Goal: Task Accomplishment & Management: Manage account settings

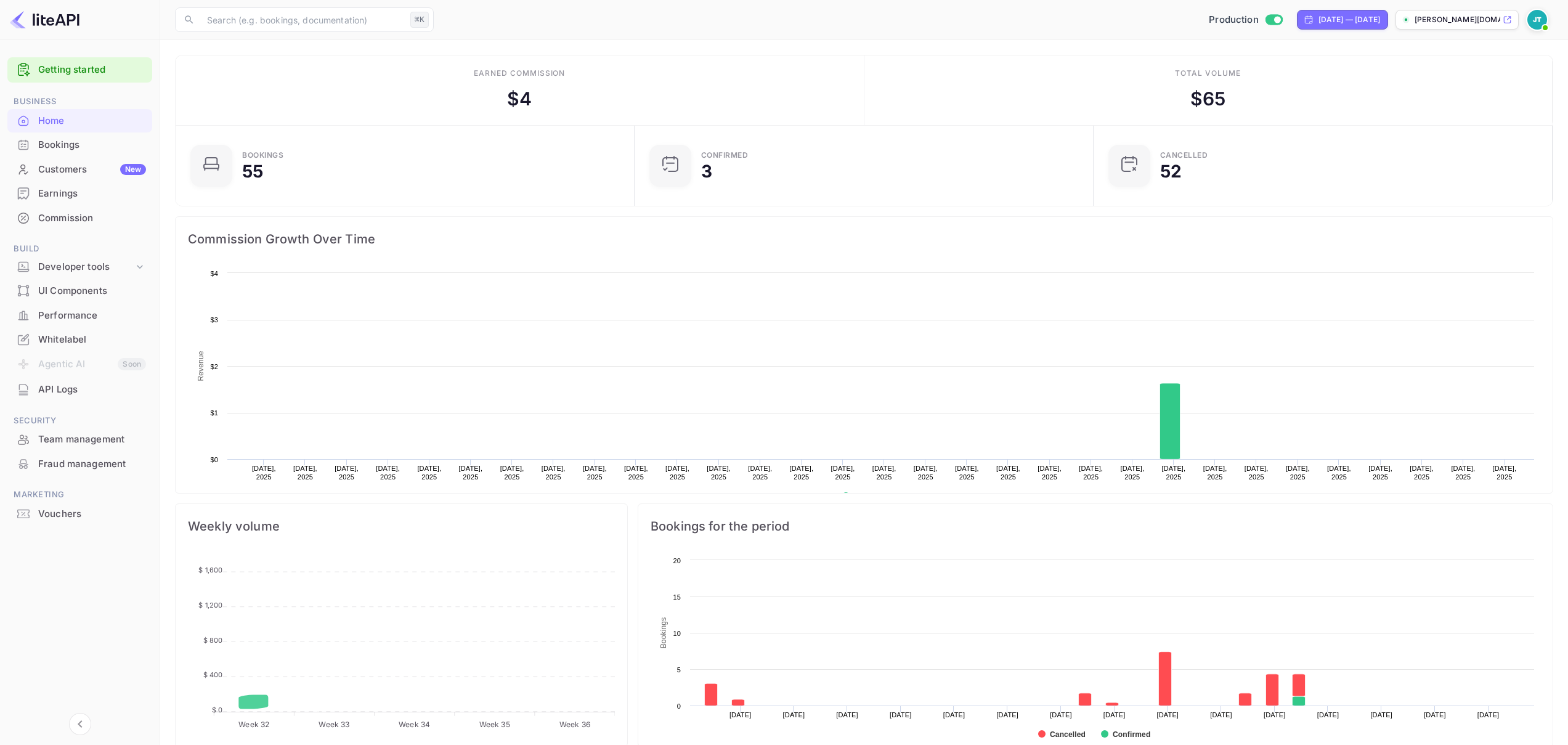
scroll to position [191, 442]
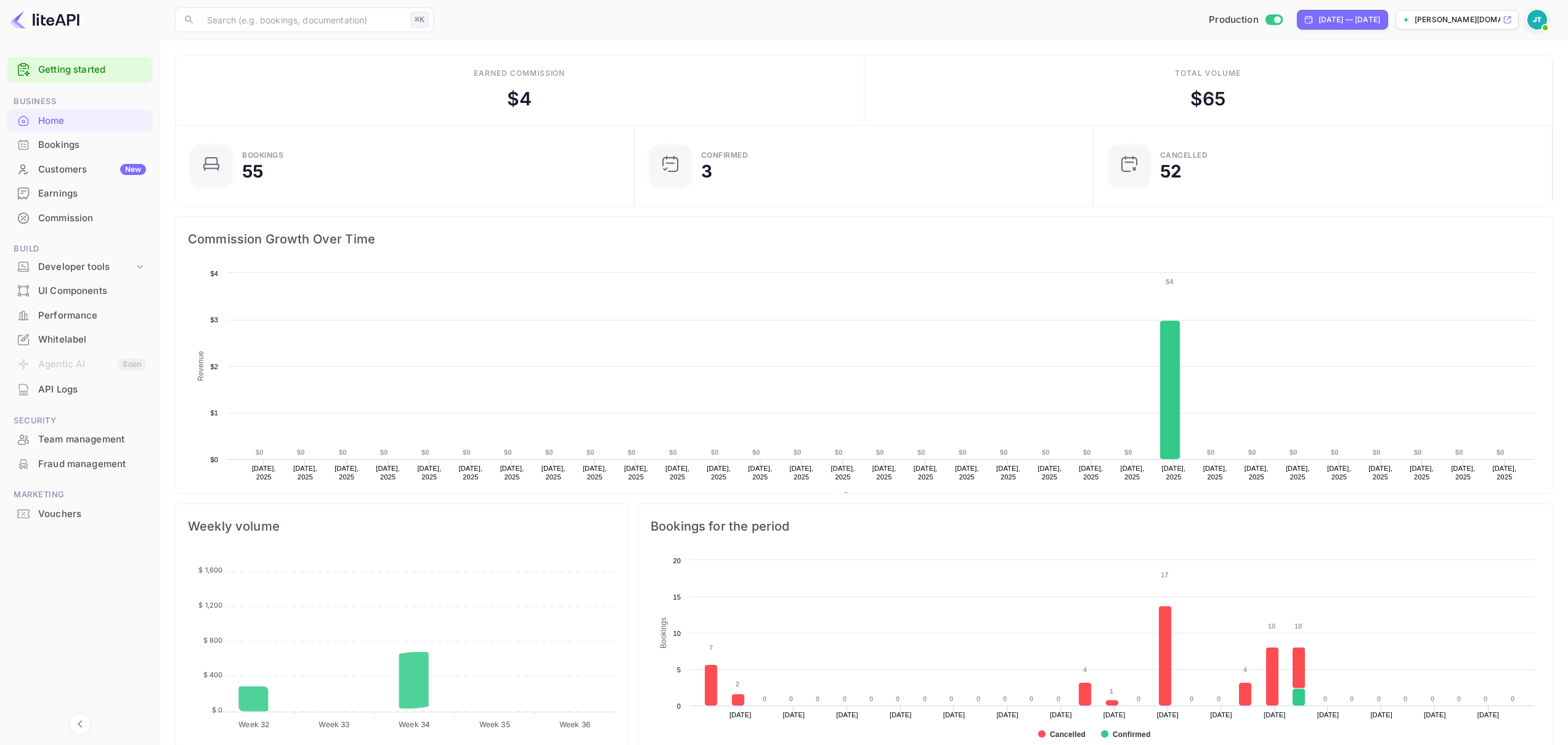
click at [53, 209] on div "Commission" at bounding box center [80, 218] width 145 height 24
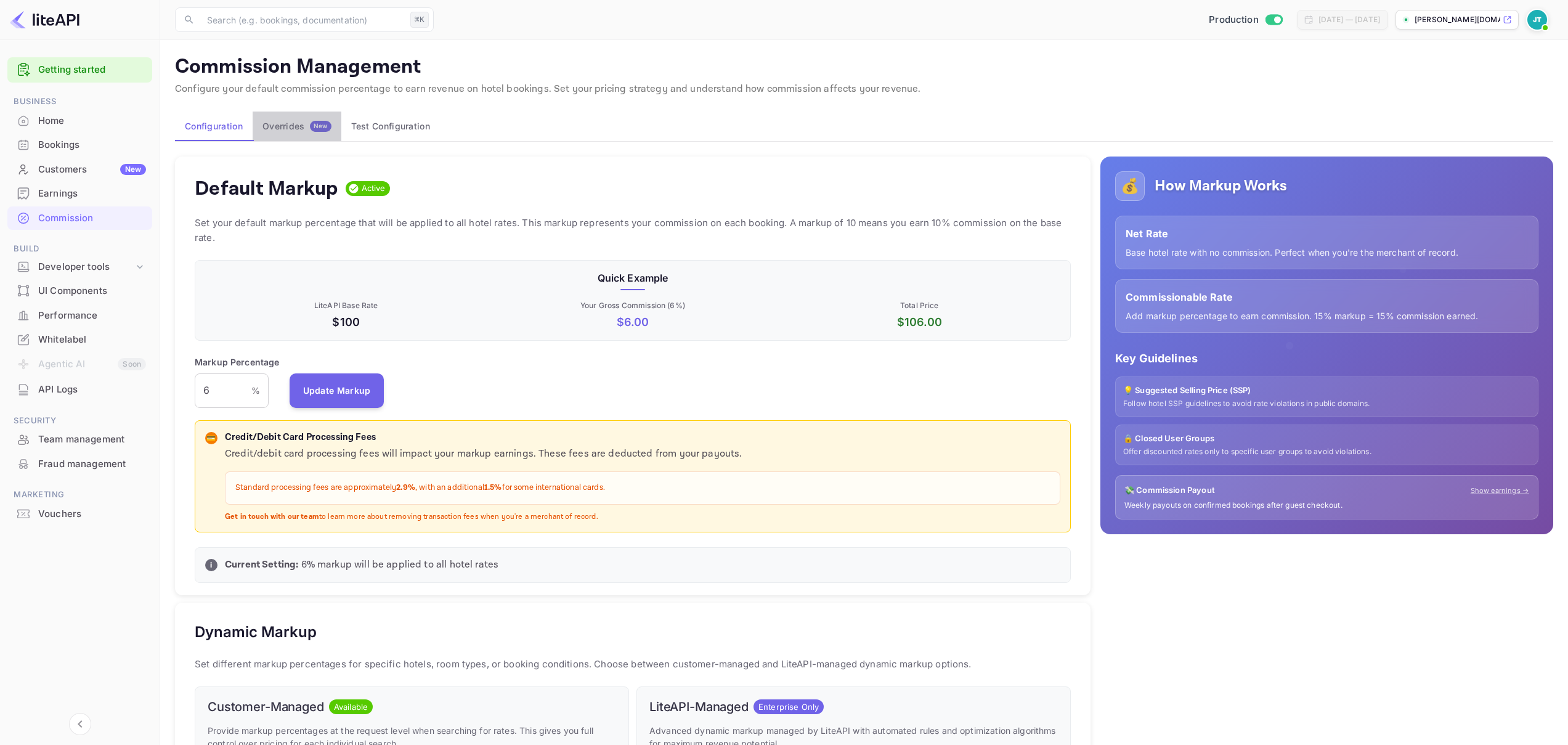
click at [304, 129] on div "Overrides New" at bounding box center [297, 126] width 69 height 11
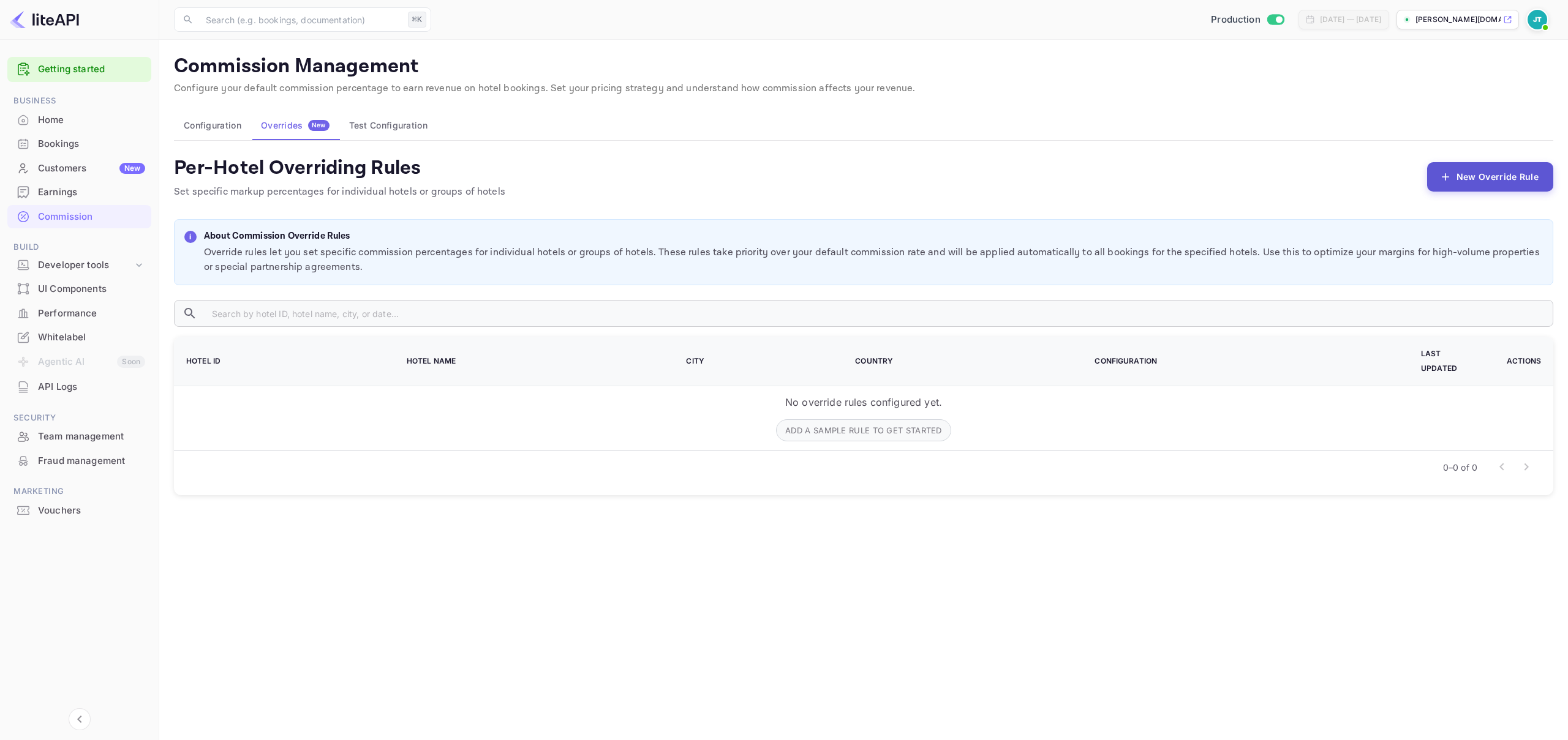
click at [1496, 188] on button "New Override Rule" at bounding box center [1490, 177] width 126 height 30
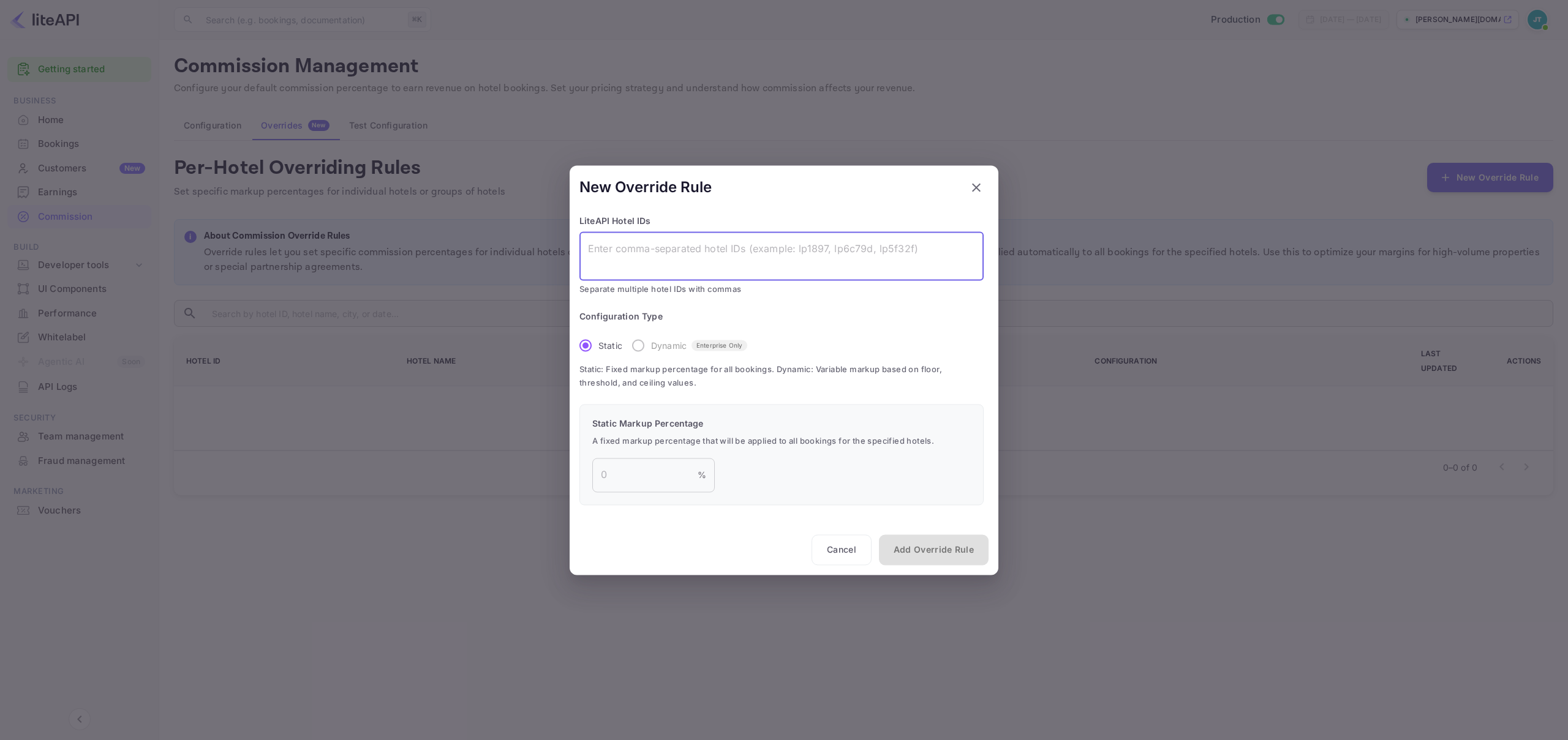
click at [728, 258] on textarea at bounding box center [781, 256] width 387 height 28
paste textarea "lp19b58"
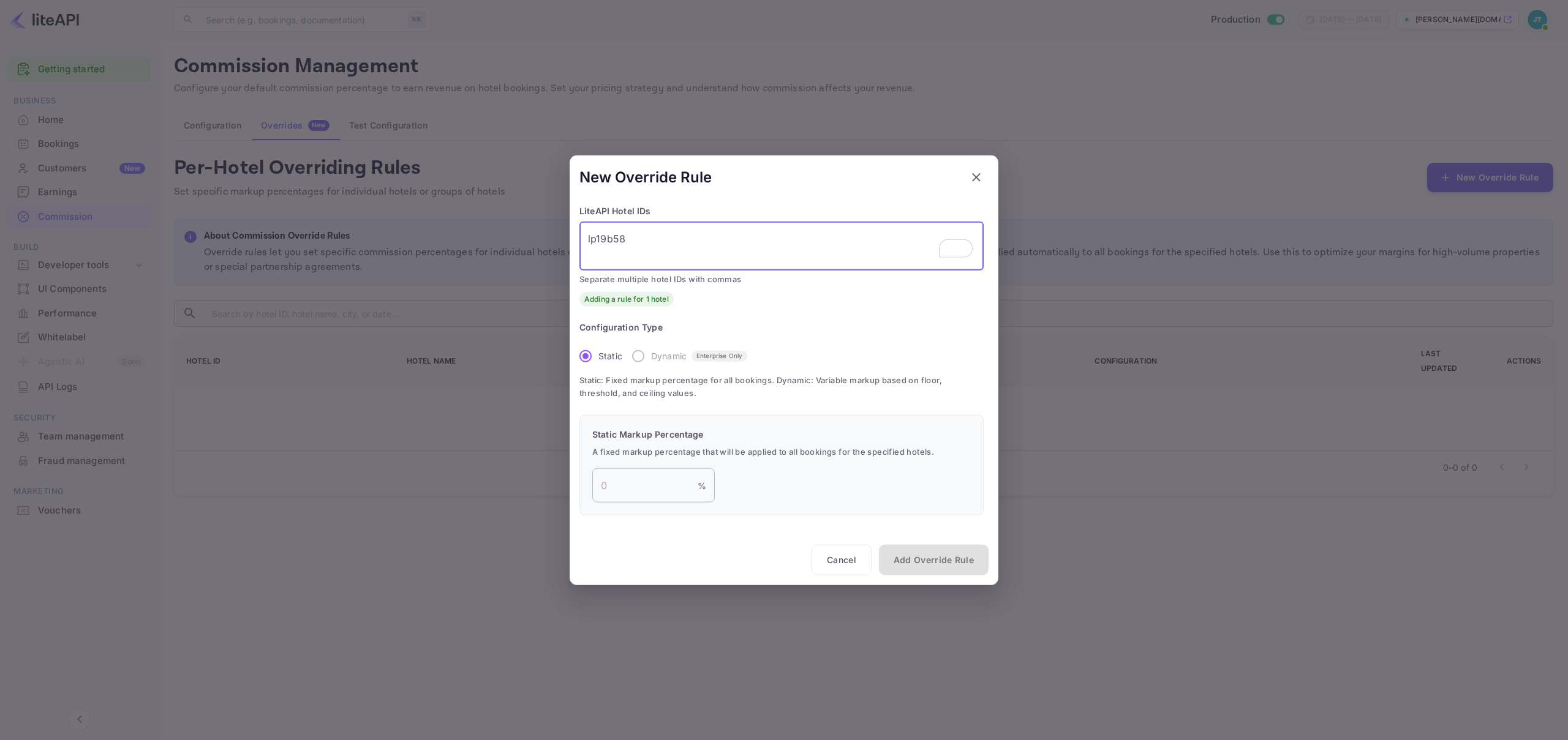
type textarea "lp19b58"
drag, startPoint x: 657, startPoint y: 480, endPoint x: 661, endPoint y: 490, distance: 10.8
click at [661, 490] on input "number" at bounding box center [645, 485] width 106 height 34
type input "20"
click at [945, 564] on button "Add Override Rule" at bounding box center [933, 560] width 109 height 30
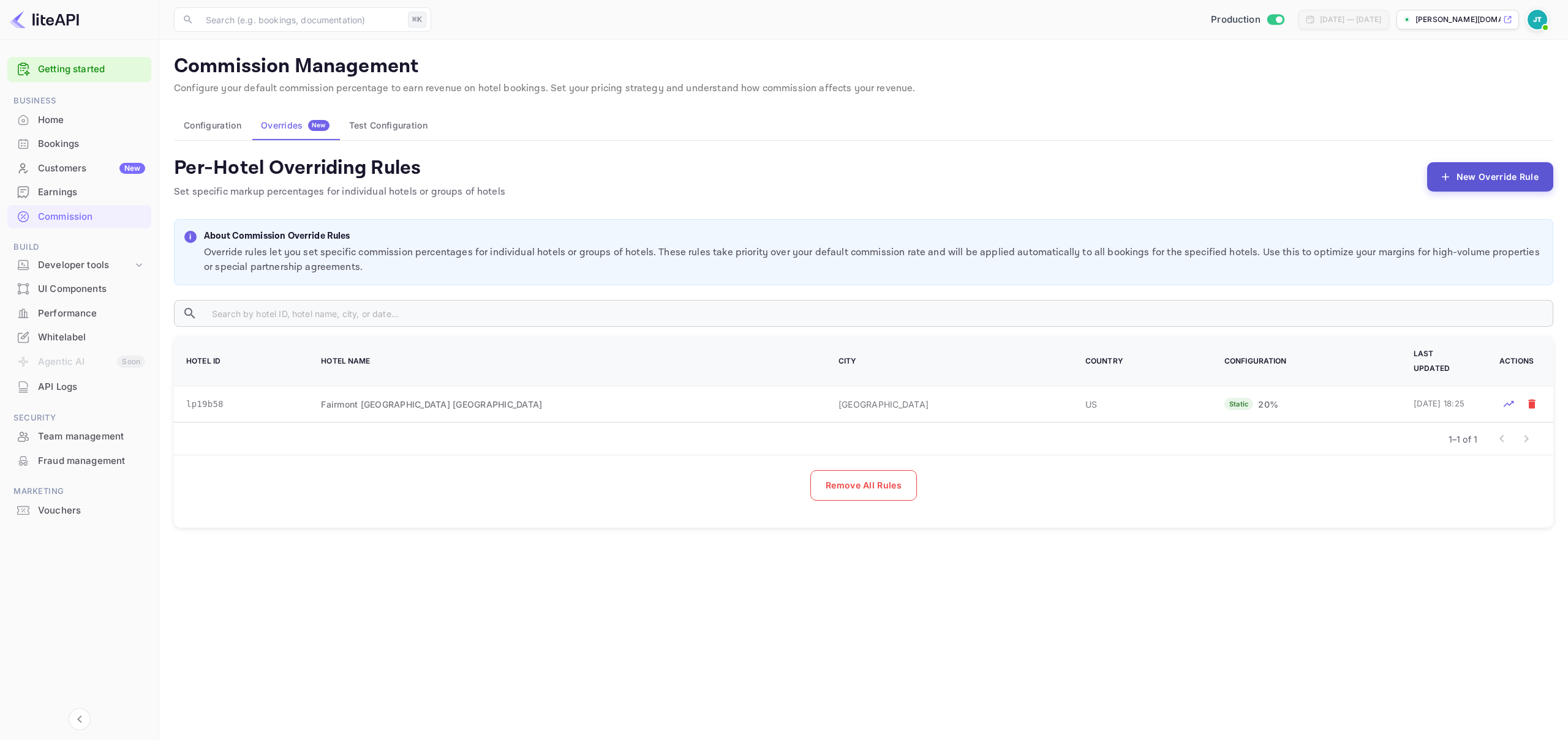
click at [1478, 181] on button "New Override Rule" at bounding box center [1490, 177] width 126 height 30
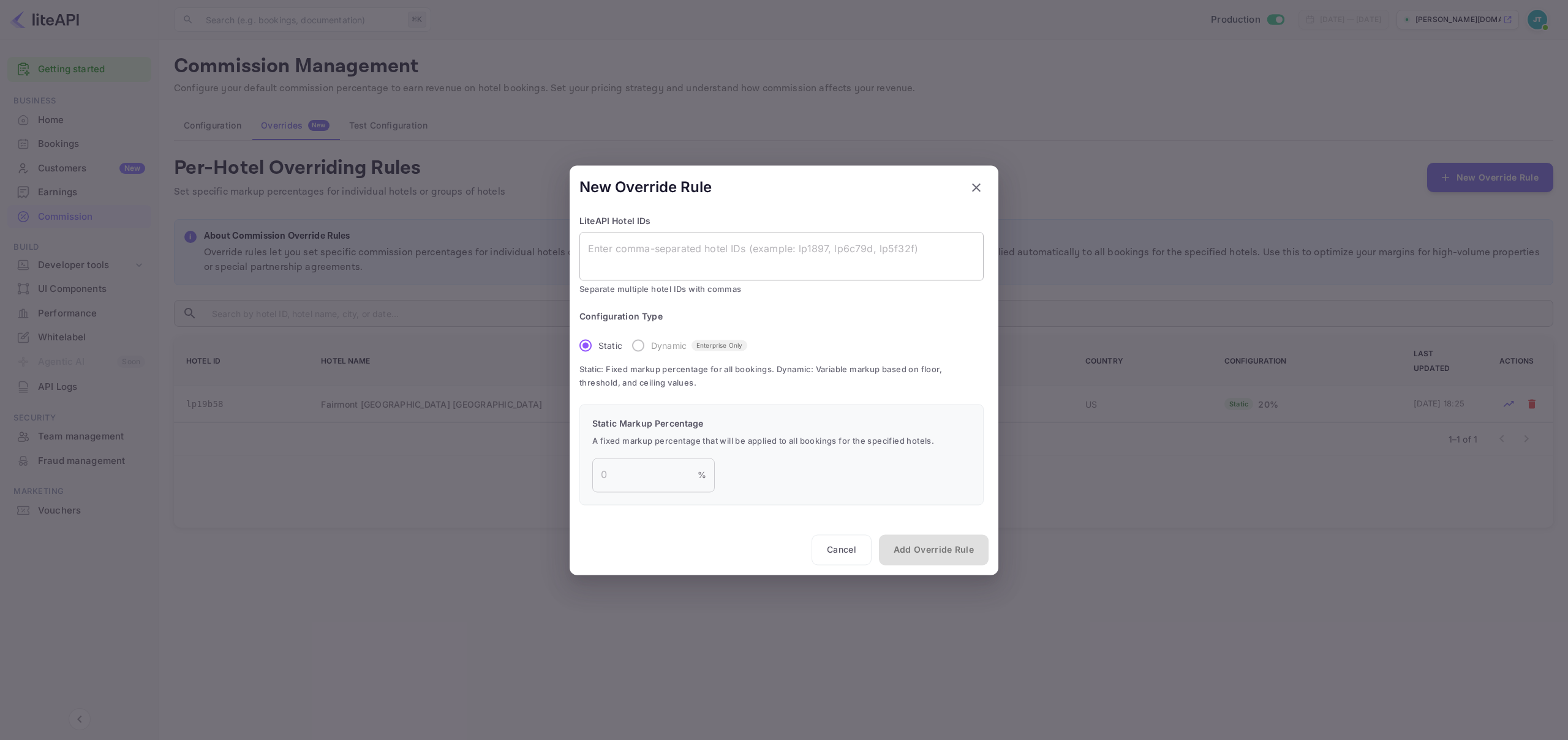
click at [718, 258] on textarea at bounding box center [781, 256] width 387 height 28
paste textarea "lp6a496"
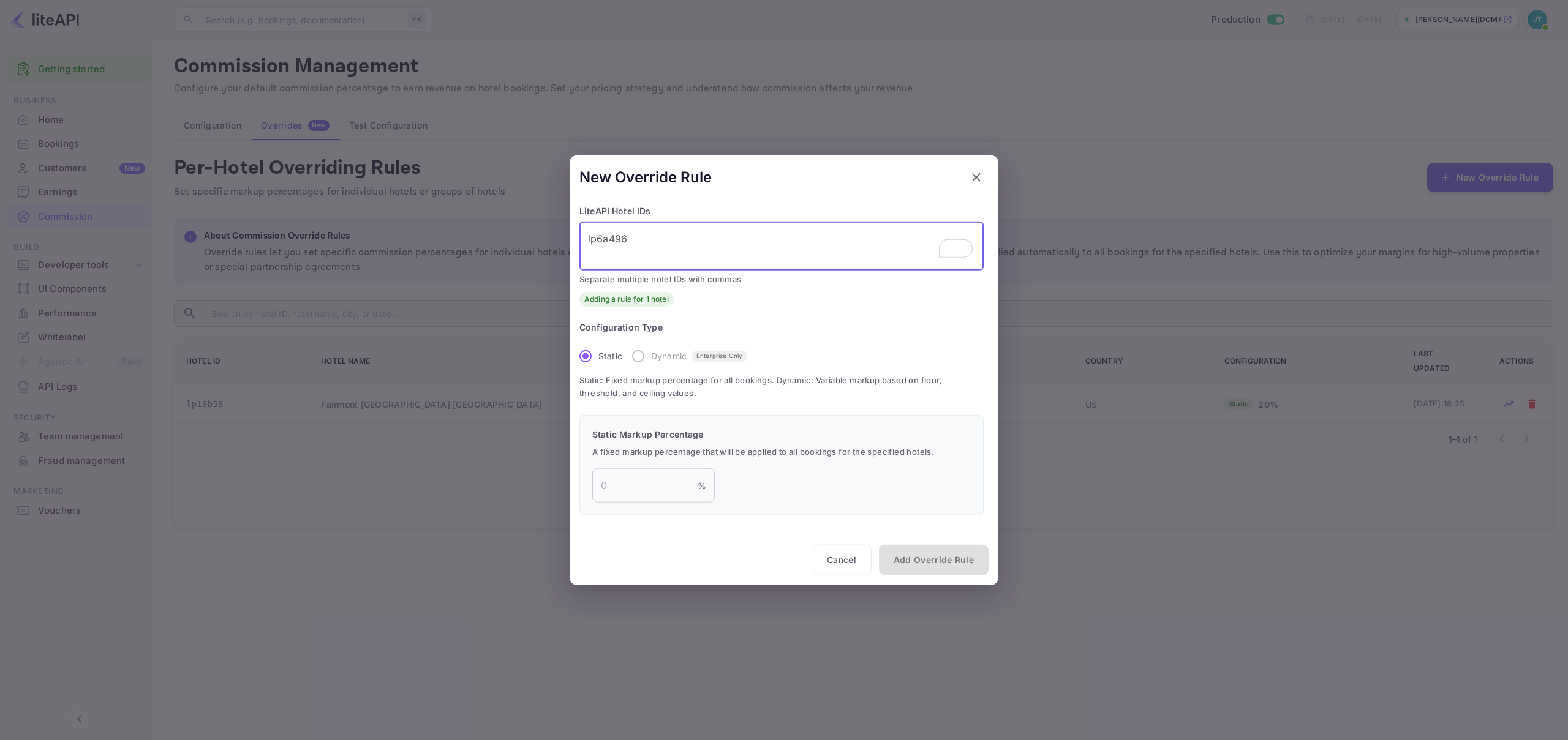
type textarea "lp6a496"
click at [640, 358] on label "Dynamic Enterprise Only" at bounding box center [686, 356] width 122 height 26
click at [638, 356] on label "Dynamic Enterprise Only" at bounding box center [686, 356] width 122 height 26
drag, startPoint x: 632, startPoint y: 356, endPoint x: 638, endPoint y: 357, distance: 6.1
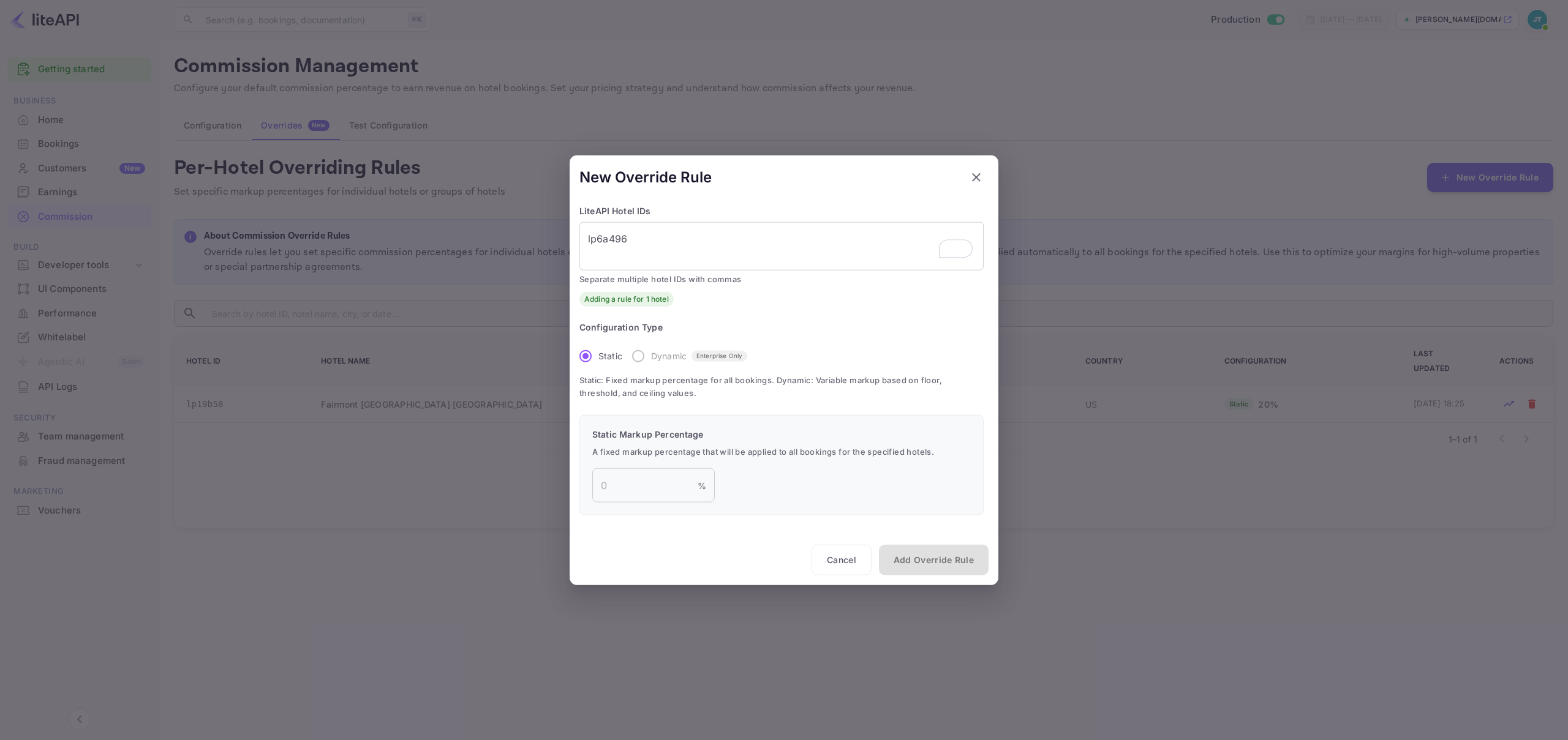
click at [633, 356] on label "Dynamic Enterprise Only" at bounding box center [686, 356] width 122 height 26
click at [641, 355] on label "Dynamic Enterprise Only" at bounding box center [686, 356] width 122 height 26
click at [839, 562] on button "Cancel" at bounding box center [841, 560] width 60 height 30
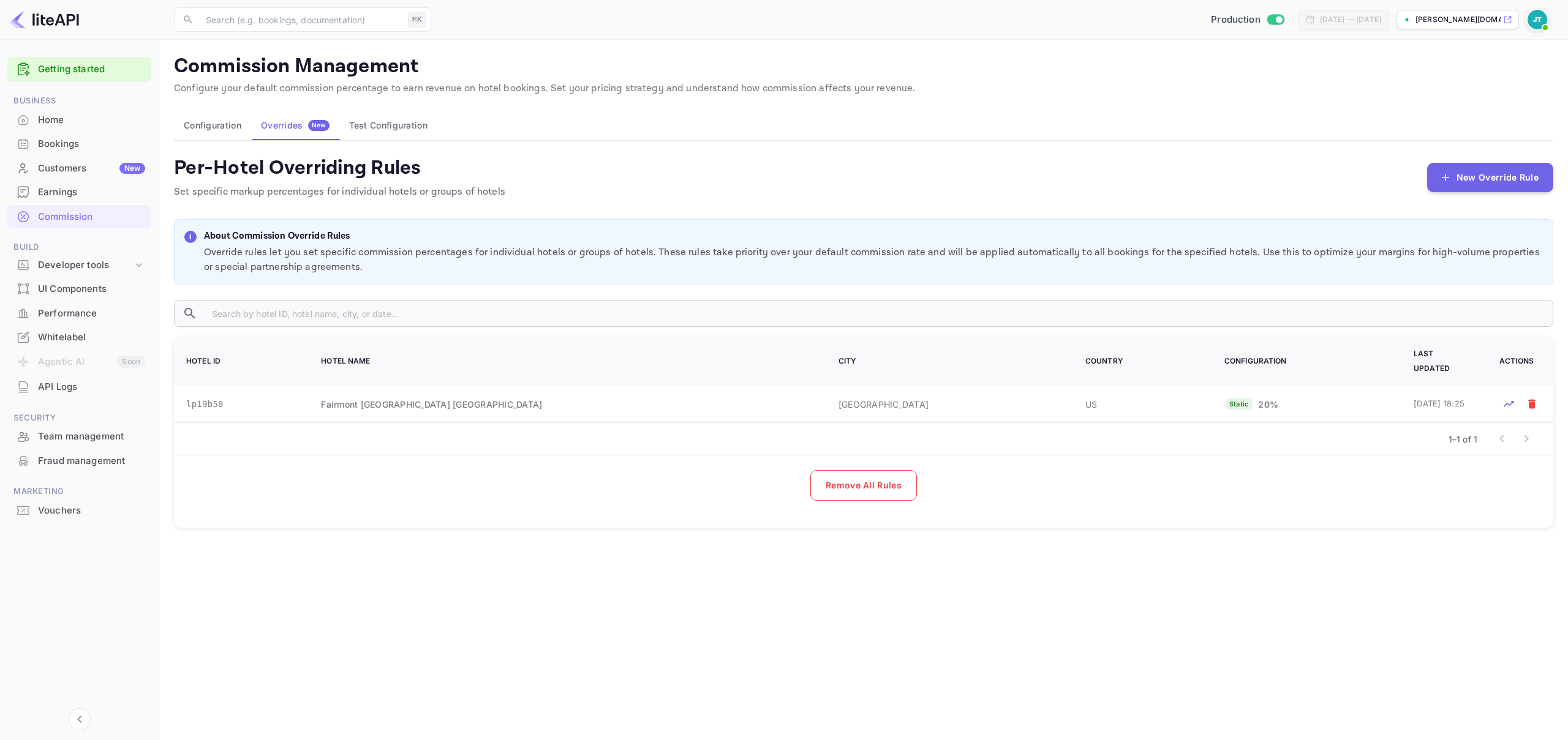
click at [215, 124] on button "Configuration" at bounding box center [213, 125] width 77 height 30
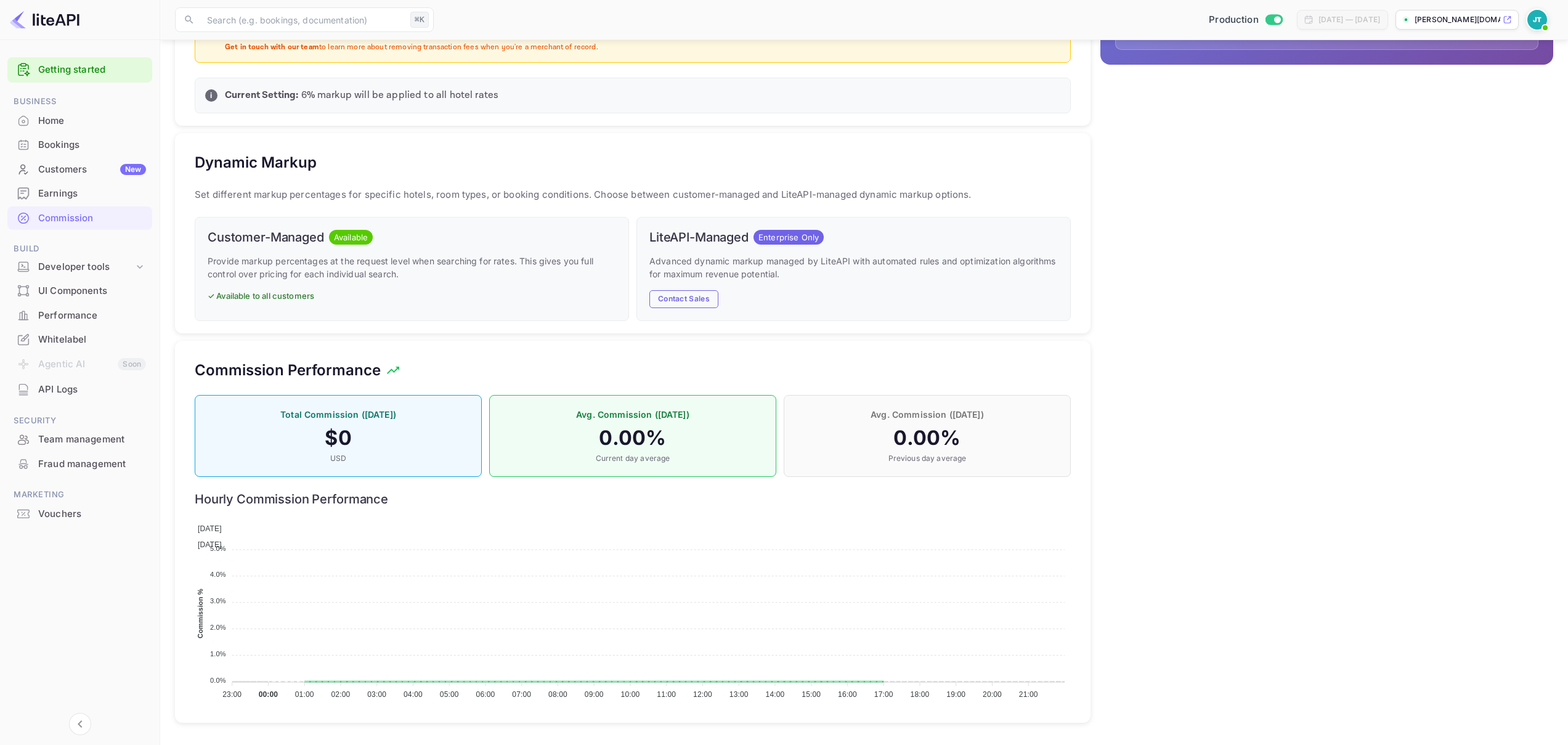
scroll to position [400, 0]
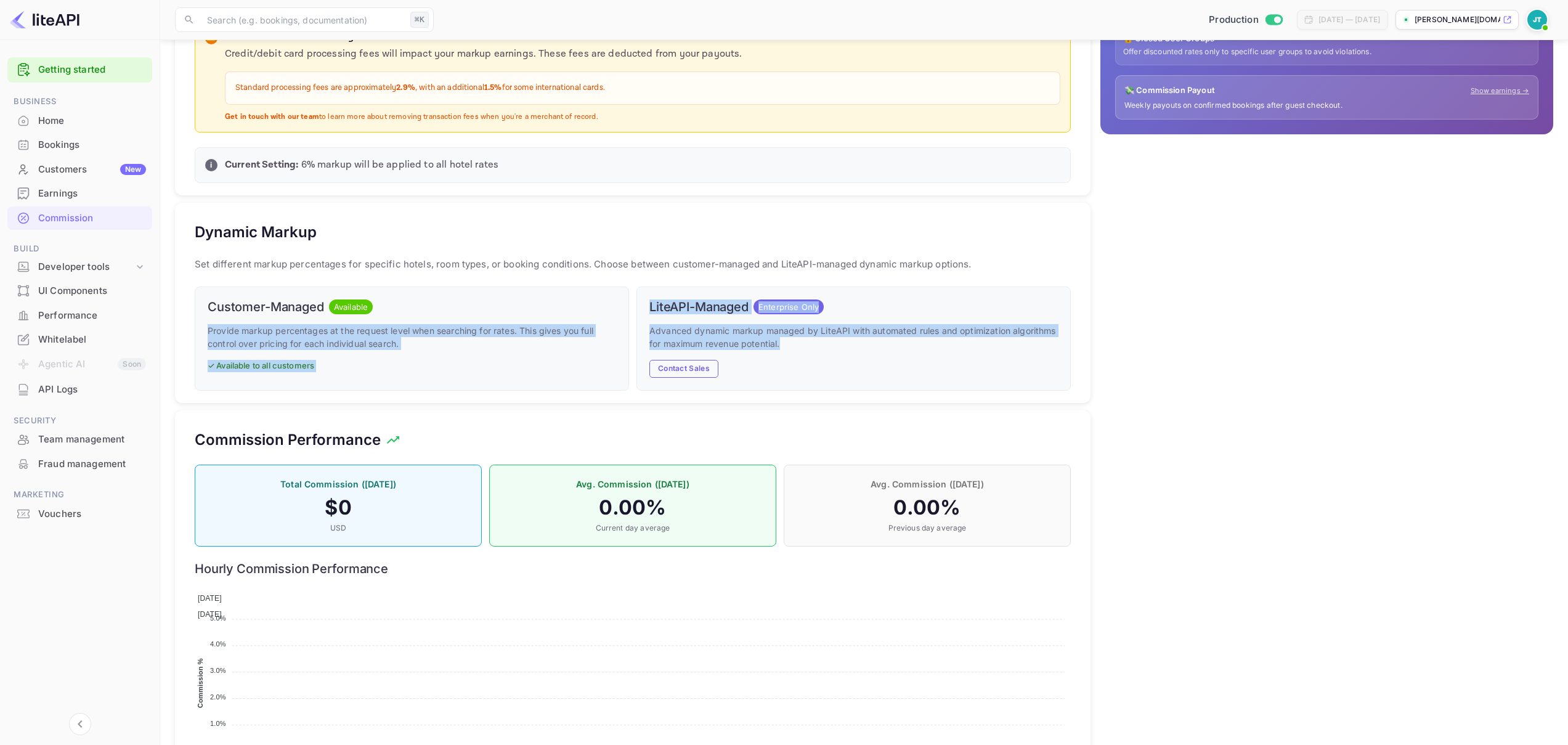
drag, startPoint x: 827, startPoint y: 359, endPoint x: 238, endPoint y: 316, distance: 590.6
click at [238, 316] on div "Customer-Managed Available Provide markup percentages at the request level when…" at bounding box center [629, 335] width 884 height 112
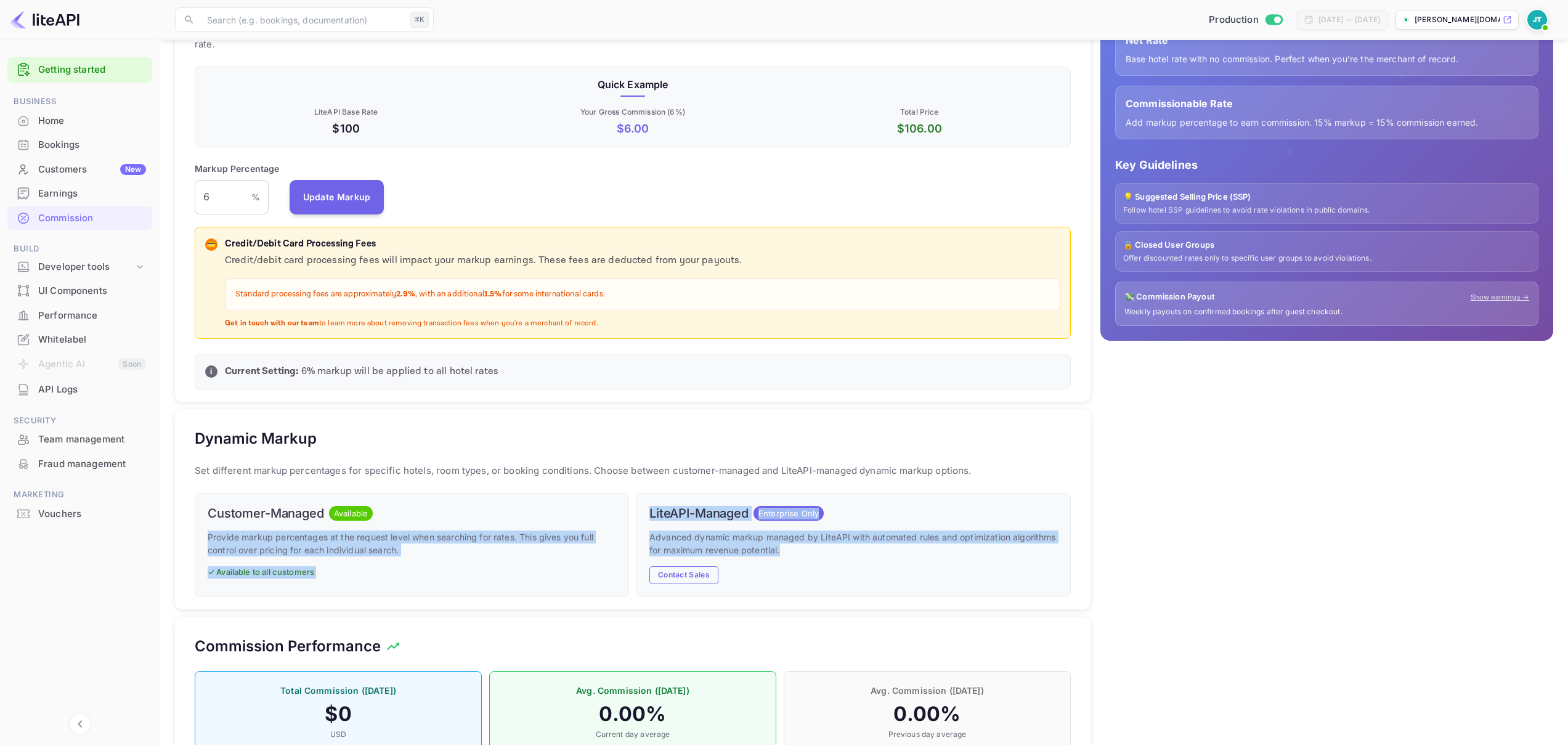
scroll to position [0, 0]
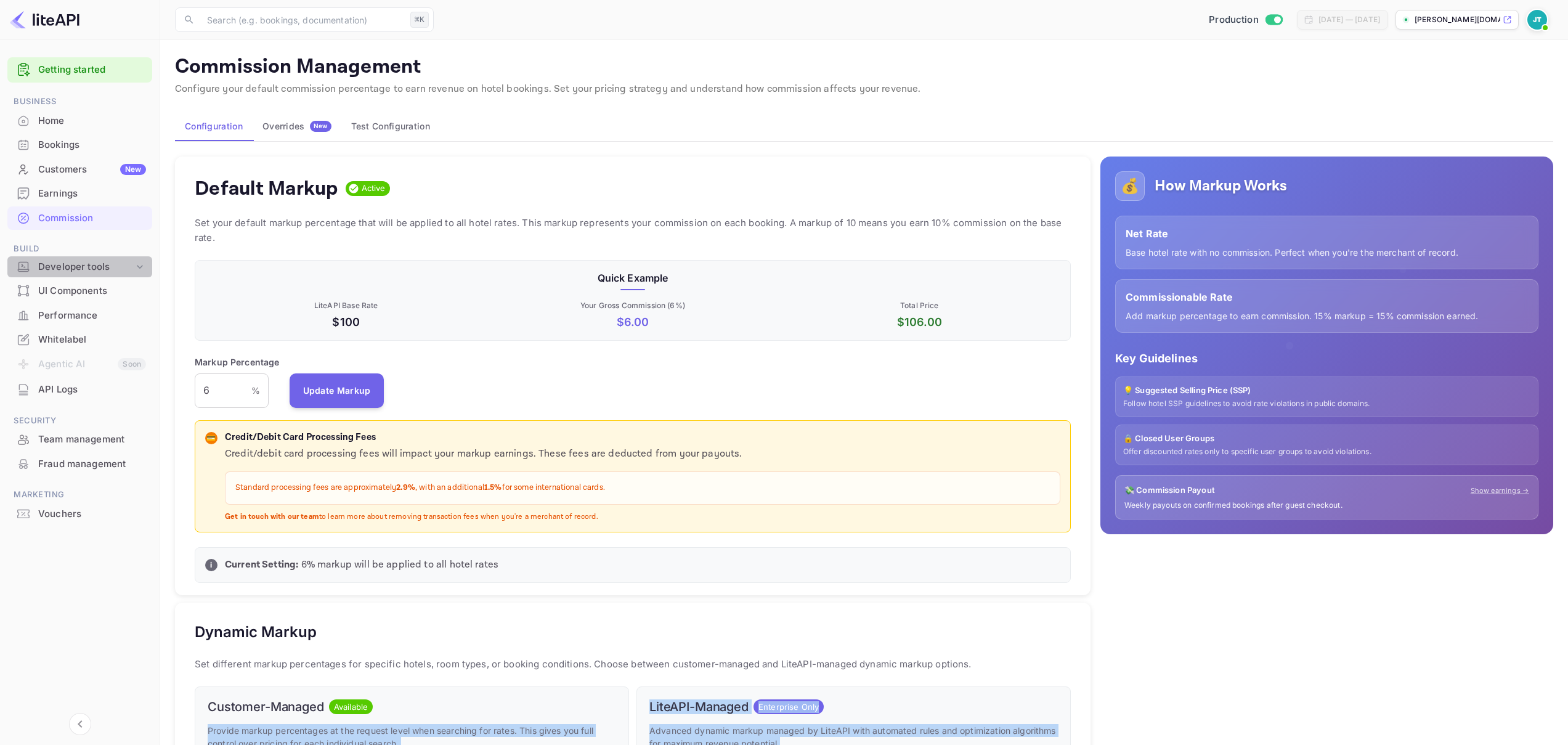
click at [85, 264] on div "Developer tools" at bounding box center [86, 267] width 95 height 15
click at [85, 265] on div "Developer tools" at bounding box center [86, 267] width 95 height 15
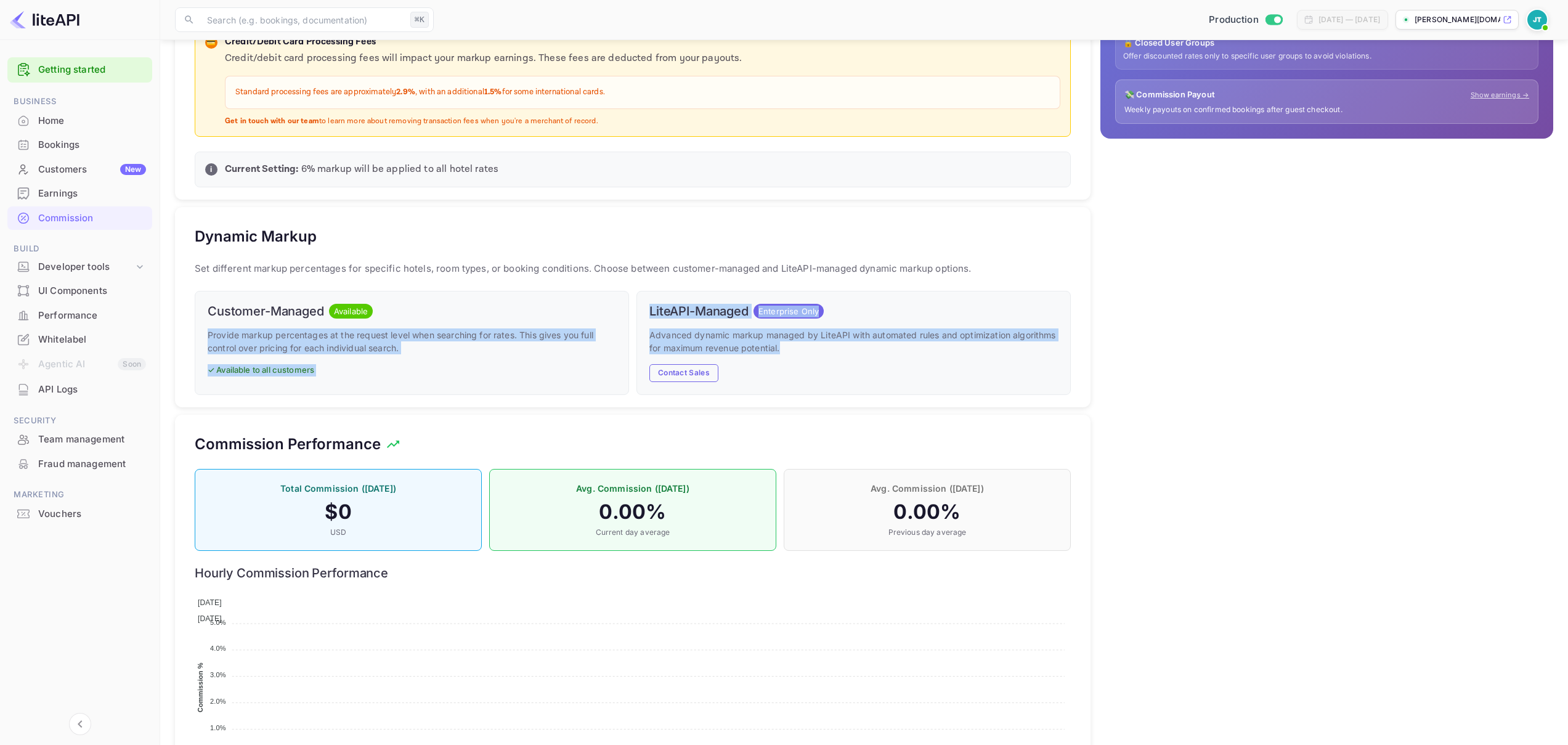
scroll to position [403, 0]
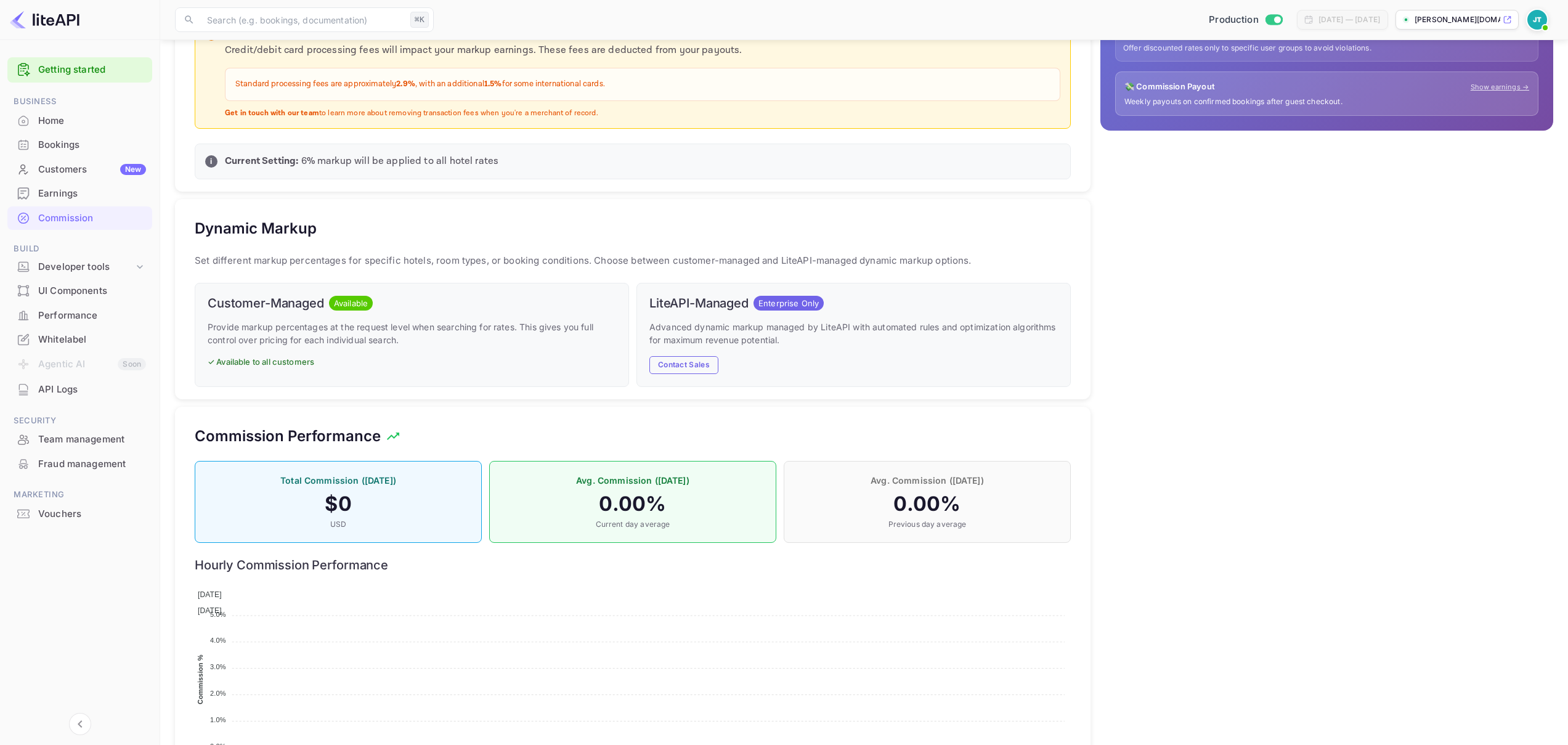
click at [985, 375] on div "LiteAPI-Managed Enterprise Only Advanced dynamic markup managed by LiteAPI with…" at bounding box center [853, 335] width 435 height 104
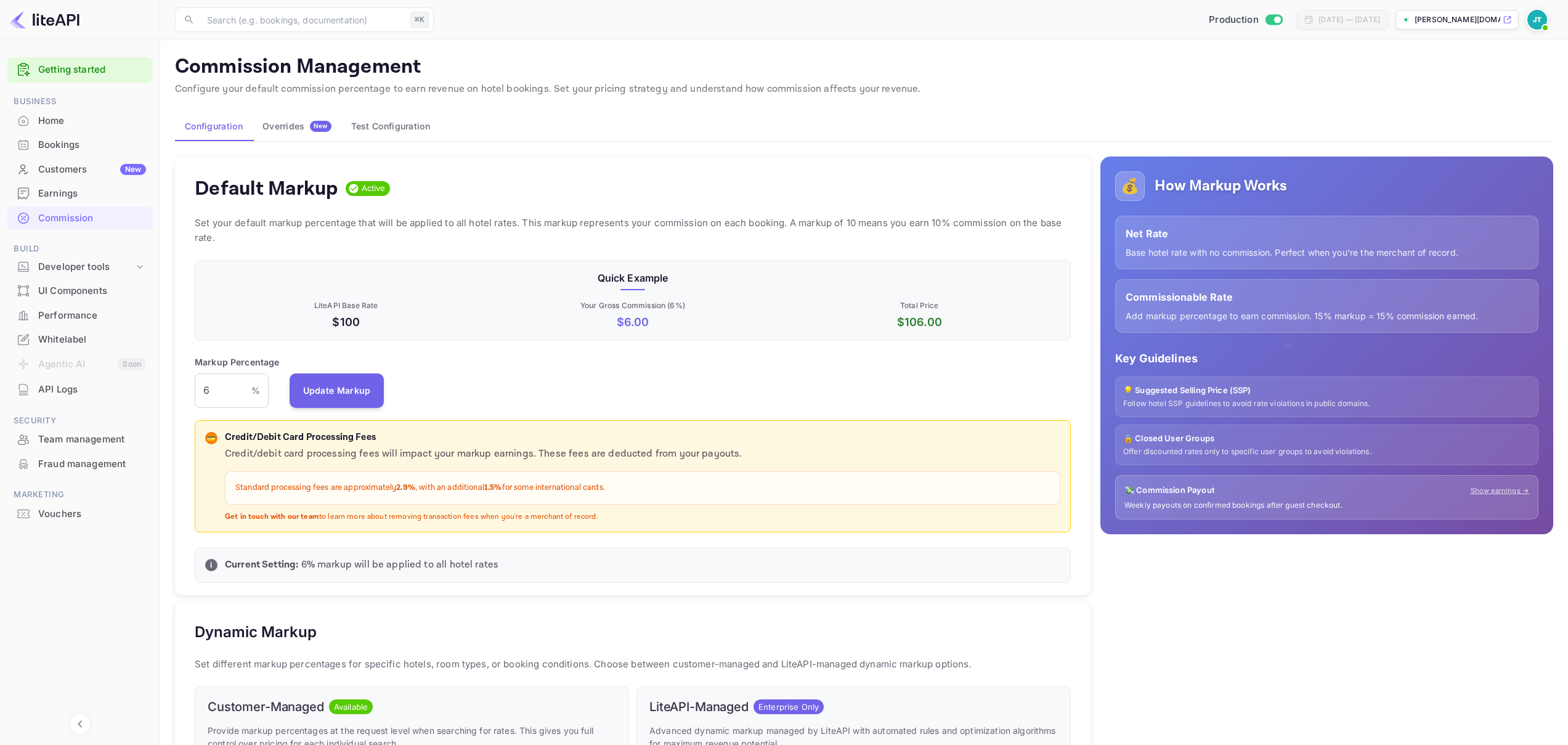
click at [79, 119] on div "Home" at bounding box center [92, 121] width 108 height 15
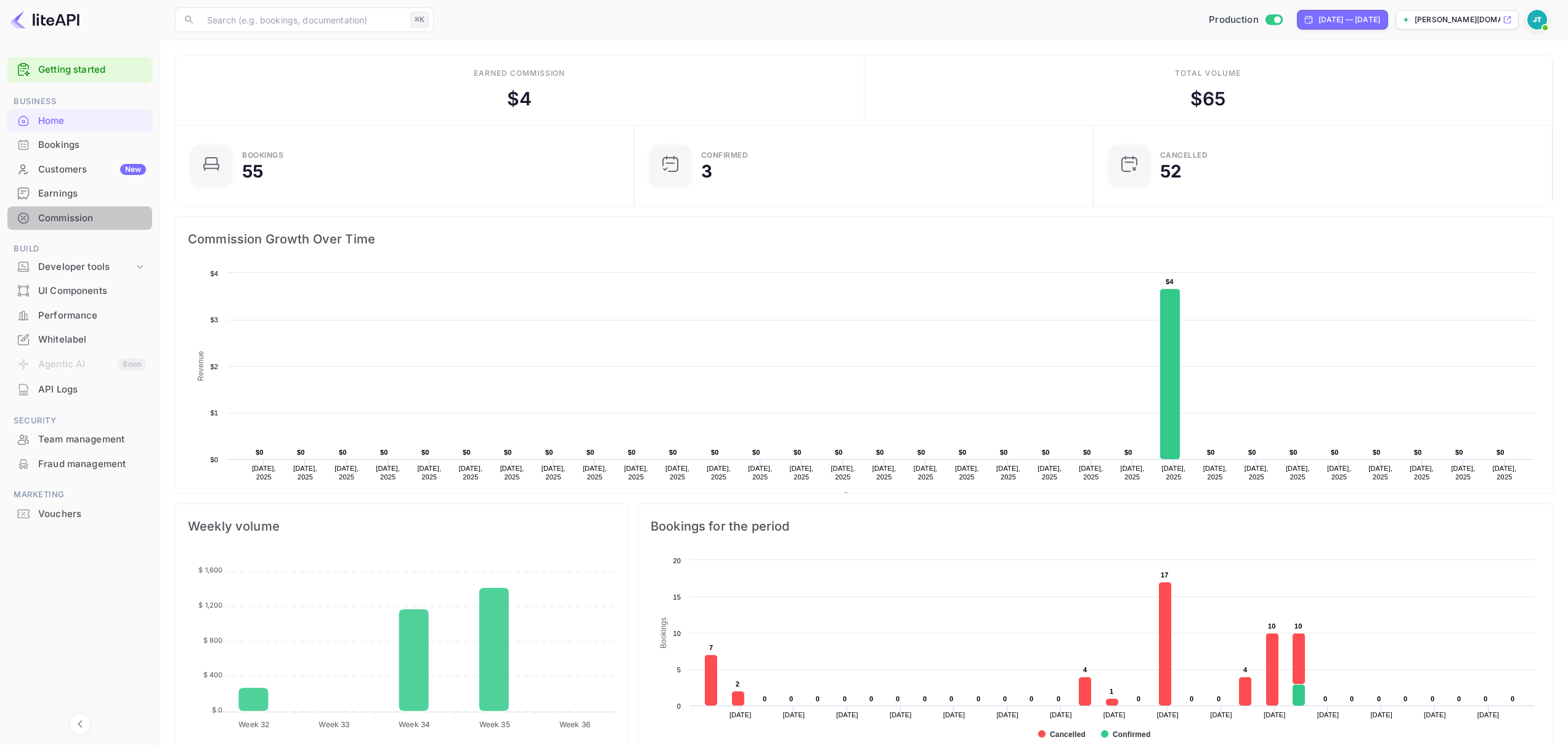
click at [90, 206] on div "Commission" at bounding box center [80, 218] width 145 height 24
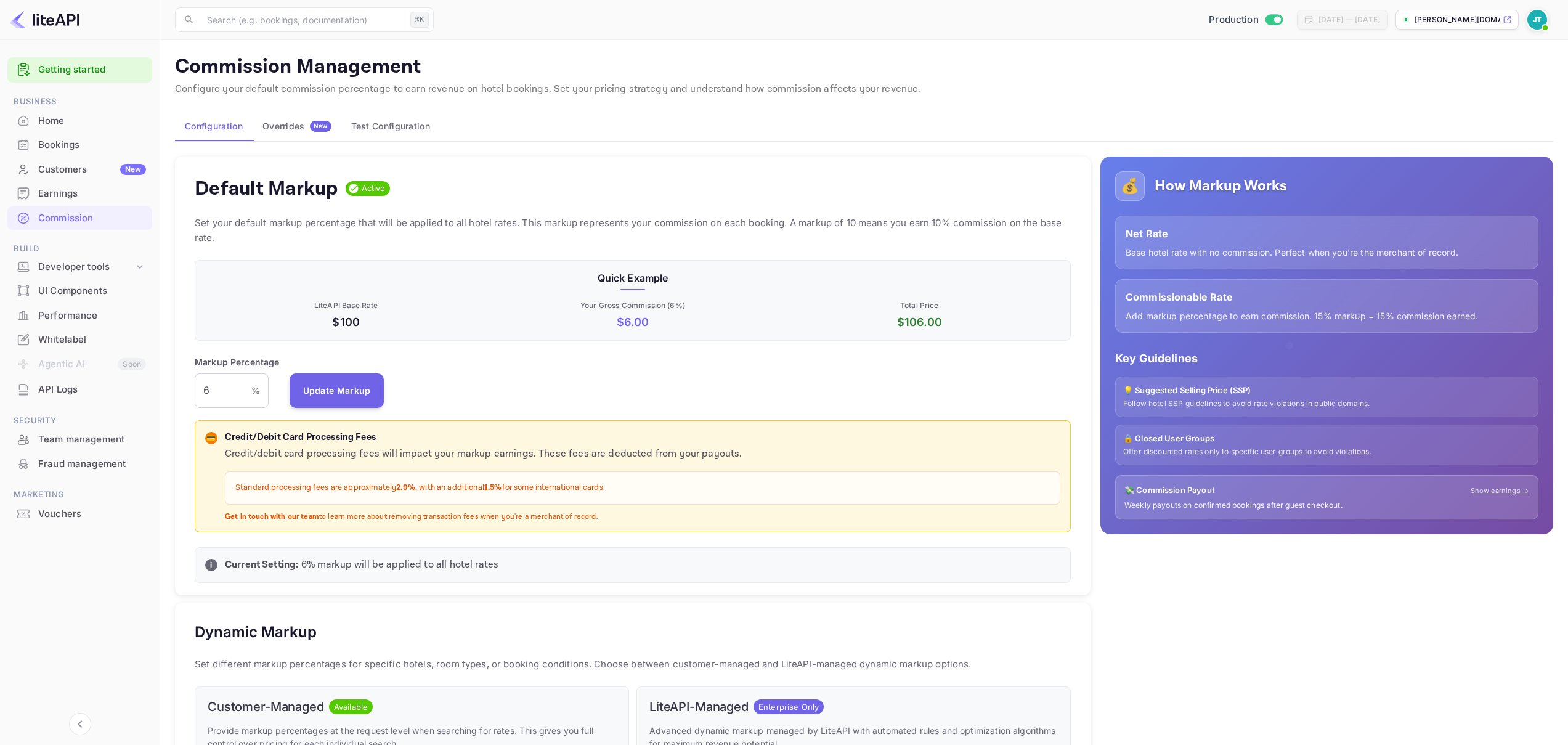
scroll to position [209, 867]
click at [299, 131] on div "Overrides New" at bounding box center [297, 126] width 69 height 11
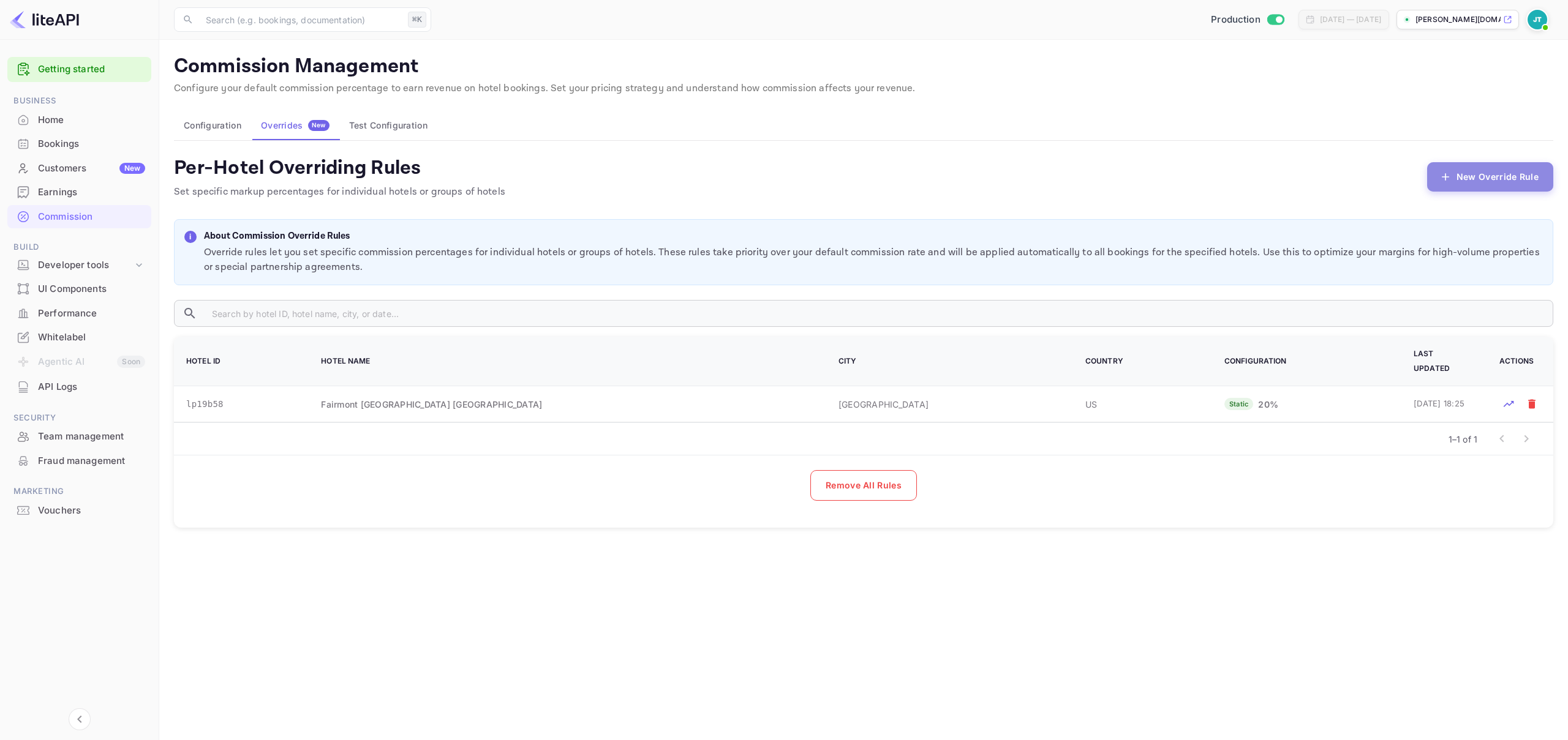
click at [1497, 182] on button "New Override Rule" at bounding box center [1490, 177] width 126 height 30
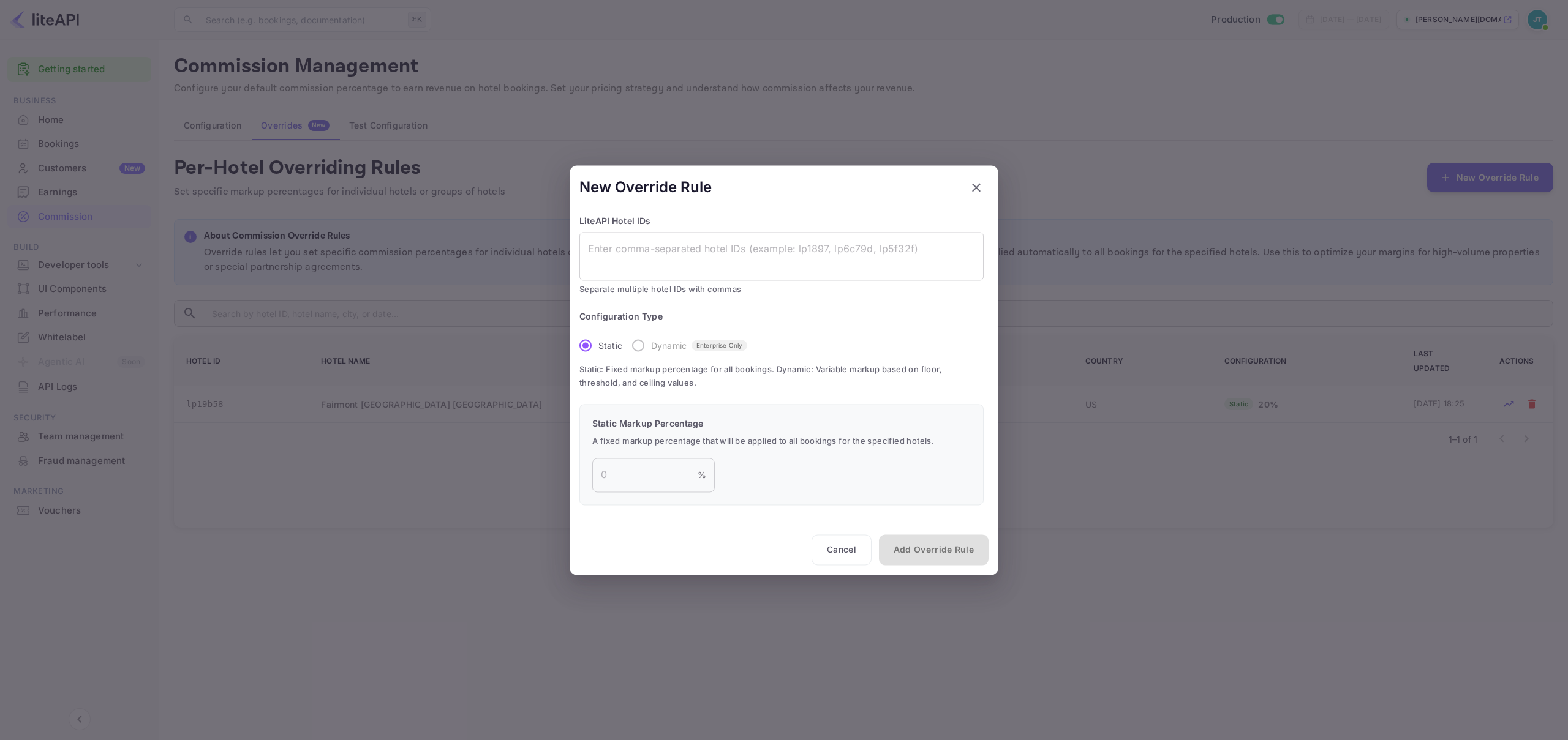
click at [629, 347] on label "Dynamic Enterprise Only" at bounding box center [686, 346] width 122 height 26
click at [638, 348] on label "Dynamic Enterprise Only" at bounding box center [686, 346] width 122 height 26
click at [650, 277] on div "x ​" at bounding box center [781, 257] width 404 height 49
click at [651, 264] on textarea "To enrich screen reader interactions, please activate Accessibility in Grammarl…" at bounding box center [781, 256] width 387 height 28
paste textarea "lp6a496"
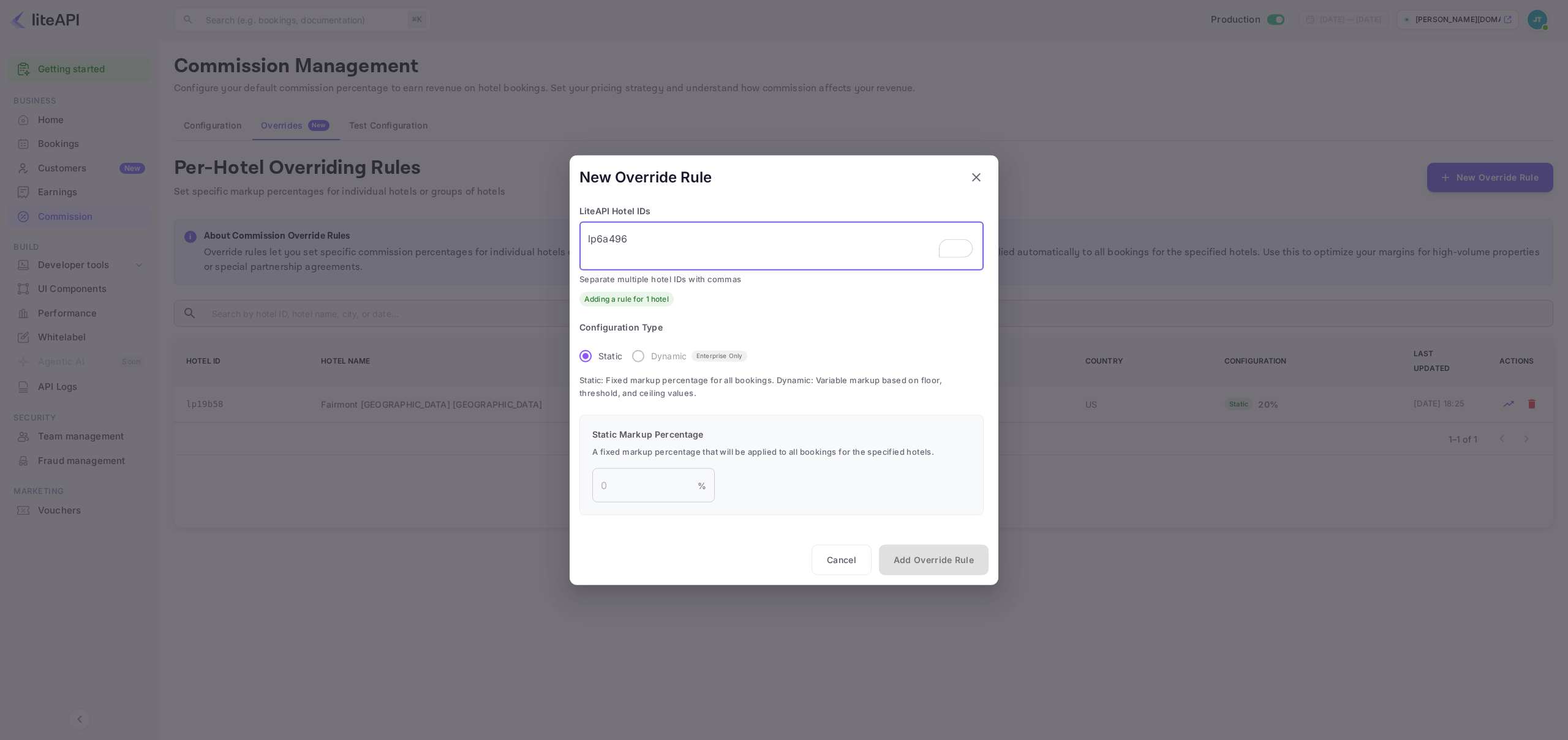
type textarea "lp6a496"
click at [637, 355] on label "Dynamic Enterprise Only" at bounding box center [686, 356] width 122 height 26
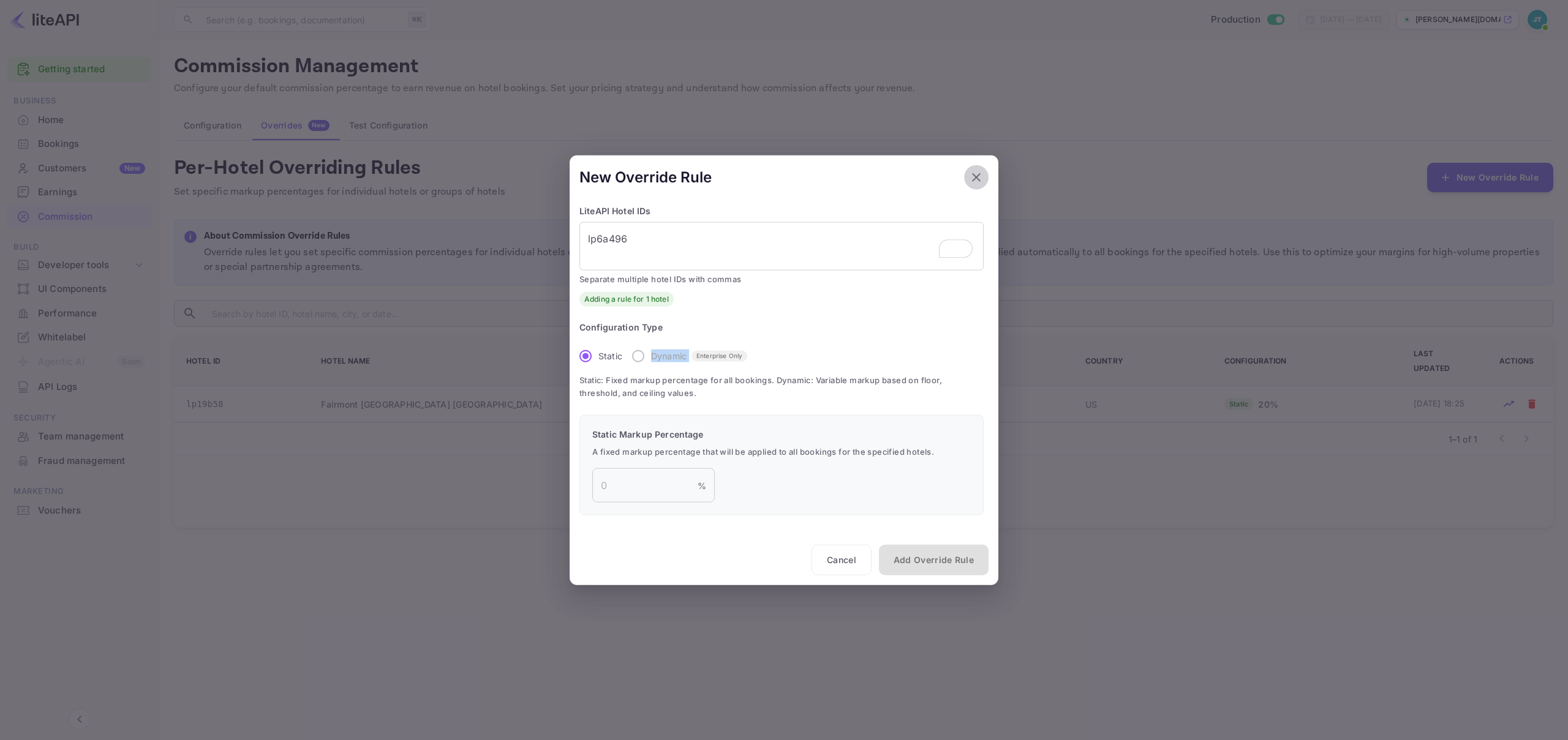
click at [987, 172] on button "button" at bounding box center [976, 177] width 24 height 24
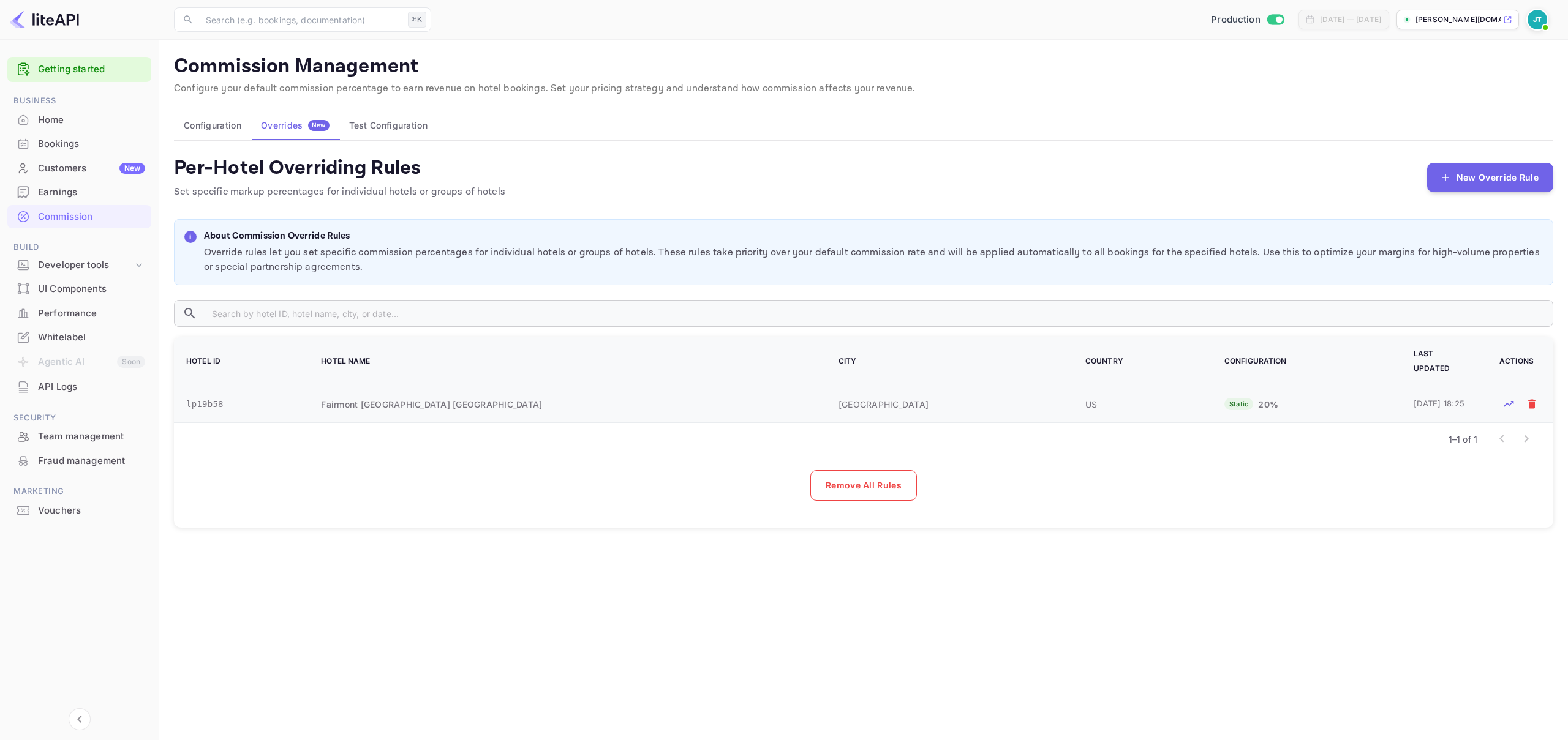
click at [214, 392] on td "lp19b58" at bounding box center [240, 405] width 132 height 36
copy td "lp19b58"
click at [1444, 396] on td "[DATE] 18:25" at bounding box center [1441, 405] width 86 height 36
click at [1408, 392] on td "[DATE] 18:25" at bounding box center [1441, 405] width 86 height 36
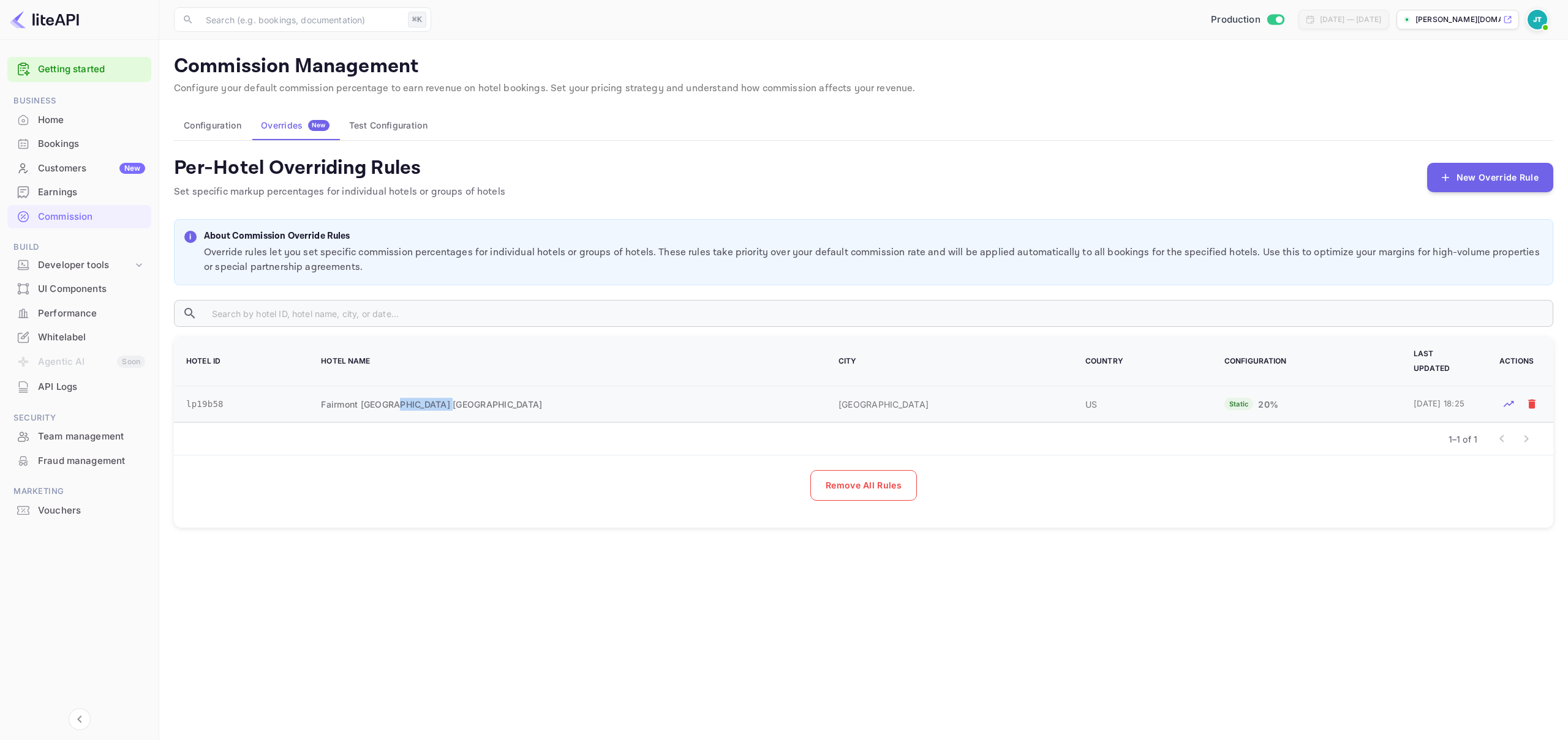
drag, startPoint x: 456, startPoint y: 395, endPoint x: 469, endPoint y: 397, distance: 13.2
click at [468, 398] on td "Fairmont [GEOGRAPHIC_DATA] [GEOGRAPHIC_DATA]" at bounding box center [564, 405] width 517 height 36
click at [470, 397] on td "Fairmont [GEOGRAPHIC_DATA] [GEOGRAPHIC_DATA]" at bounding box center [564, 405] width 517 height 36
click at [1505, 398] on icon "Test rates for this hotel" at bounding box center [1509, 404] width 12 height 12
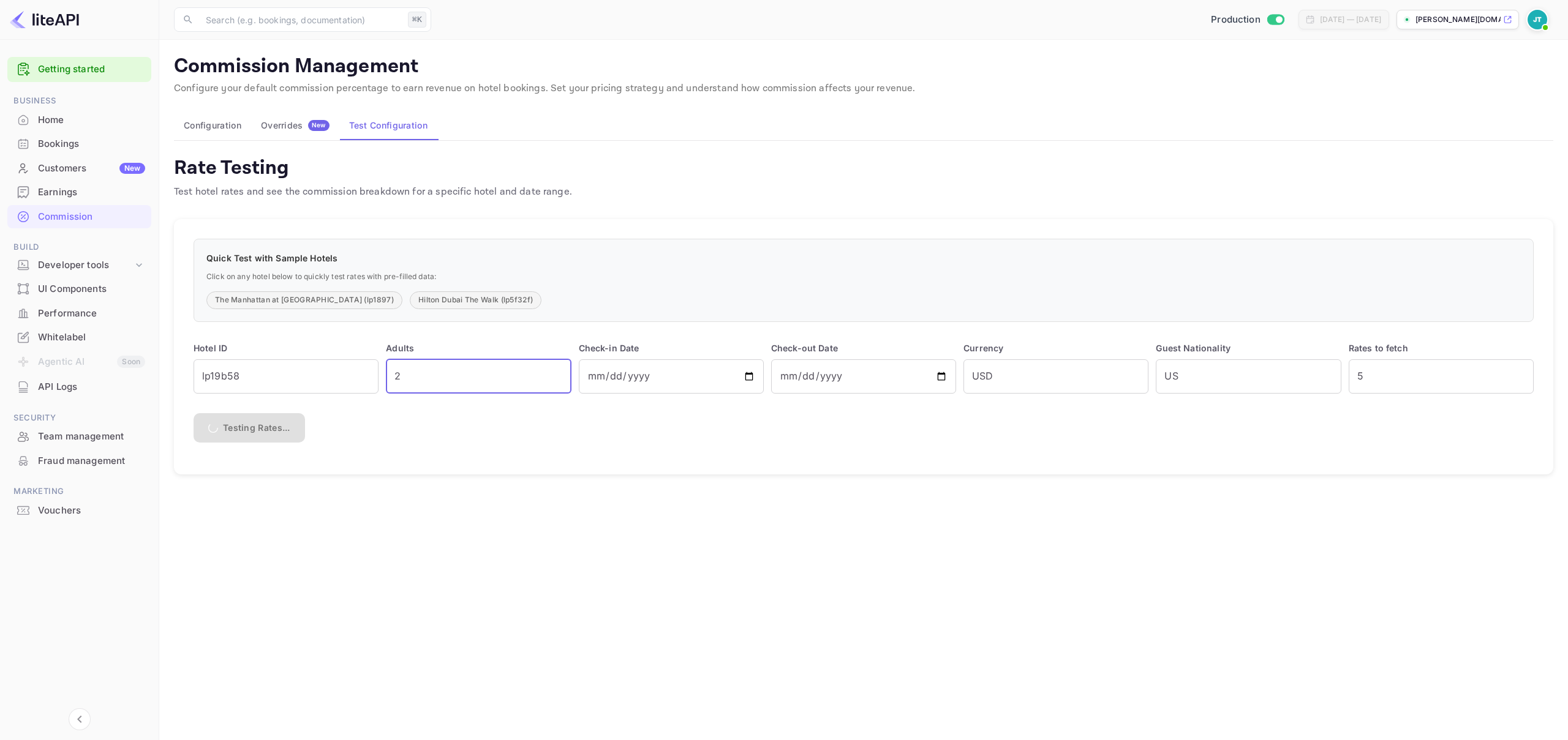
click at [464, 379] on input "2" at bounding box center [478, 376] width 185 height 34
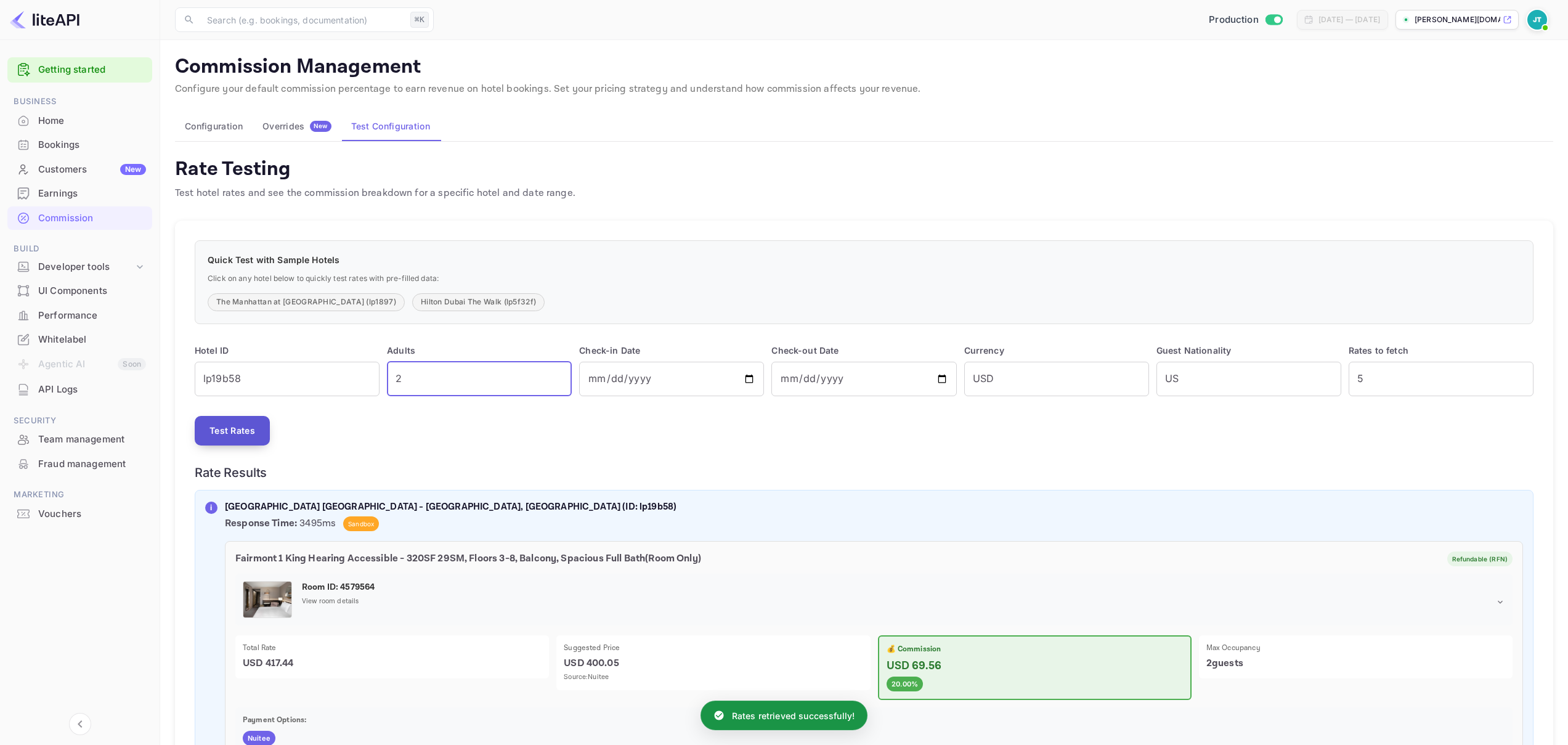
click at [252, 429] on button "Test Rates" at bounding box center [232, 430] width 75 height 30
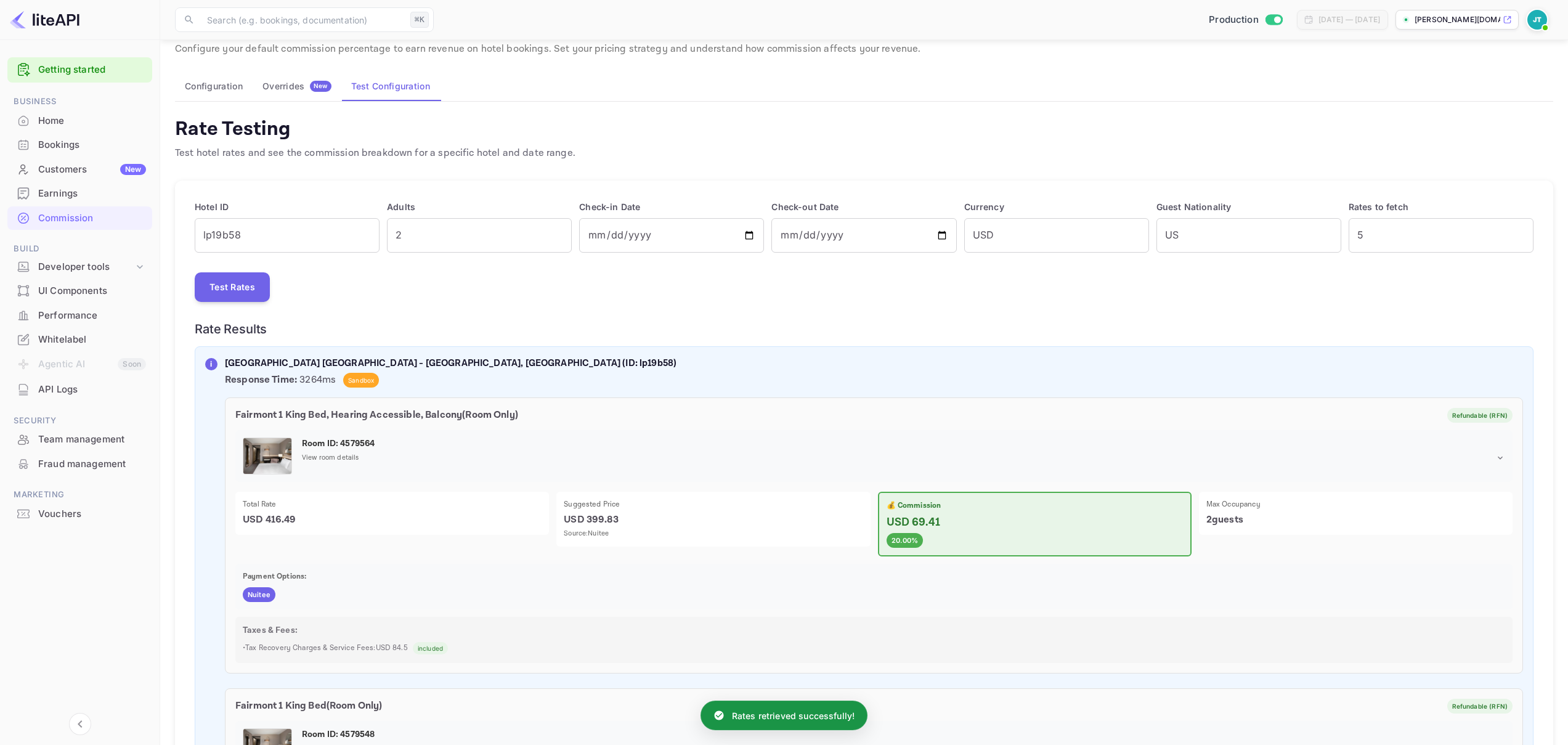
scroll to position [57, 0]
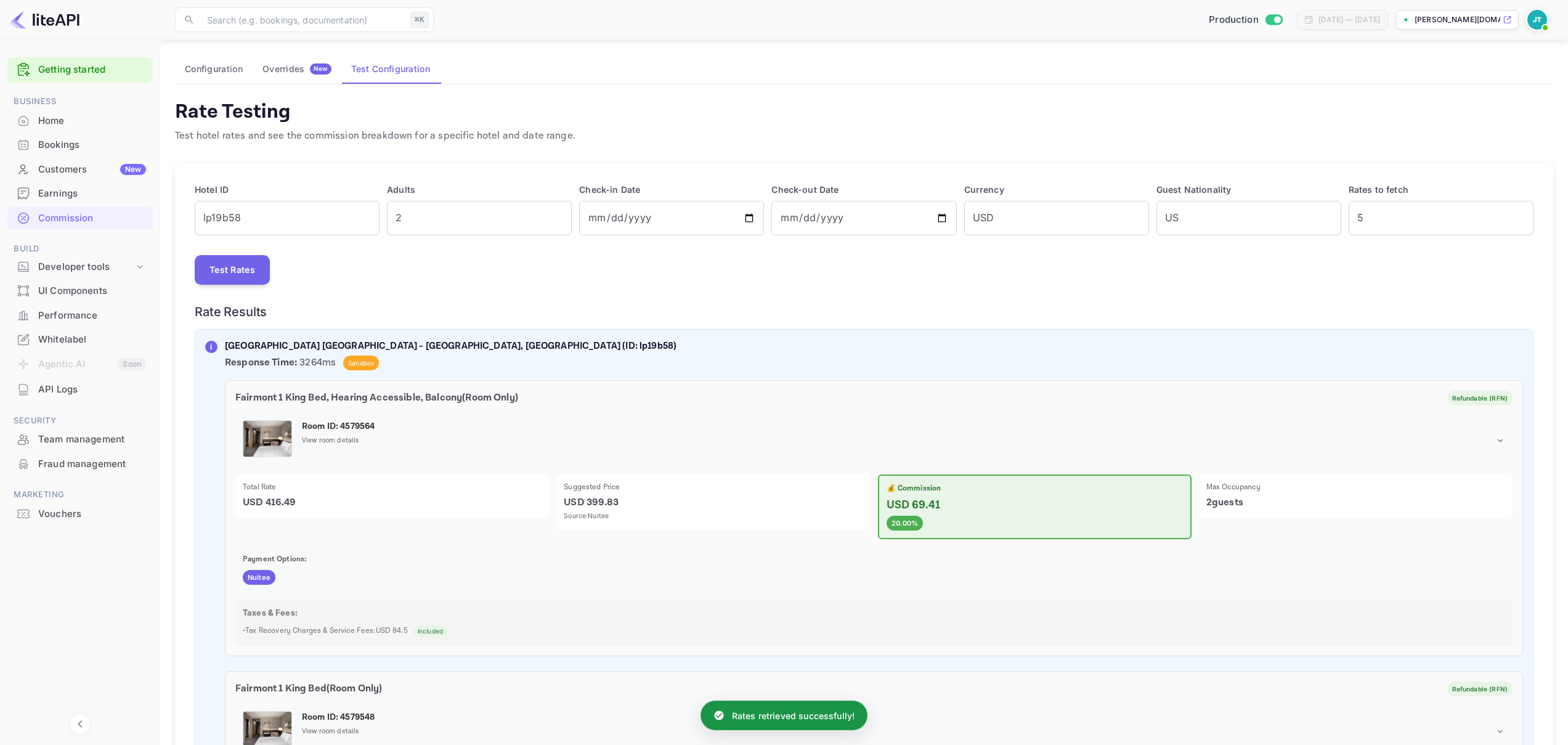
click at [301, 68] on div "Overrides New" at bounding box center [297, 69] width 69 height 11
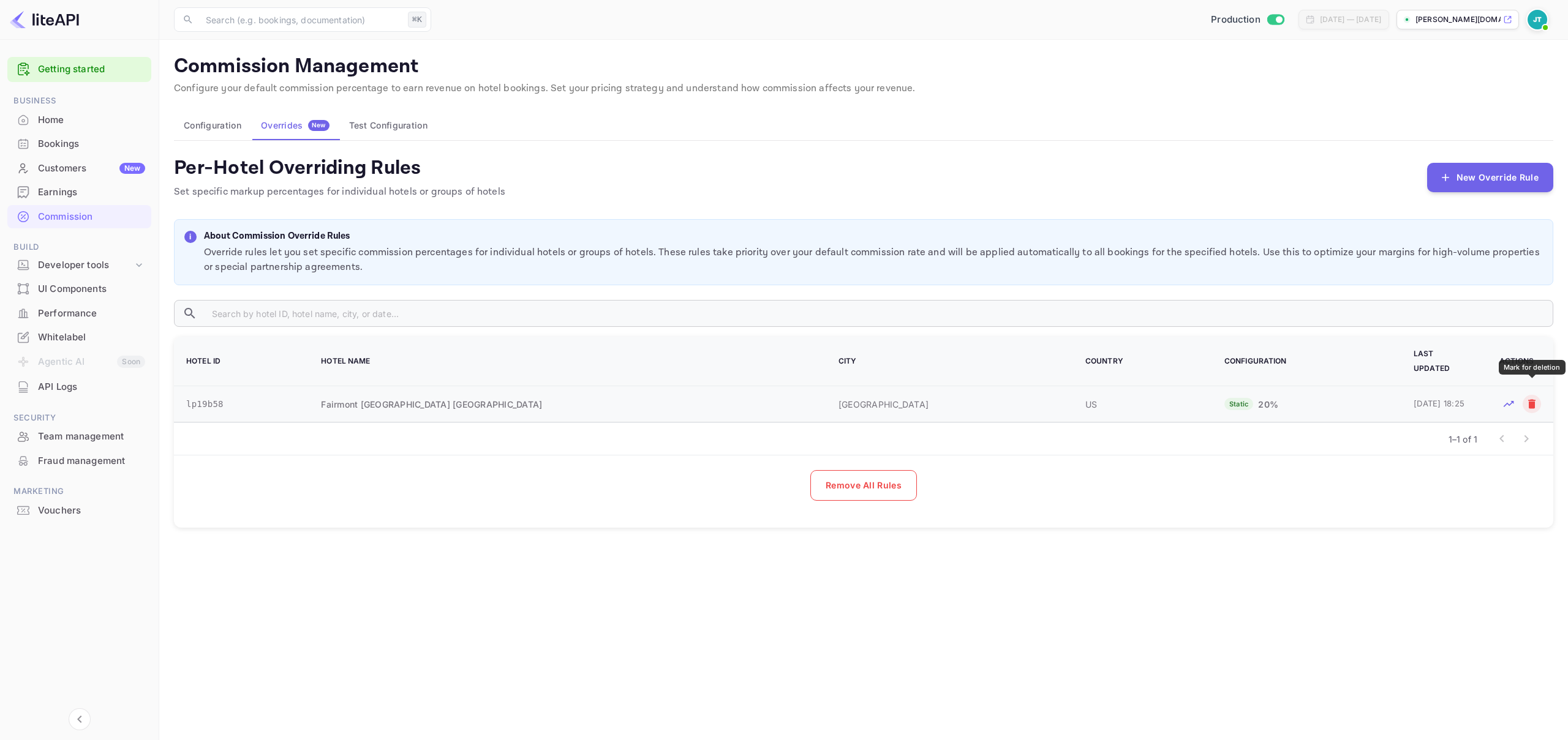
click at [1528, 398] on icon "Mark for deletion" at bounding box center [1532, 404] width 12 height 12
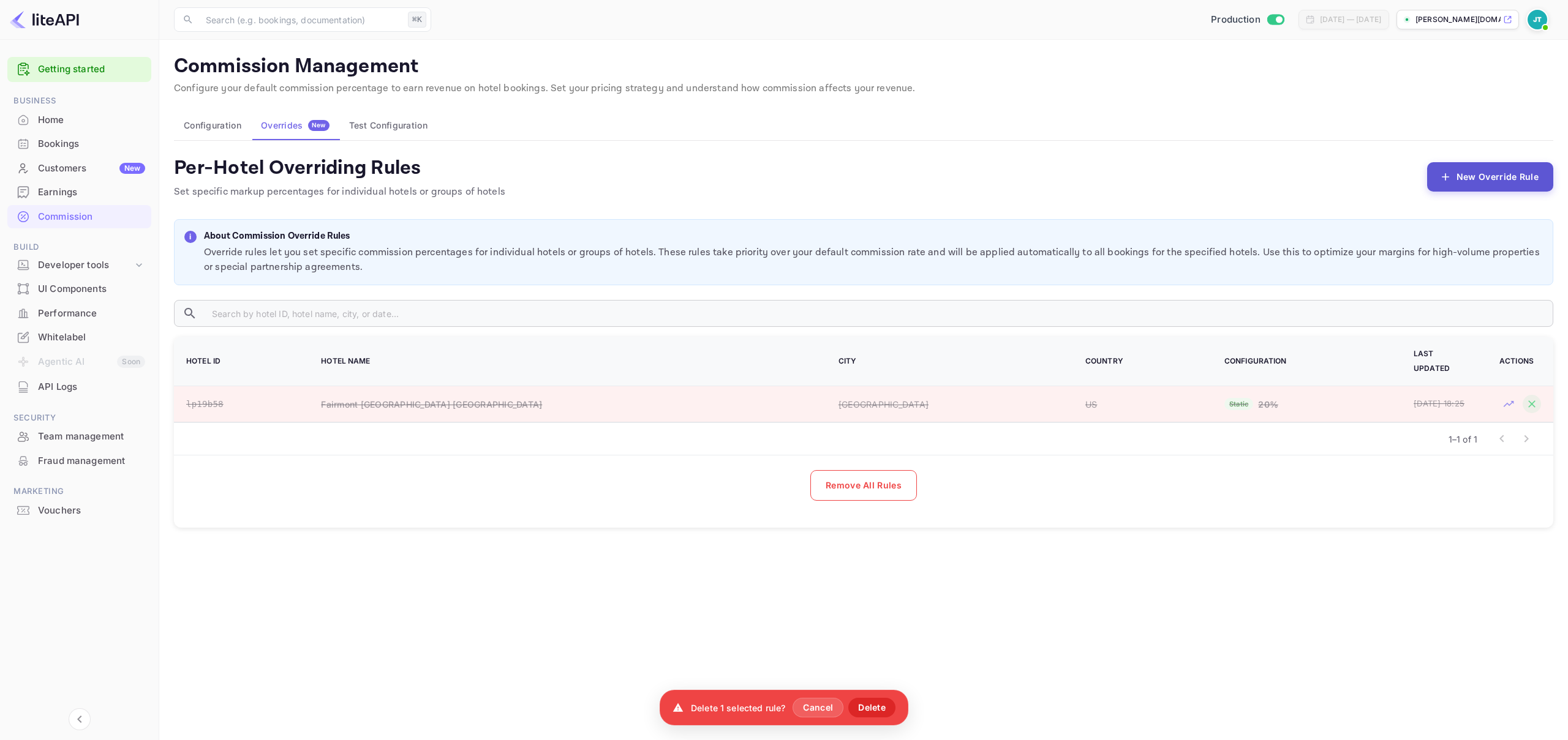
click at [1531, 169] on button "New Override Rule" at bounding box center [1490, 177] width 126 height 30
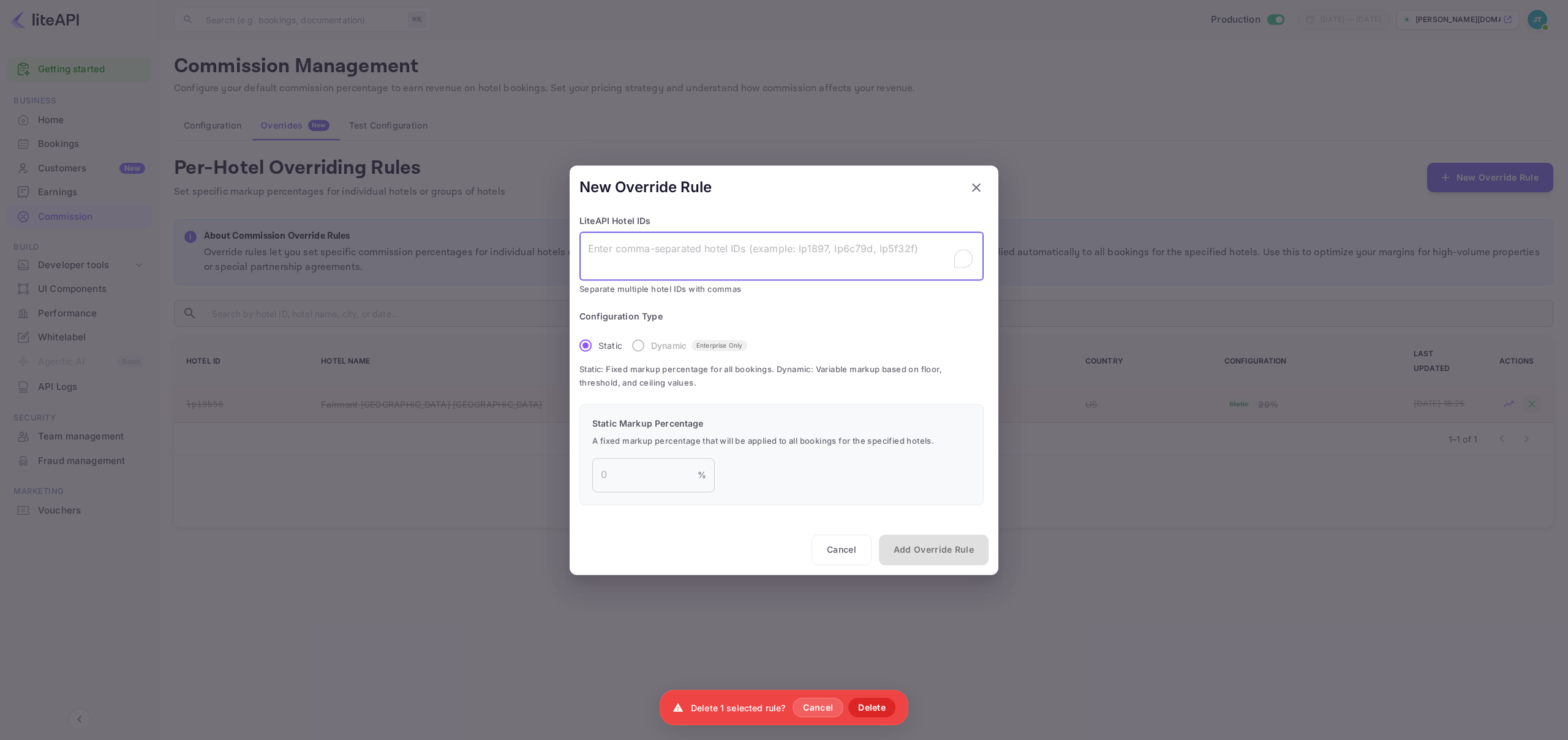
click at [727, 266] on textarea "To enrich screen reader interactions, please activate Accessibility in Grammarl…" at bounding box center [781, 256] width 387 height 28
paste textarea "lp19b58"
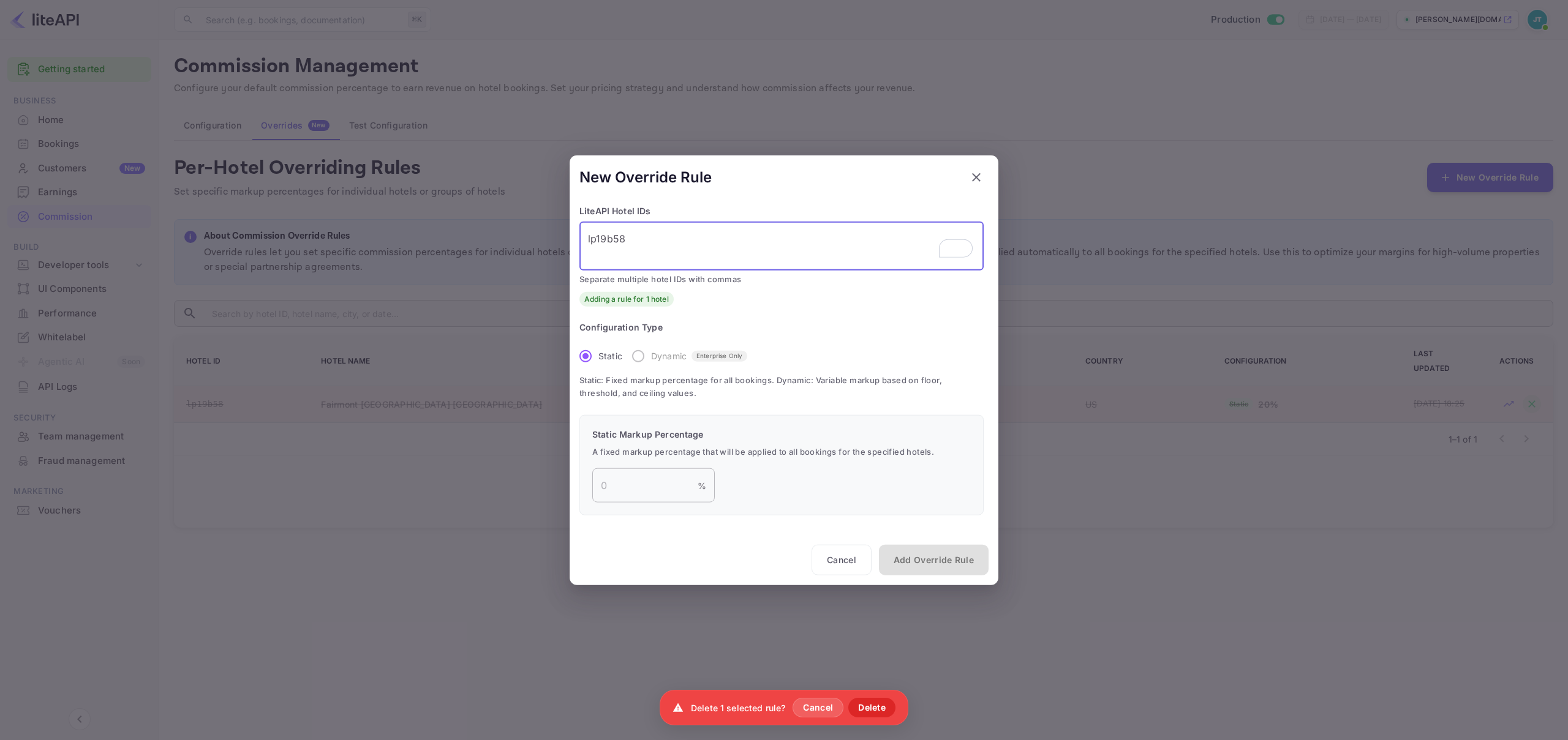
type textarea "lp19b58"
click at [642, 479] on input "number" at bounding box center [645, 485] width 106 height 34
type input "1"
click at [923, 561] on button "Add Override Rule" at bounding box center [933, 560] width 109 height 30
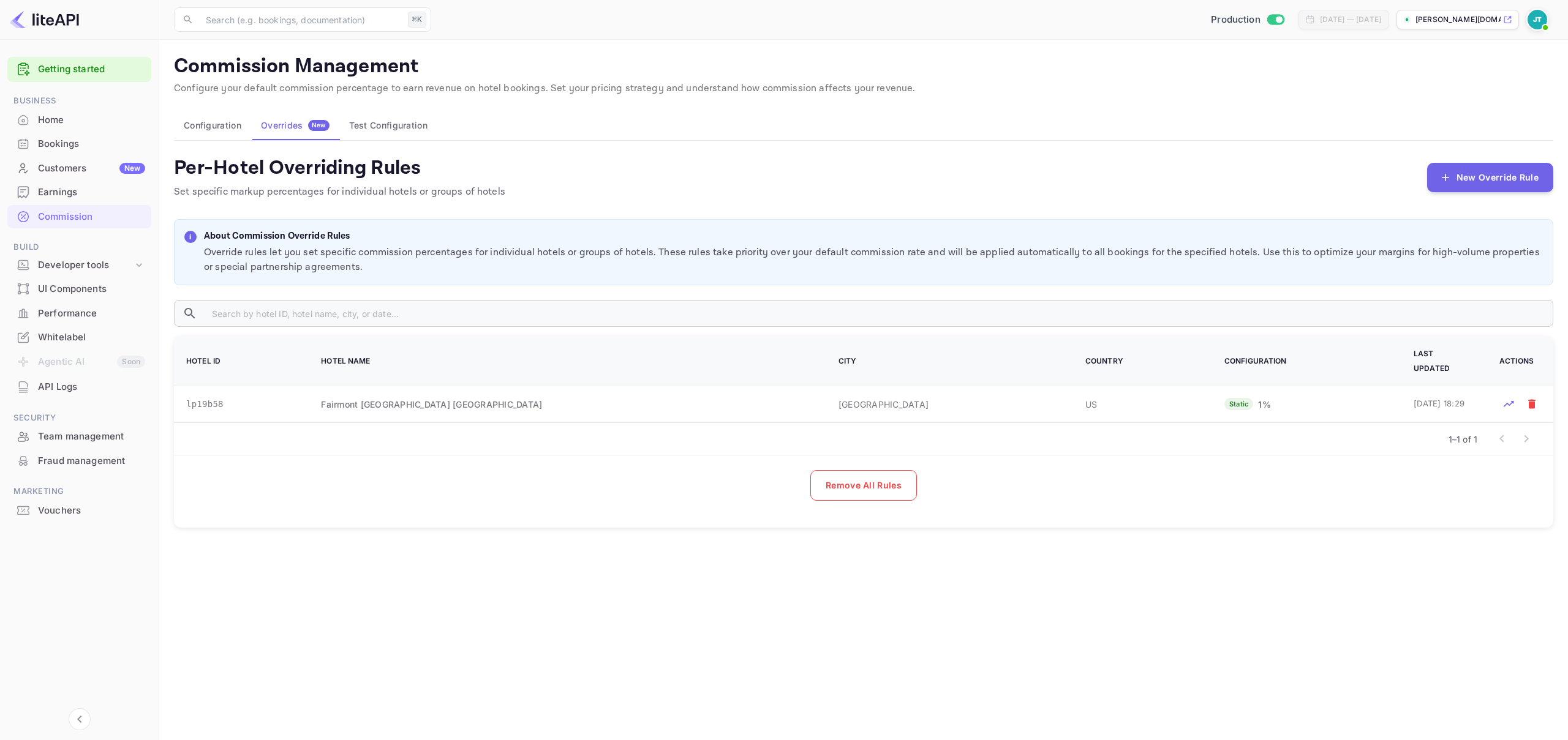
click at [386, 126] on button "Test Configuration" at bounding box center [388, 125] width 98 height 30
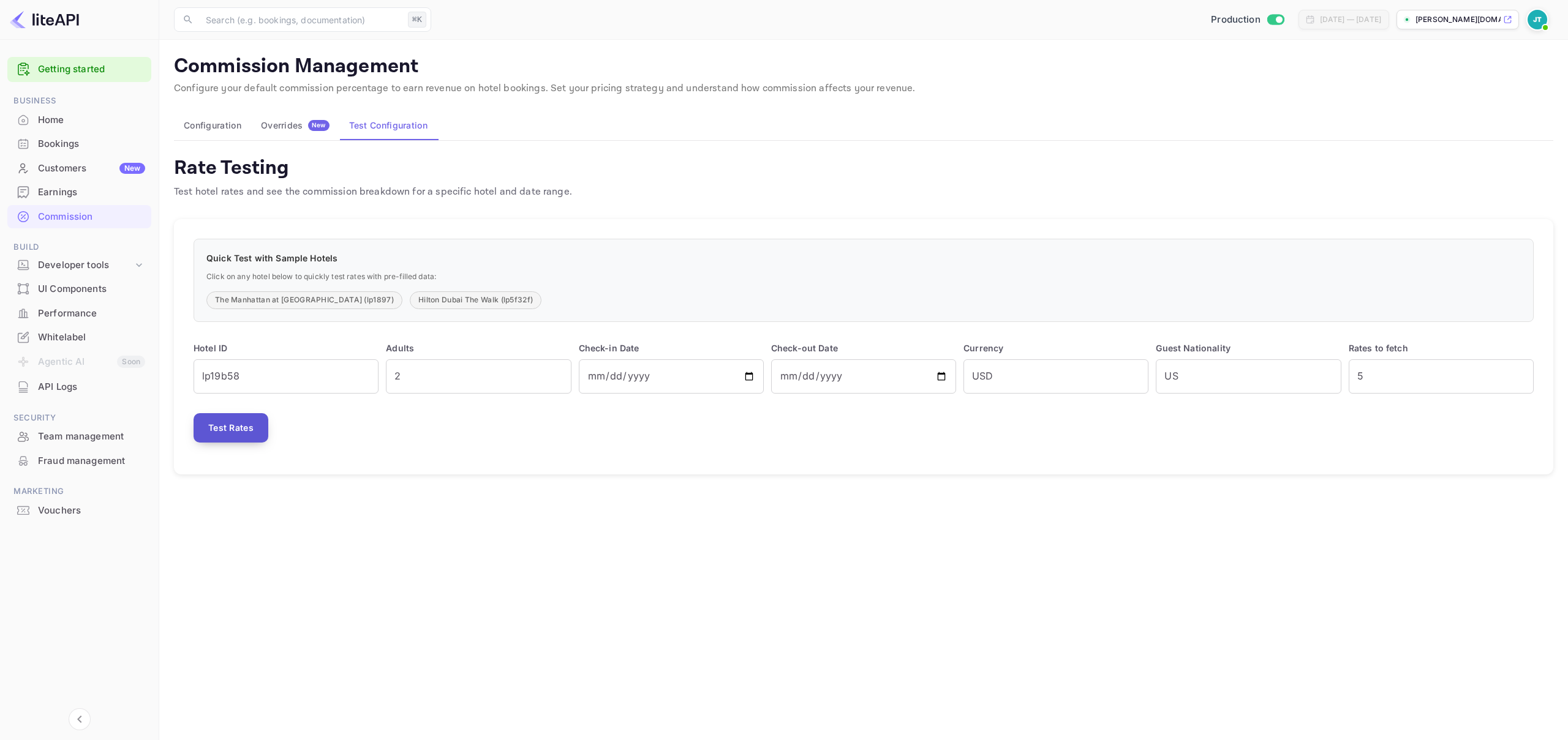
click at [232, 430] on button "Test Rates" at bounding box center [231, 427] width 74 height 30
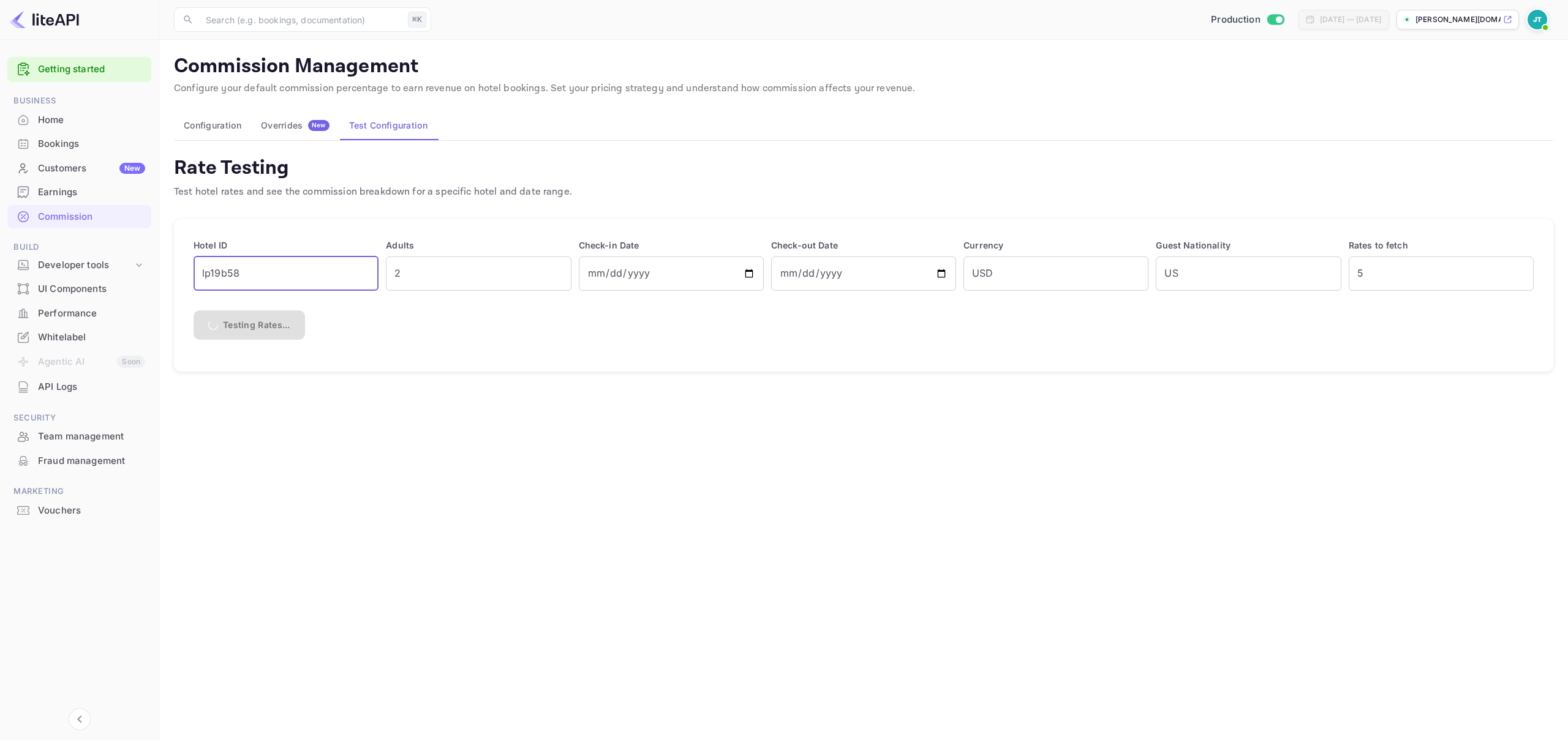
click at [248, 270] on input "lp19b58" at bounding box center [286, 273] width 185 height 34
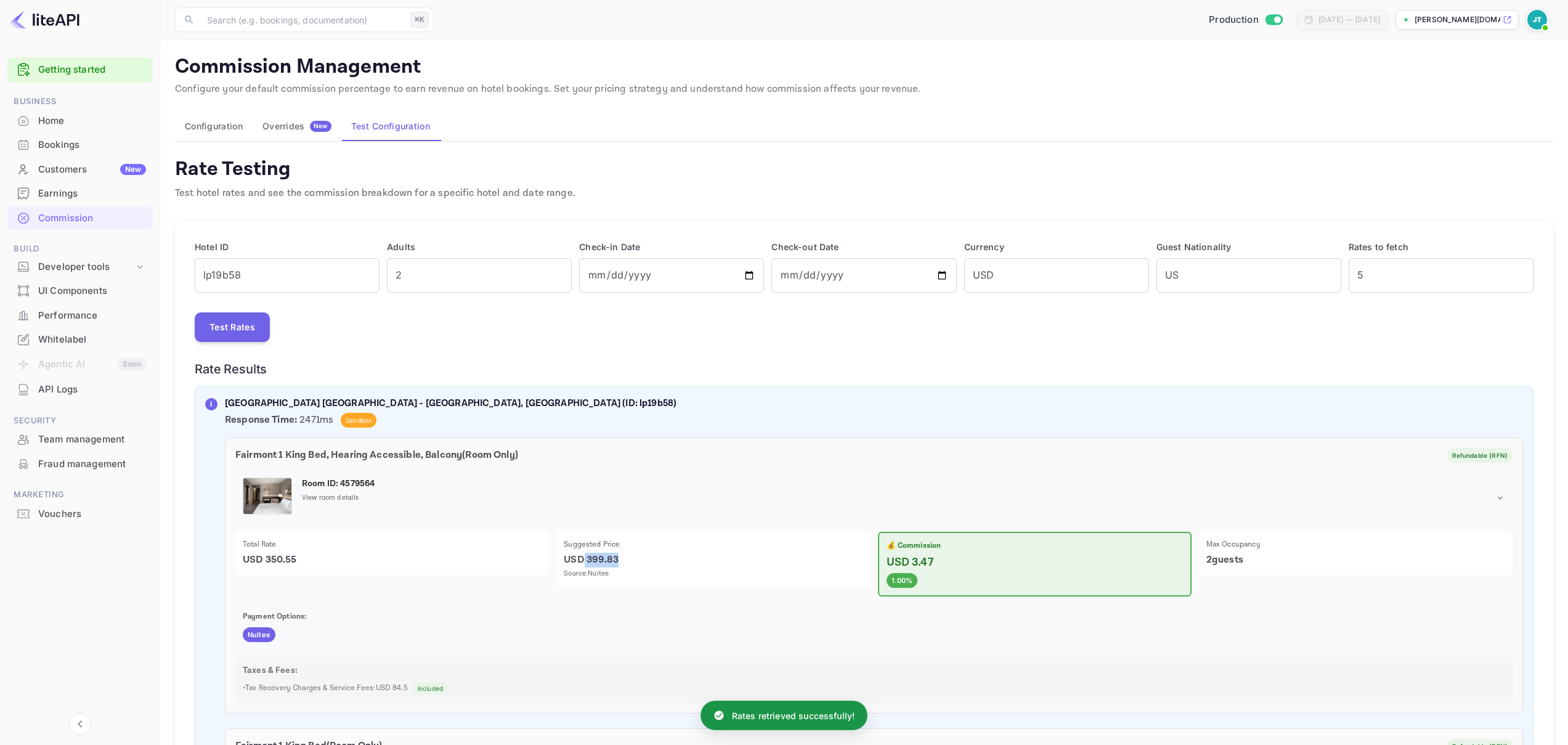
drag, startPoint x: 584, startPoint y: 562, endPoint x: 698, endPoint y: 561, distance: 114.0
click at [698, 561] on p "USD 399.83" at bounding box center [713, 560] width 299 height 15
drag, startPoint x: 265, startPoint y: 559, endPoint x: 409, endPoint y: 550, distance: 144.3
click at [399, 556] on p "USD 350.55" at bounding box center [392, 560] width 299 height 15
click at [279, 121] on div "Overrides New" at bounding box center [297, 126] width 69 height 11
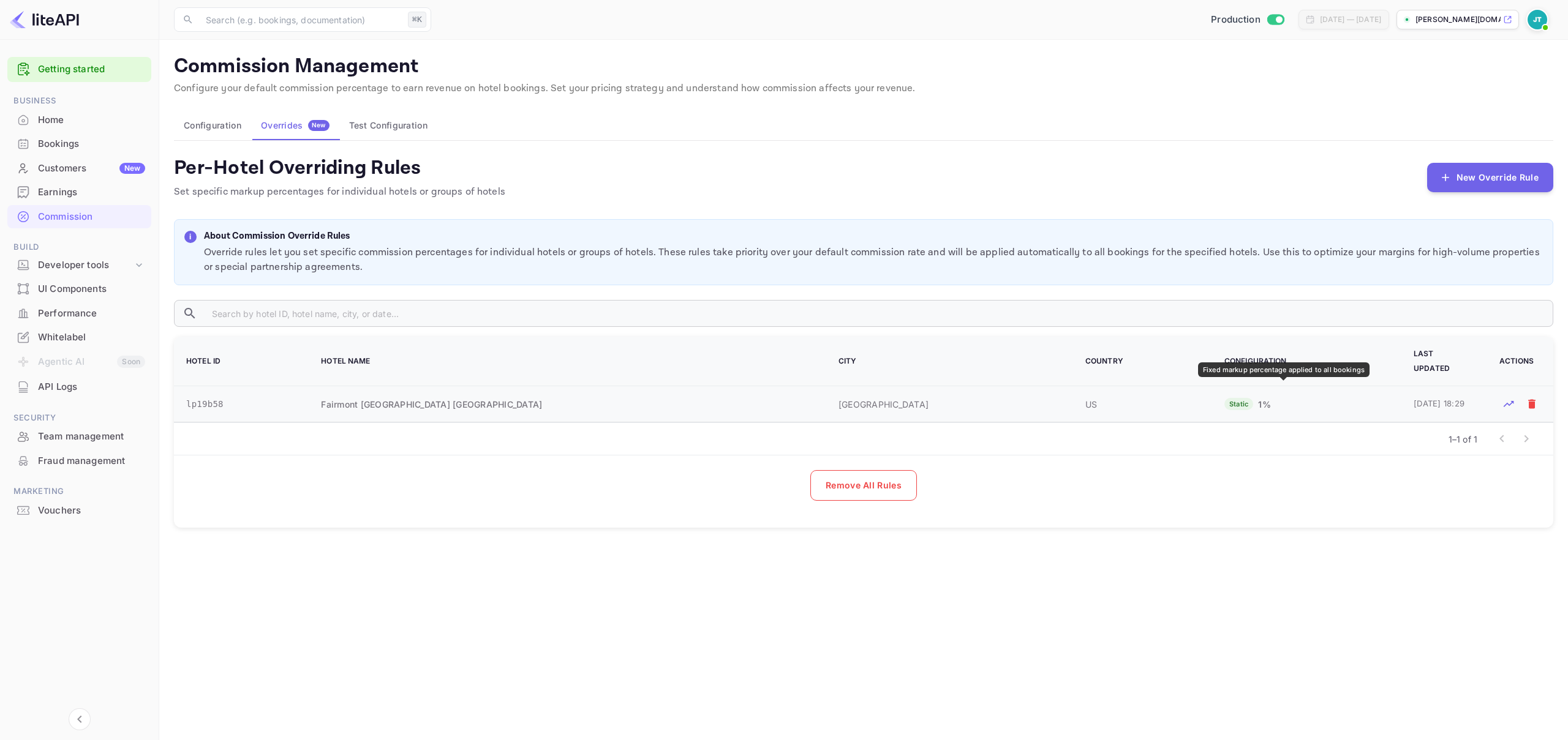
click at [1354, 398] on div "Static 1 %" at bounding box center [1304, 404] width 160 height 13
click at [1509, 401] on icon "Test rates for this hotel" at bounding box center [1509, 404] width 11 height 6
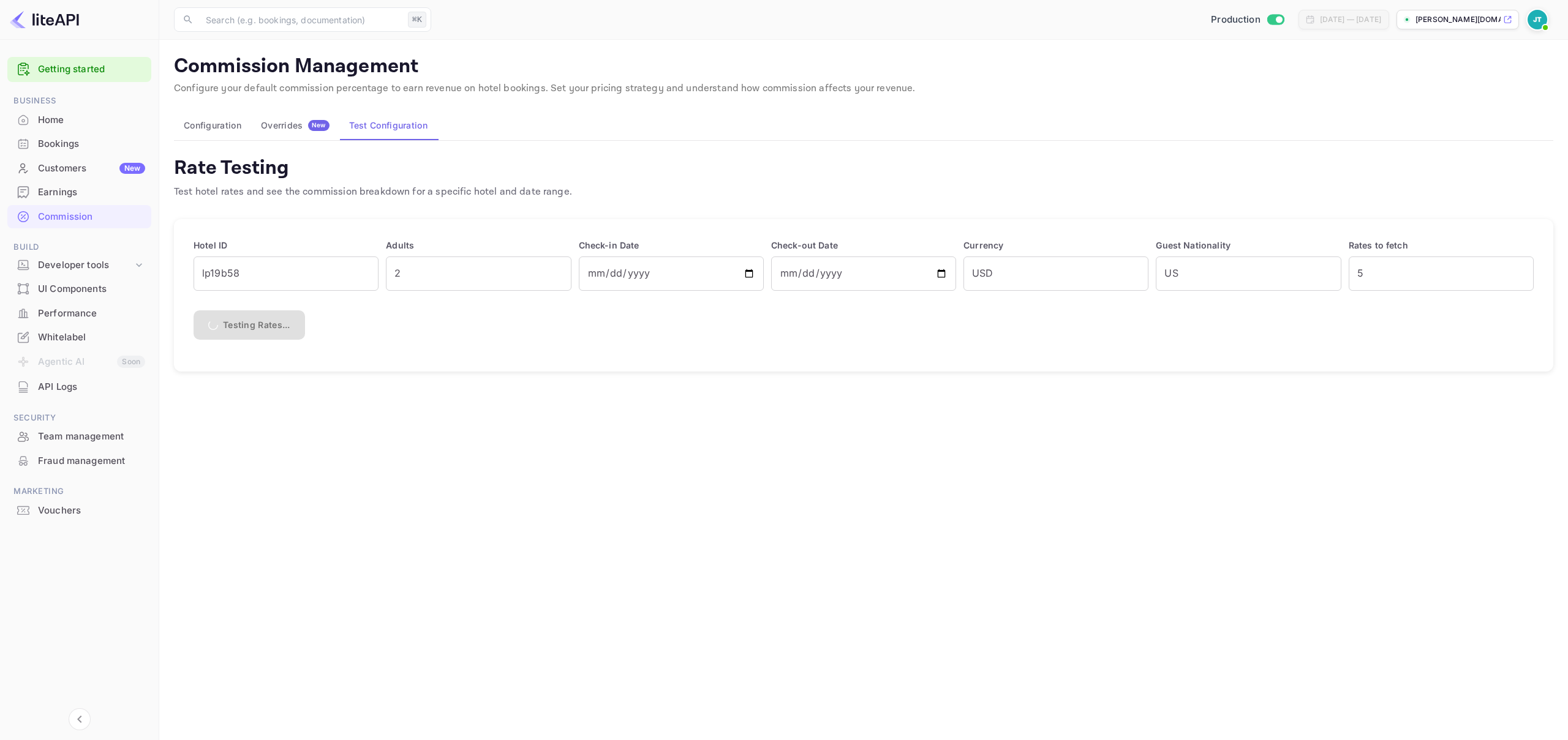
click at [302, 122] on div "Overrides New" at bounding box center [295, 125] width 68 height 11
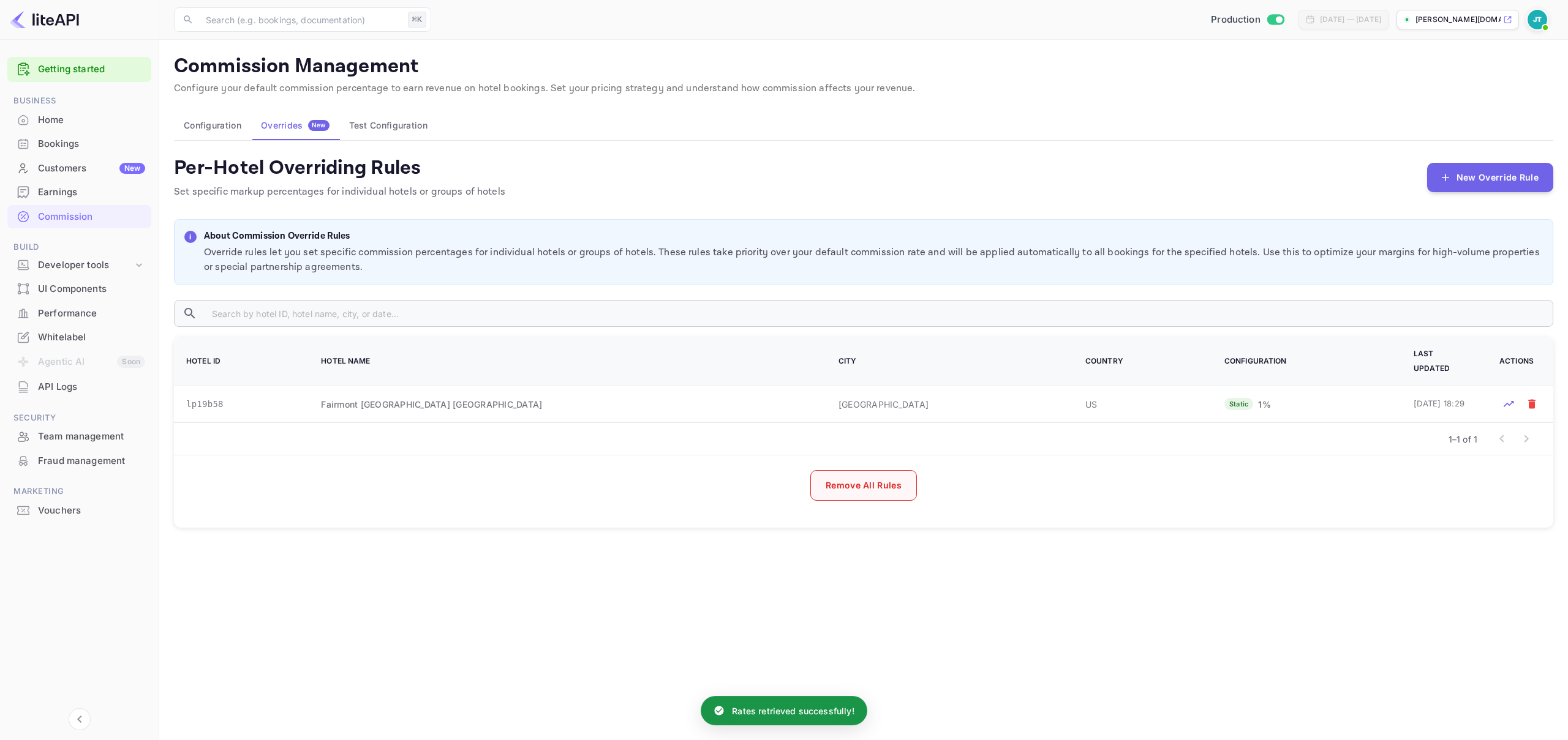
click at [888, 481] on button "Remove All Rules" at bounding box center [863, 485] width 106 height 30
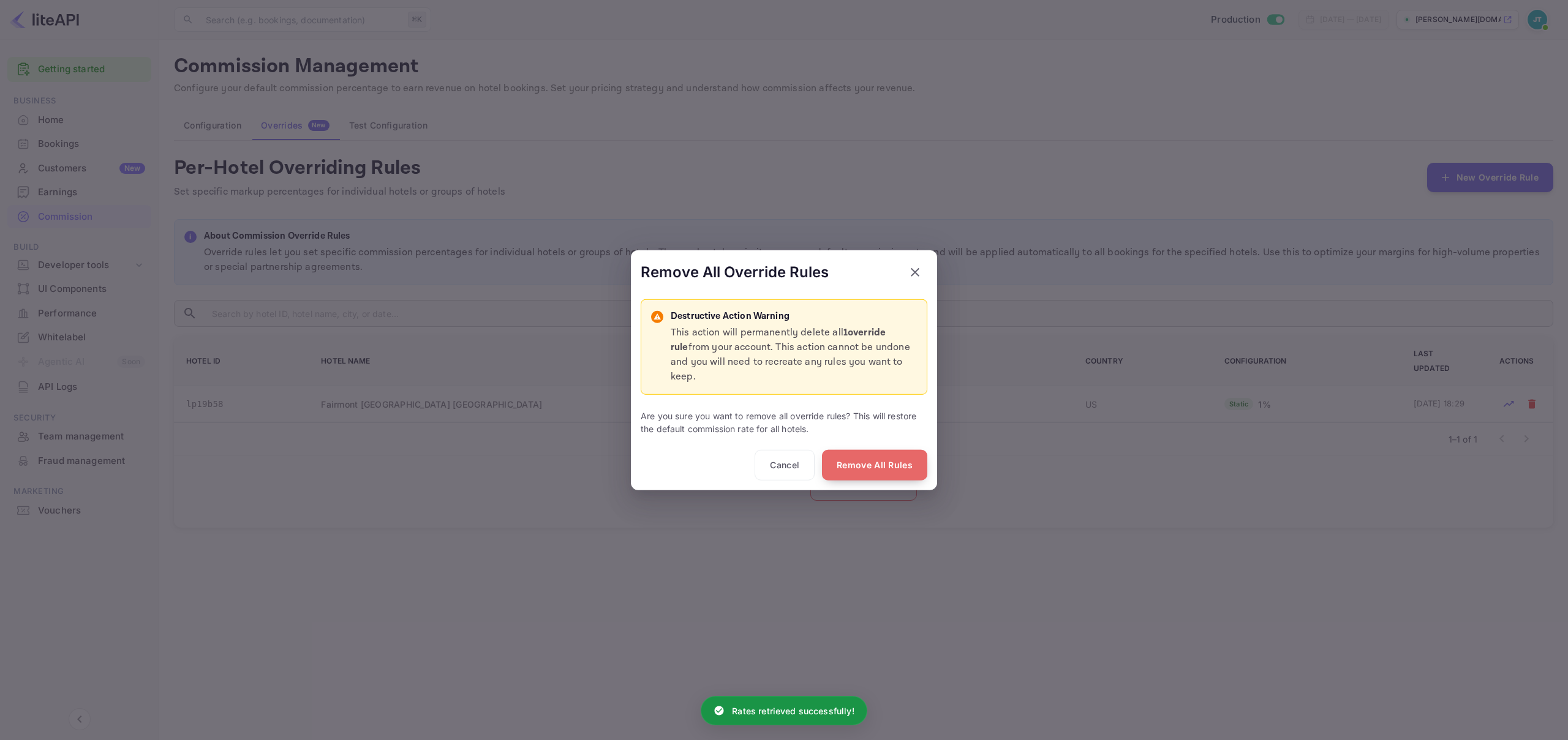
click at [866, 454] on button "Remove All Rules" at bounding box center [874, 465] width 106 height 30
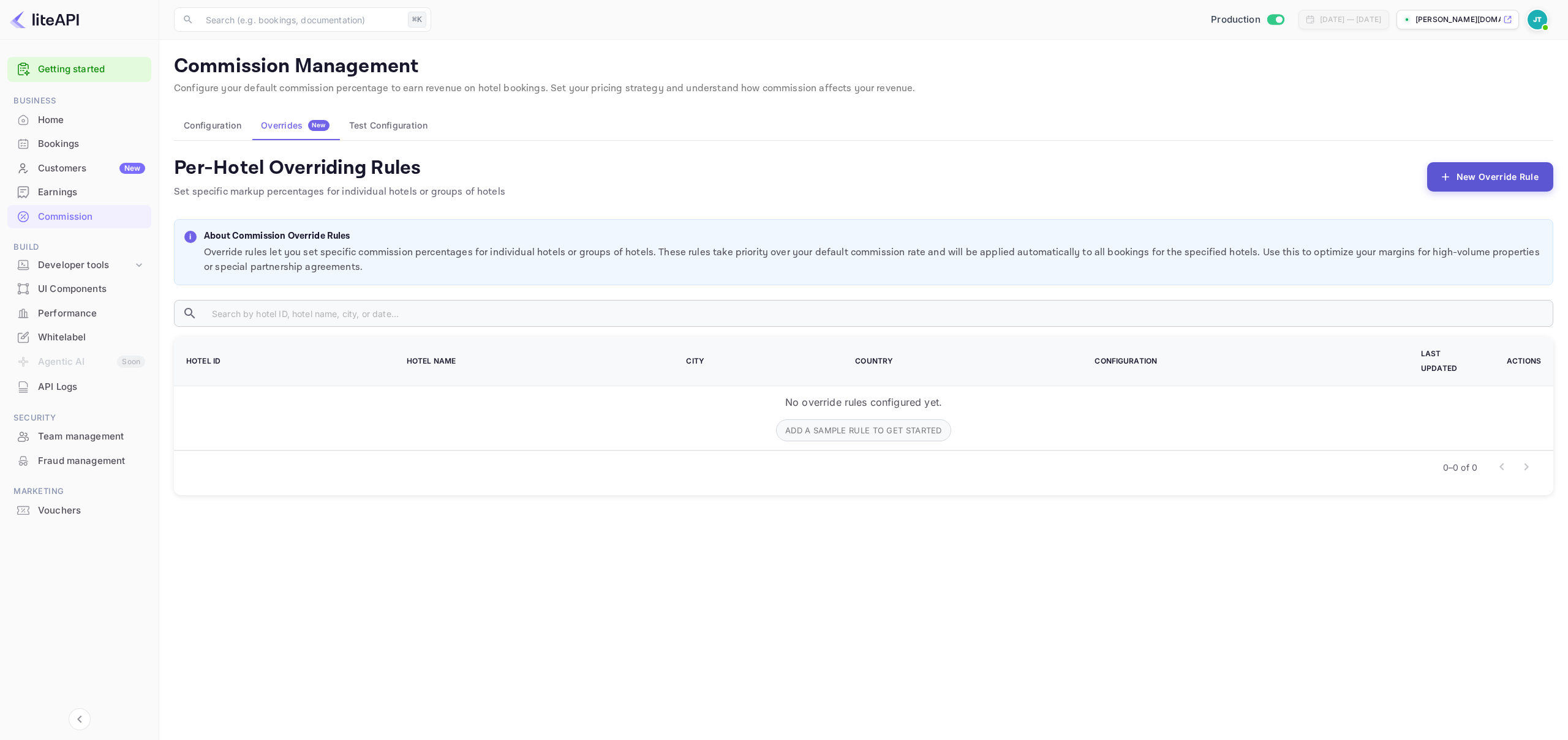
click at [1474, 184] on button "New Override Rule" at bounding box center [1490, 177] width 126 height 30
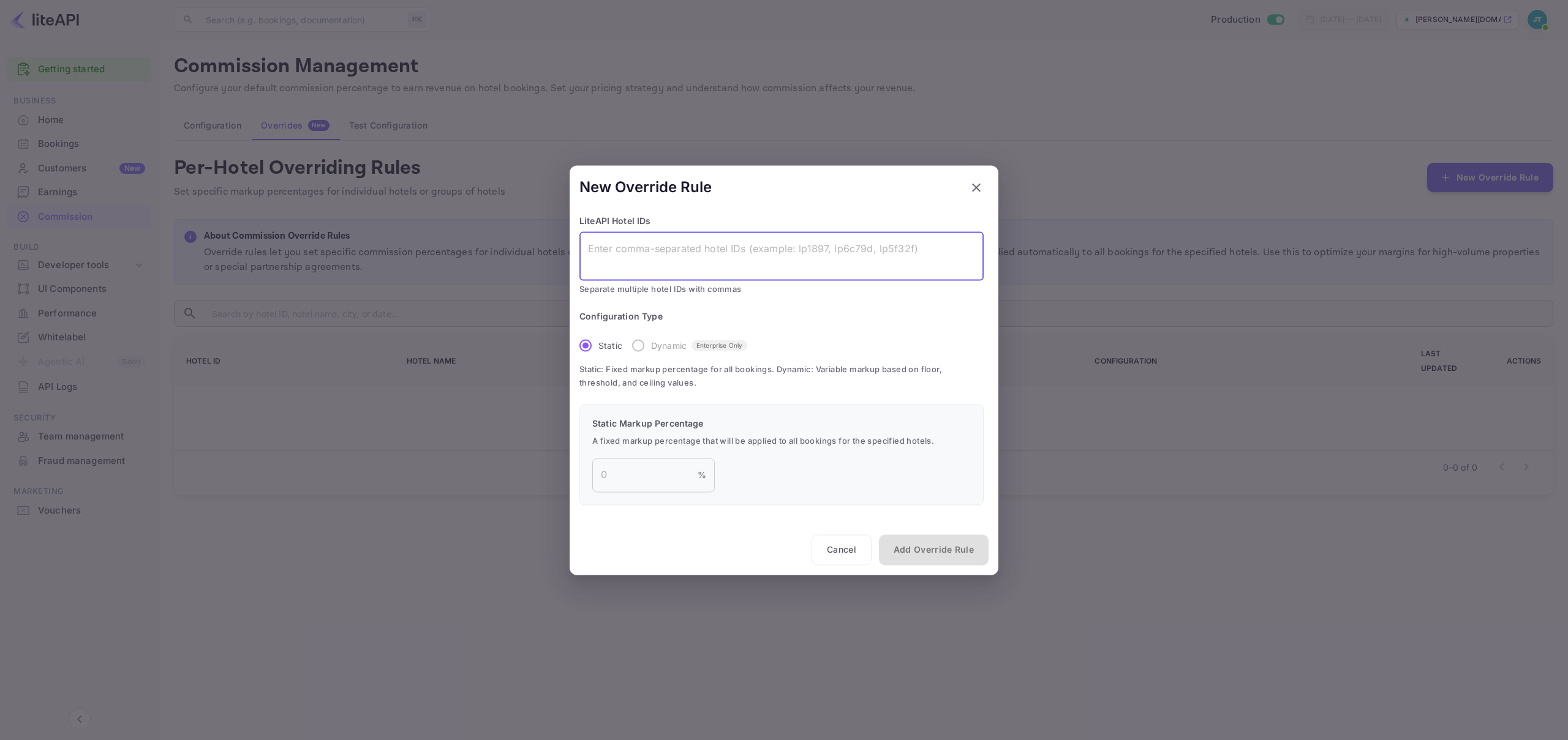
click at [648, 253] on textarea at bounding box center [781, 256] width 387 height 28
paste textarea "lp19b58"
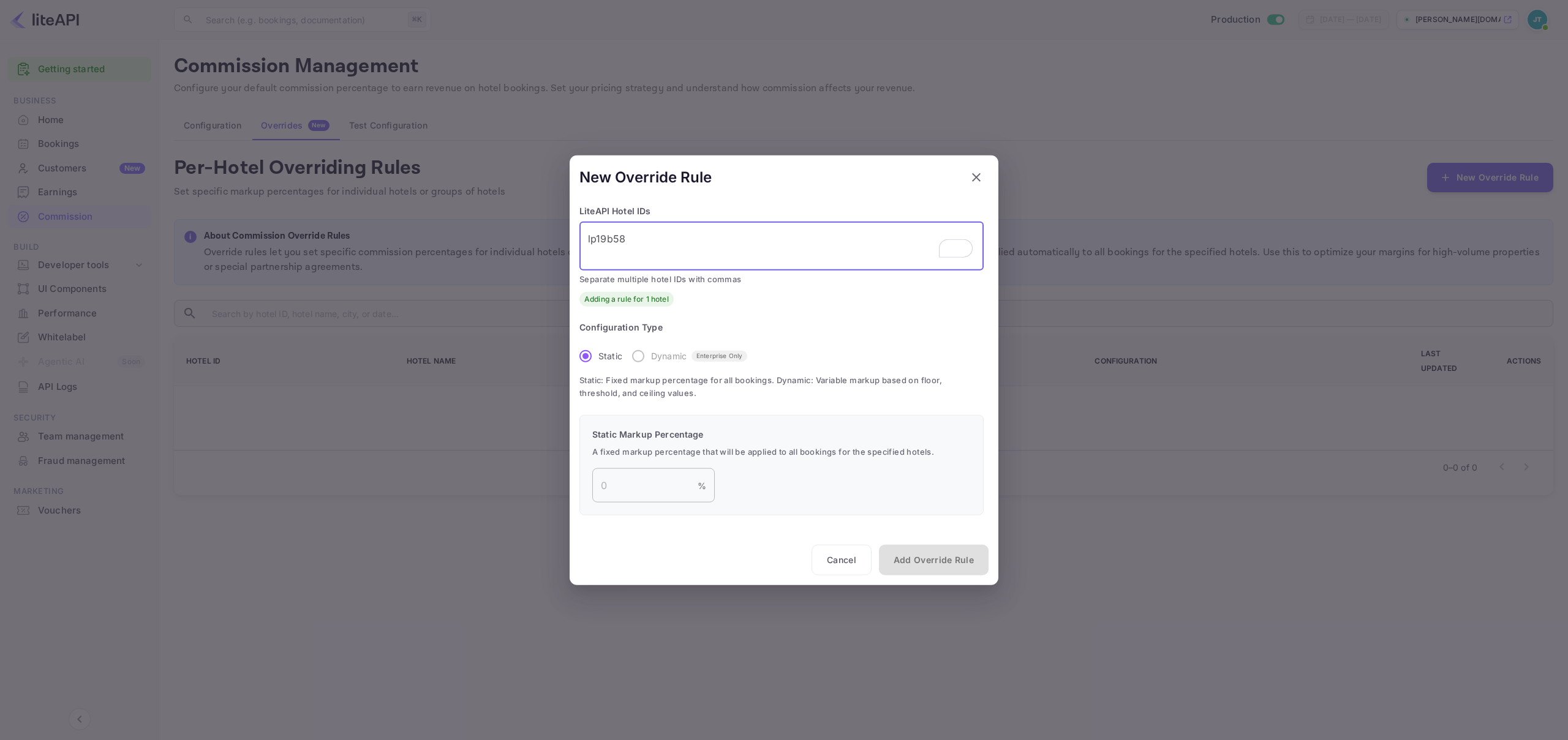
type textarea "lp19b58"
drag, startPoint x: 664, startPoint y: 489, endPoint x: 470, endPoint y: 474, distance: 194.6
click at [470, 474] on div "New Override Rule LiteAPI Hotel IDs lp19b58 x ​ Separate multiple hotel IDs wit…" at bounding box center [784, 370] width 1568 height 740
type input "10"
click at [942, 558] on button "Add Override Rule" at bounding box center [933, 560] width 109 height 30
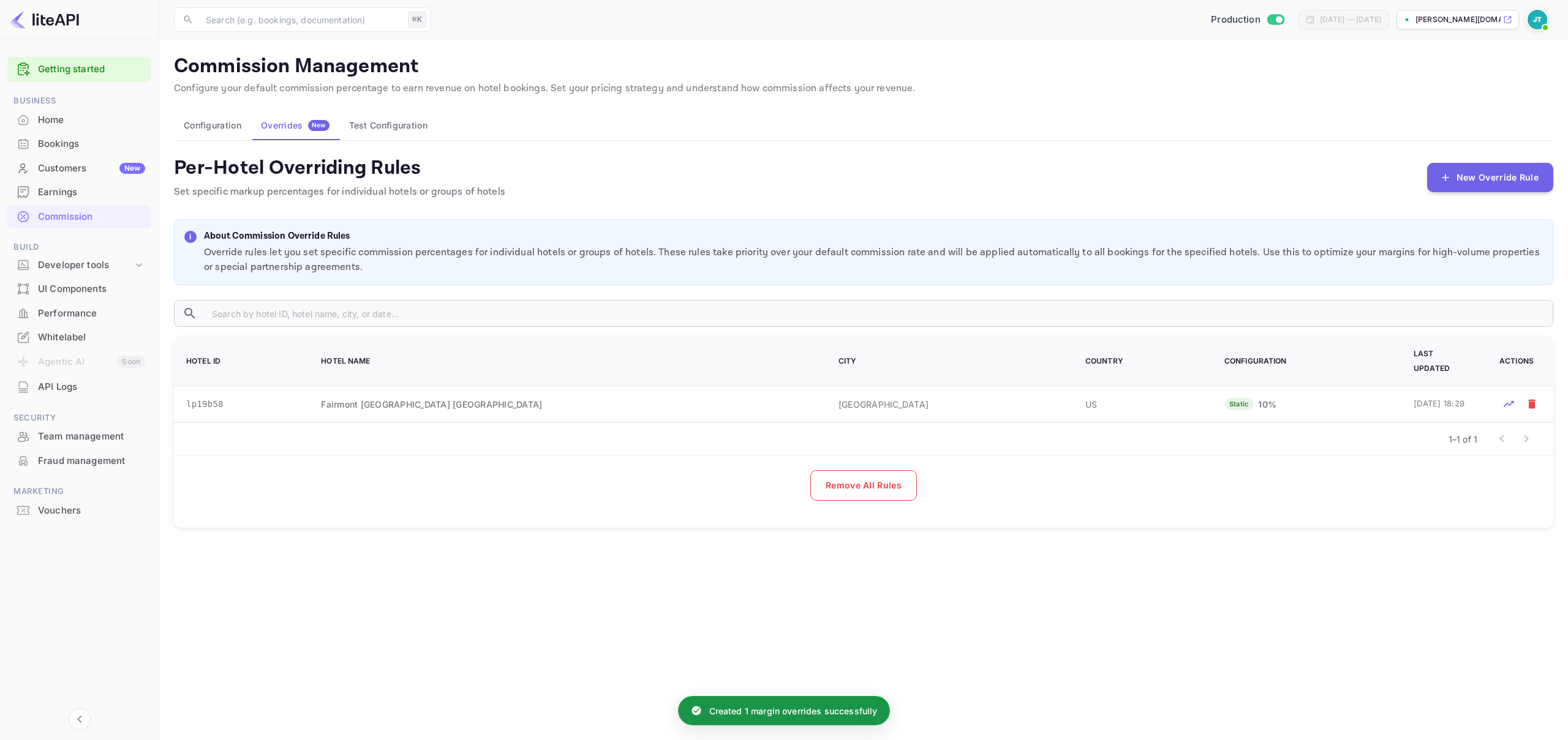
click at [390, 119] on button "Test Configuration" at bounding box center [388, 125] width 98 height 30
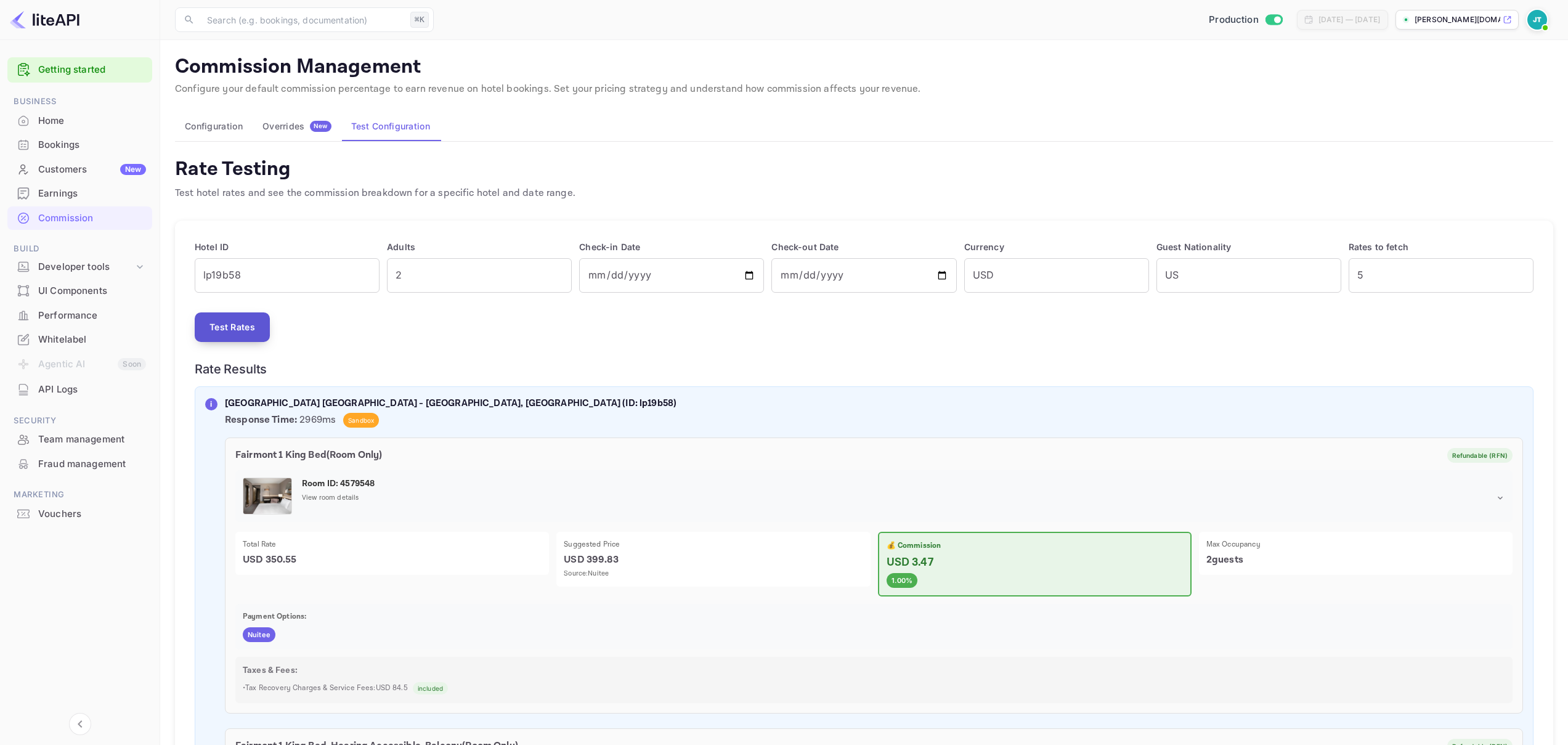
click at [240, 334] on button "Test Rates" at bounding box center [232, 327] width 75 height 30
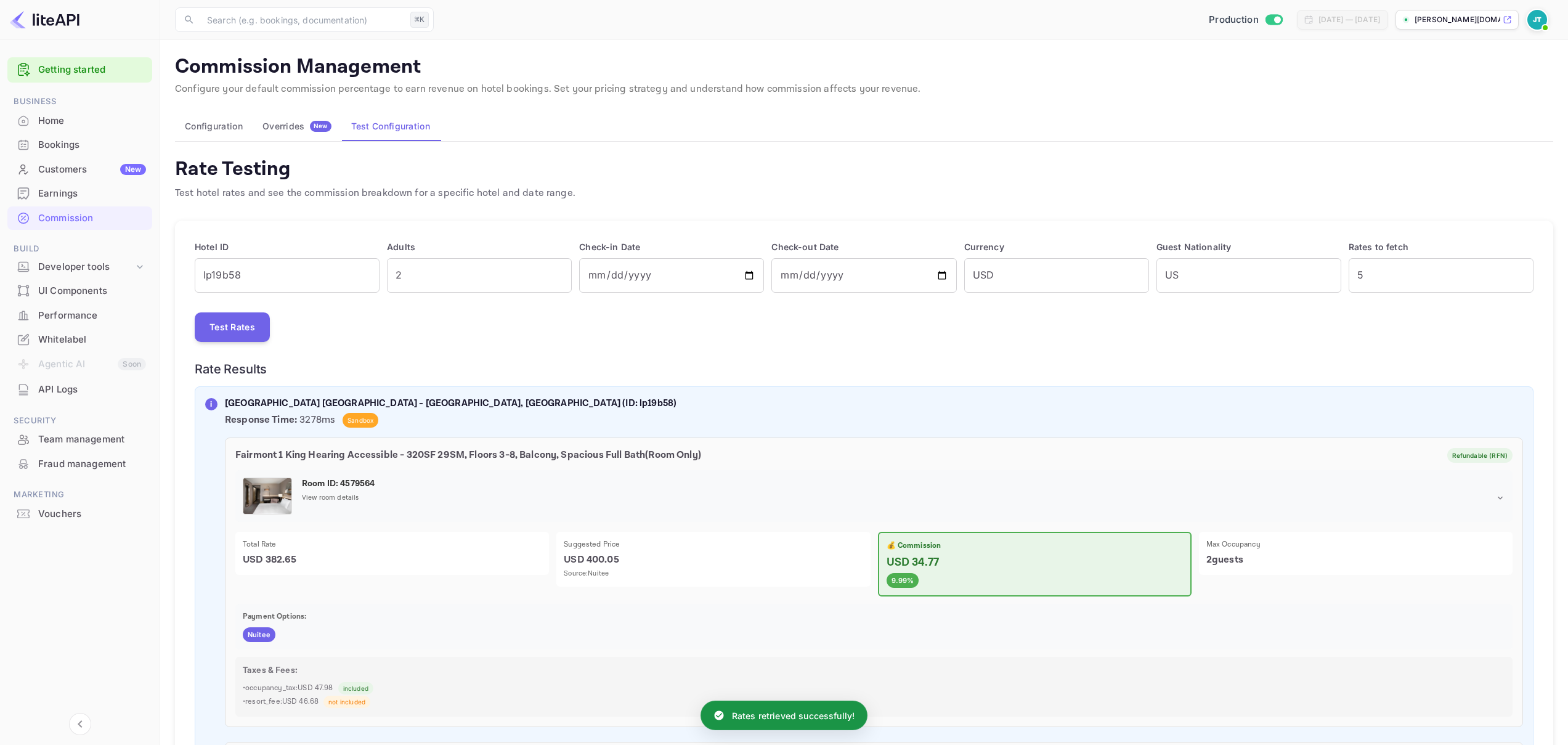
drag, startPoint x: 260, startPoint y: 550, endPoint x: 226, endPoint y: 550, distance: 34.0
click at [226, 550] on div "Fairmont 1 King Hearing Accessible - 320SF 29SM, Floors 3-8, Balcony, Spacious …" at bounding box center [874, 582] width 1298 height 290
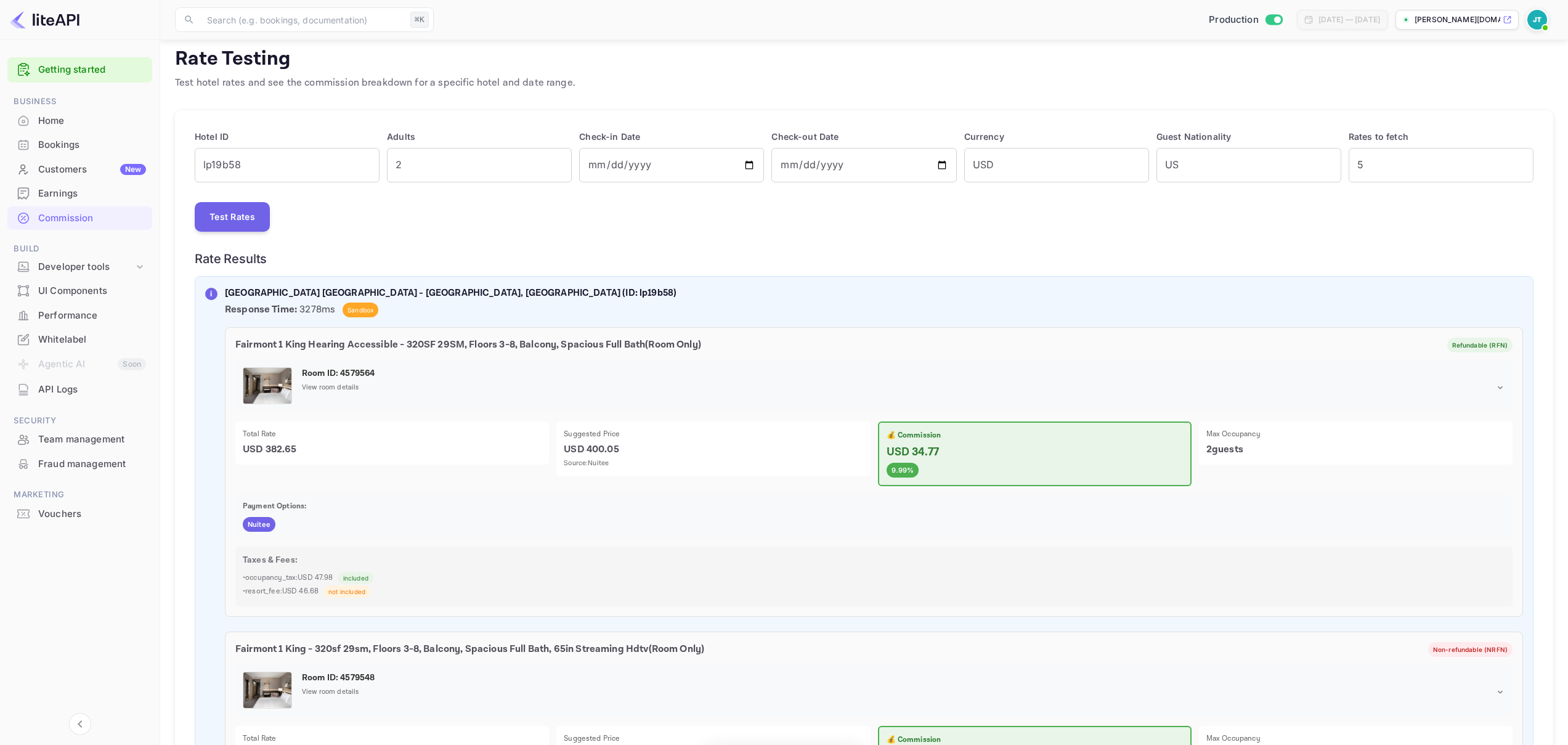
scroll to position [47, 0]
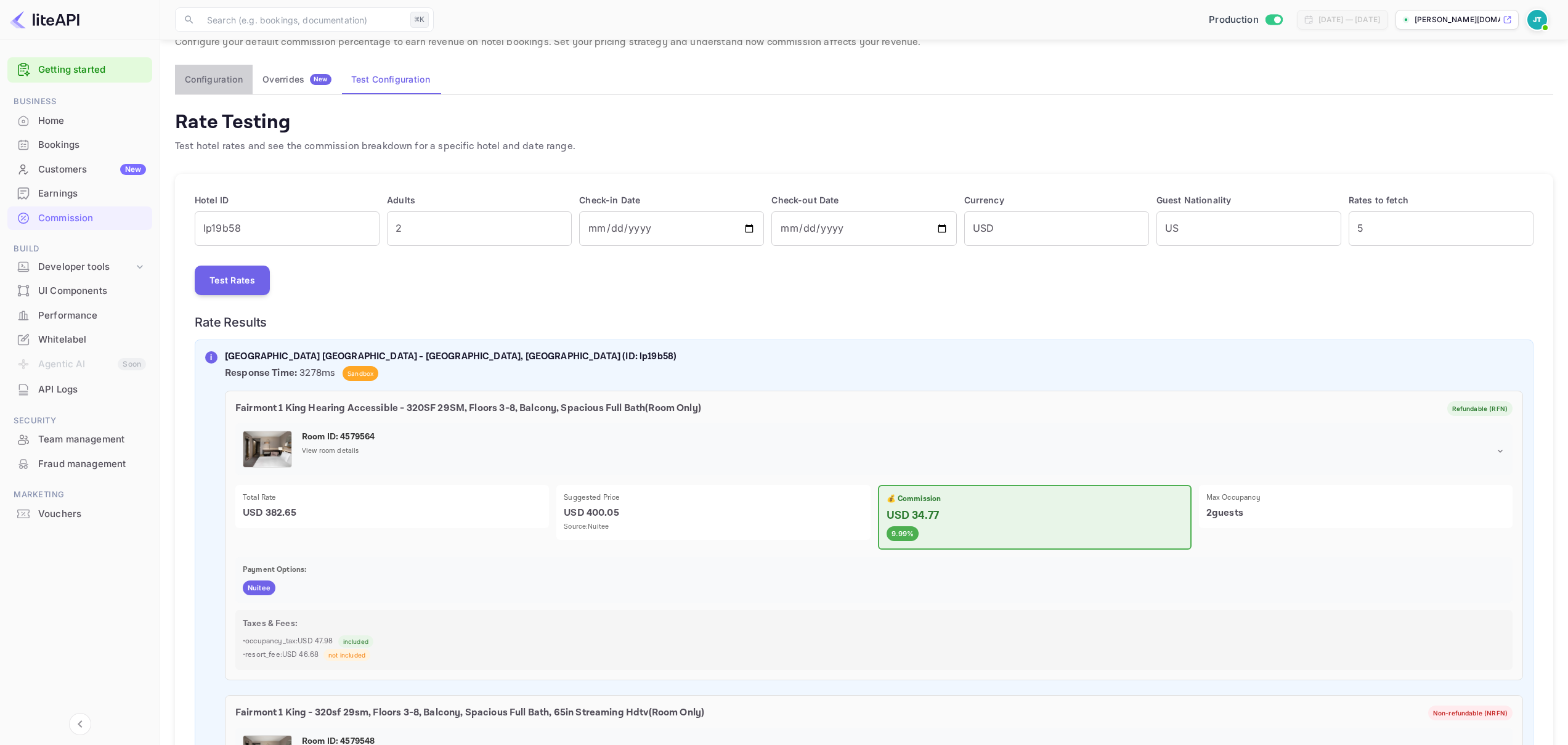
click at [226, 78] on button "Configuration" at bounding box center [214, 79] width 78 height 30
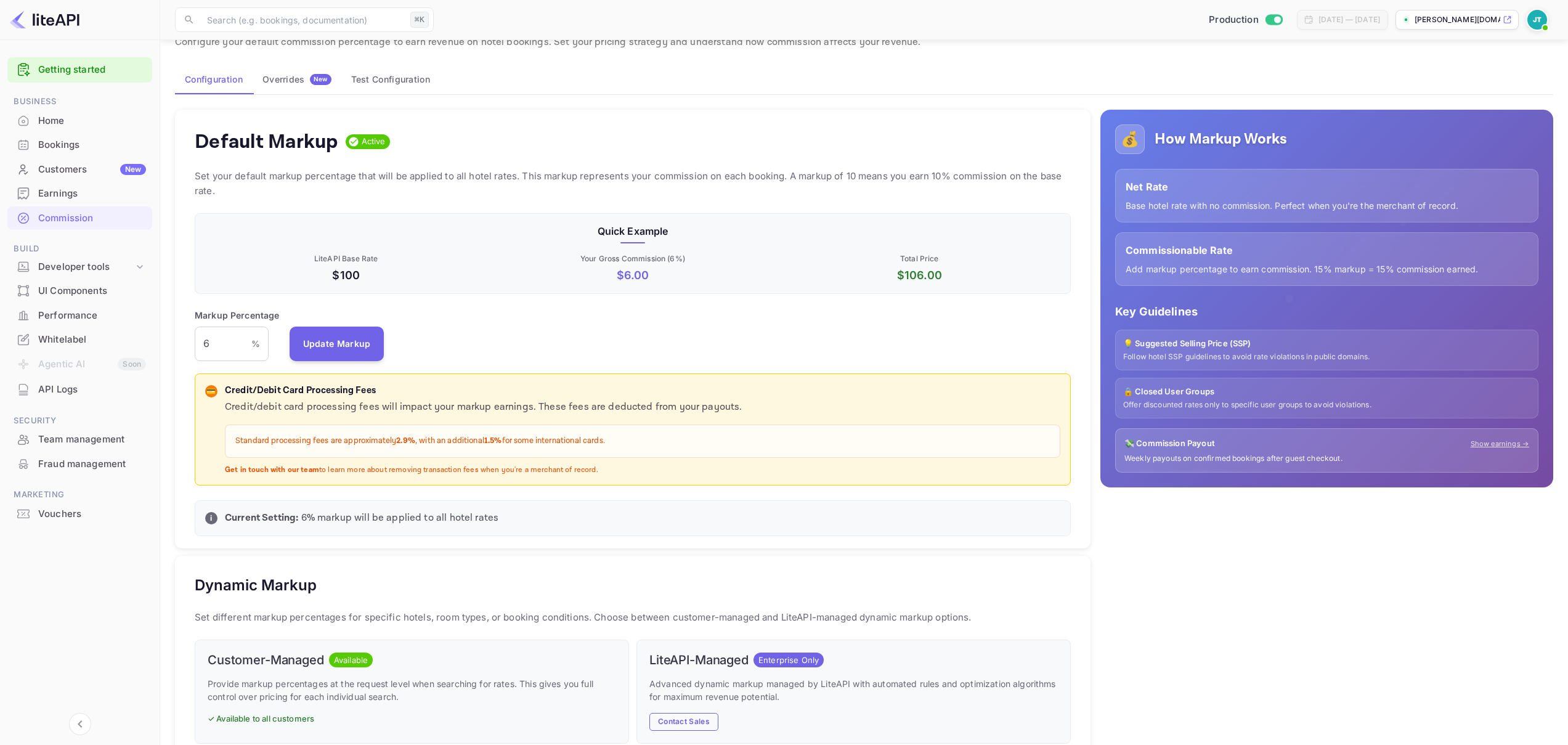
scroll to position [209, 867]
drag, startPoint x: 234, startPoint y: 345, endPoint x: 154, endPoint y: 336, distance: 80.5
click at [154, 336] on div "Getting started Business Home Bookings Customers New Earnings Commission Build …" at bounding box center [784, 561] width 1568 height 1215
type input "50"
click at [406, 77] on button "Test Configuration" at bounding box center [390, 79] width 99 height 30
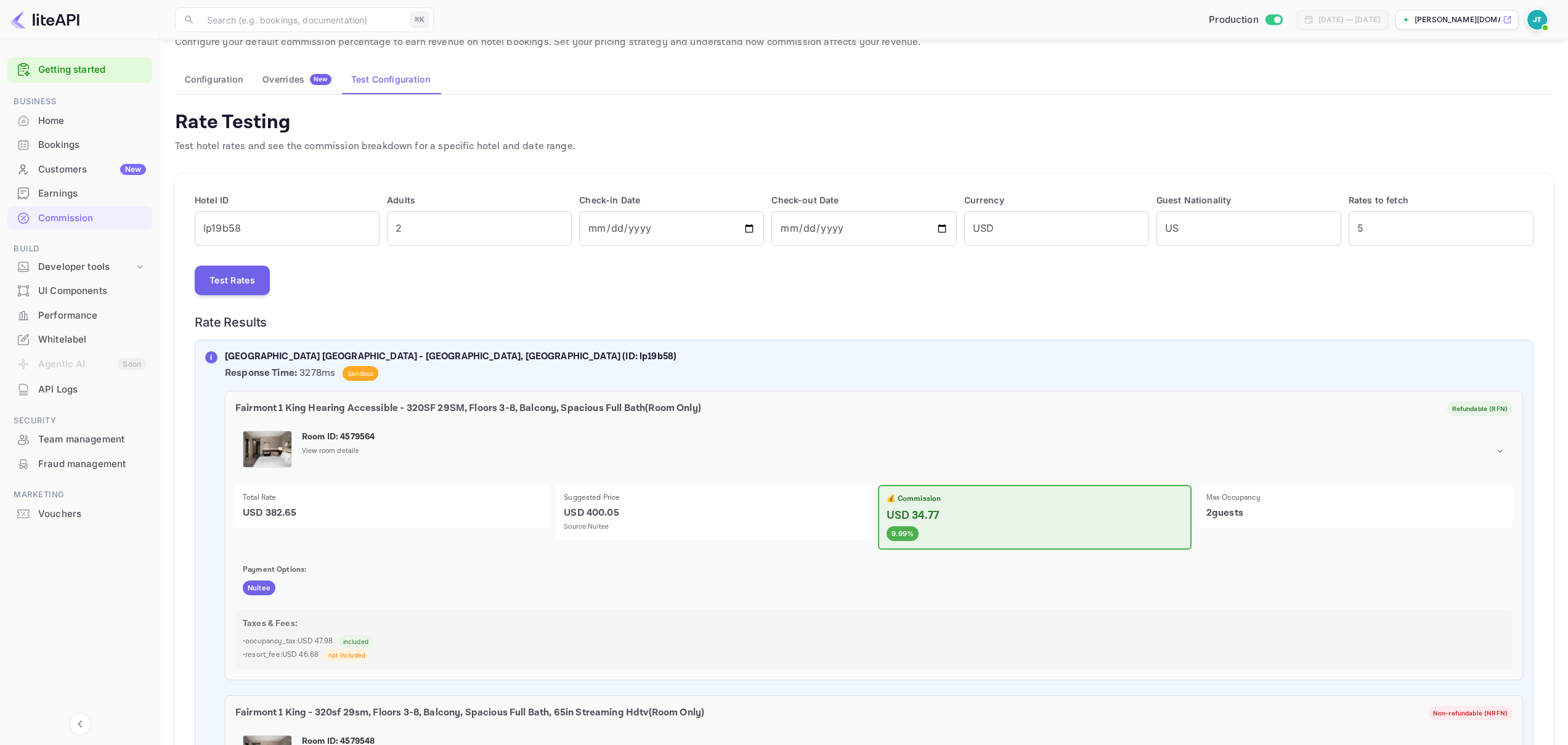
click at [231, 75] on button "Configuration" at bounding box center [214, 79] width 78 height 30
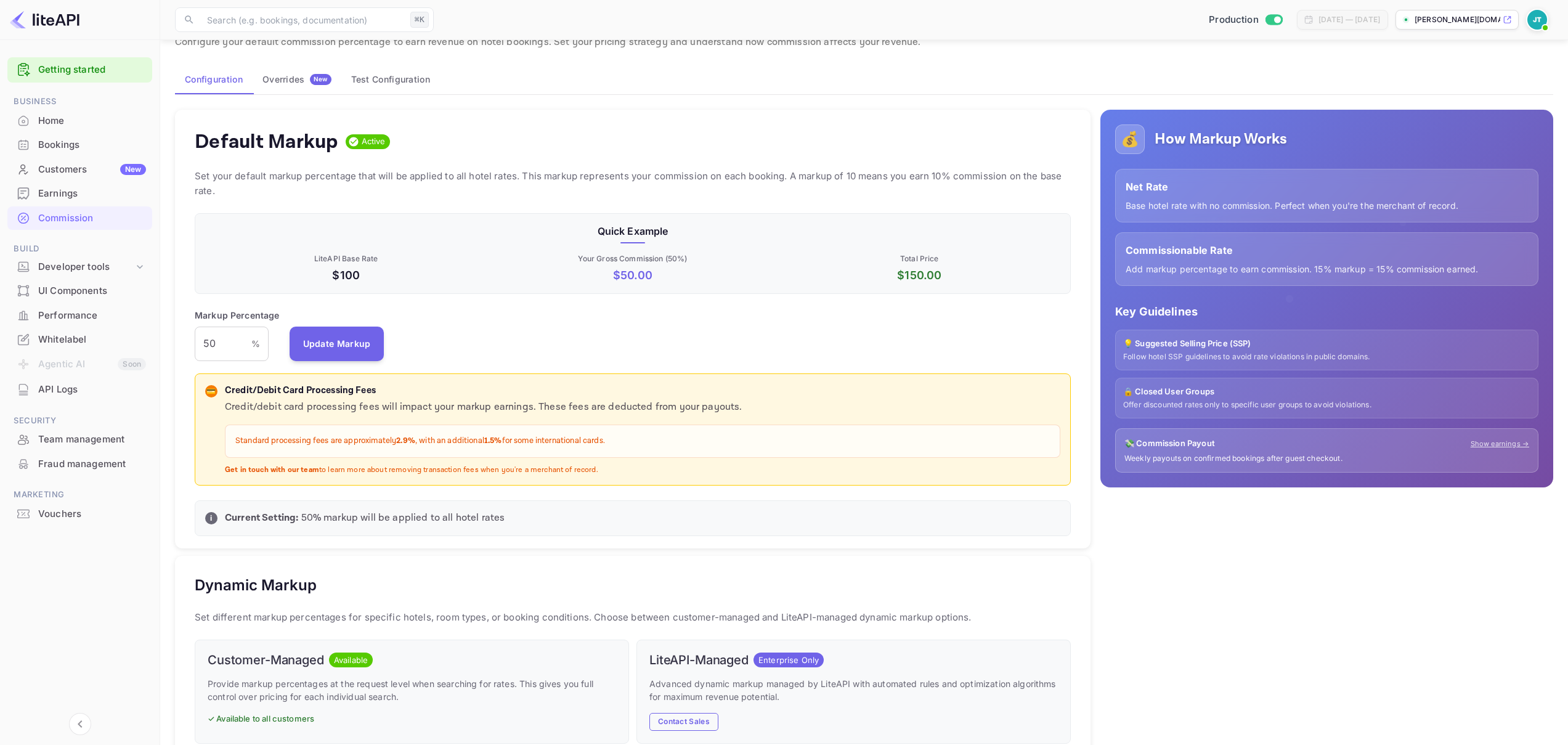
scroll to position [209, 867]
click at [332, 364] on div "Default Markup Active Set your default markup percentage that will be applied t…" at bounding box center [632, 329] width 916 height 439
click at [341, 348] on button "Update Markup" at bounding box center [337, 343] width 95 height 34
click at [368, 62] on div "Commission Management Configure your default commission percentage to earn reve…" at bounding box center [864, 580] width 1378 height 1145
click at [373, 73] on button "Test Configuration" at bounding box center [390, 79] width 99 height 30
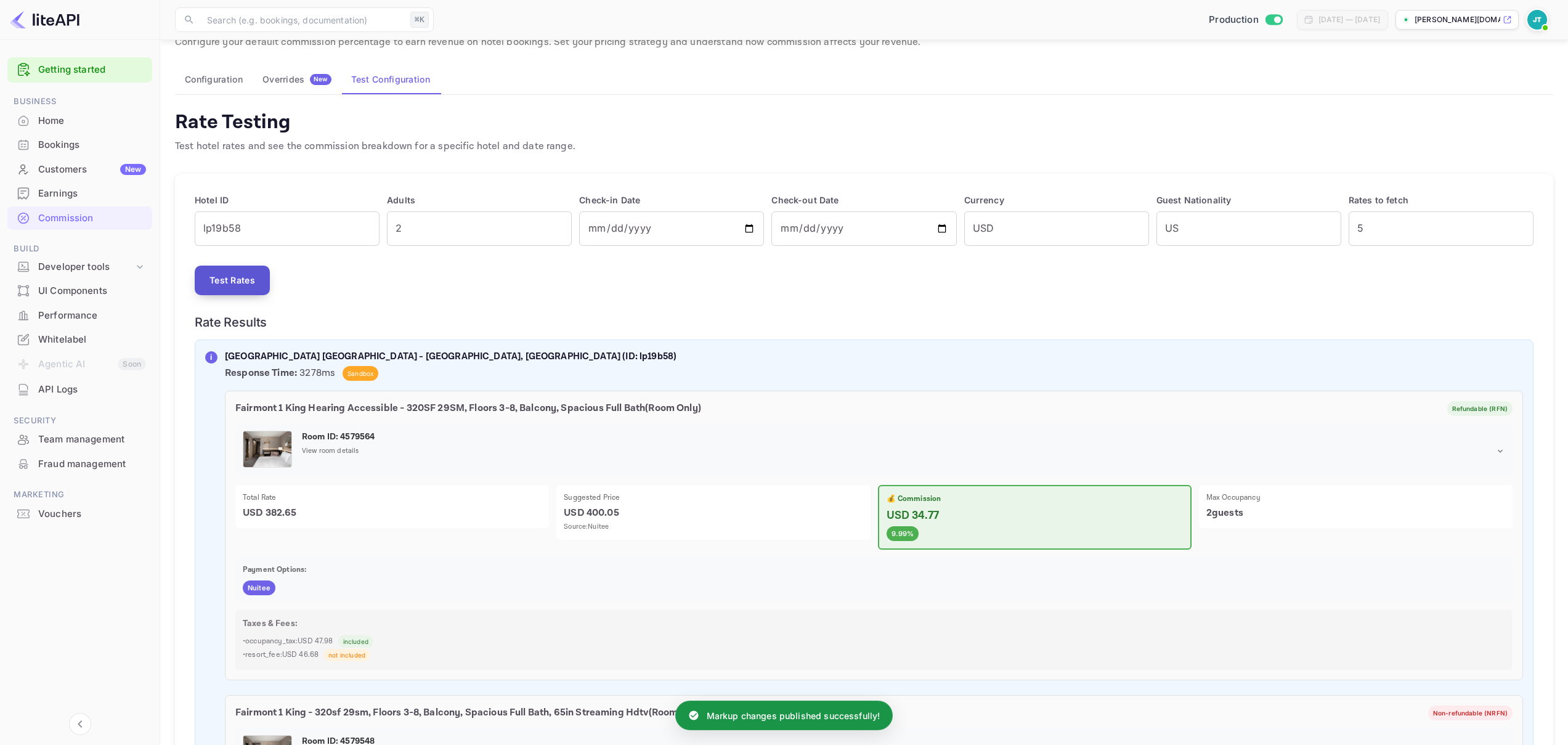
click at [240, 275] on button "Test Rates" at bounding box center [232, 280] width 75 height 30
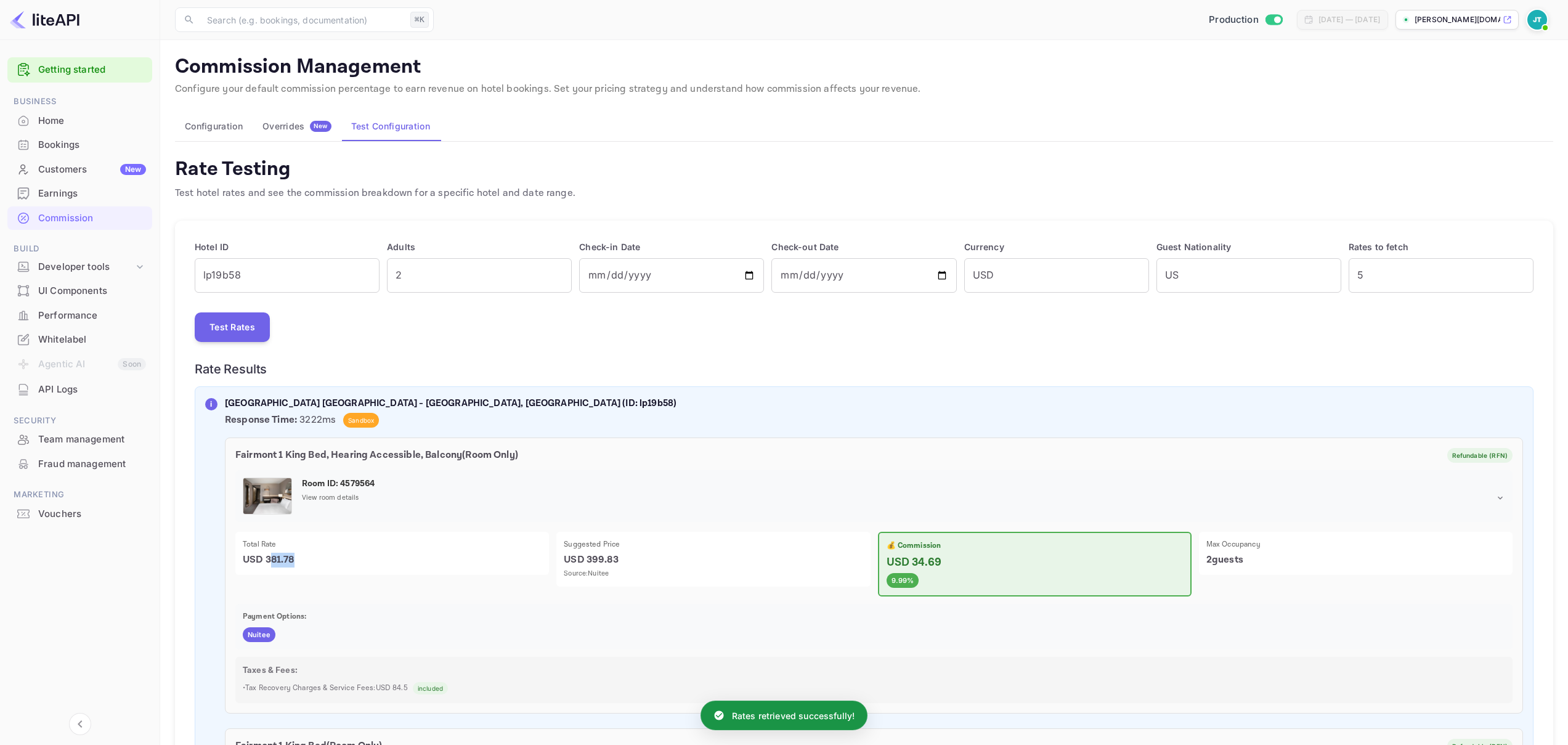
drag, startPoint x: 303, startPoint y: 564, endPoint x: 272, endPoint y: 564, distance: 31.0
click at [272, 564] on p "USD 381.78" at bounding box center [392, 560] width 299 height 15
click at [310, 131] on div "Overrides New" at bounding box center [297, 126] width 69 height 11
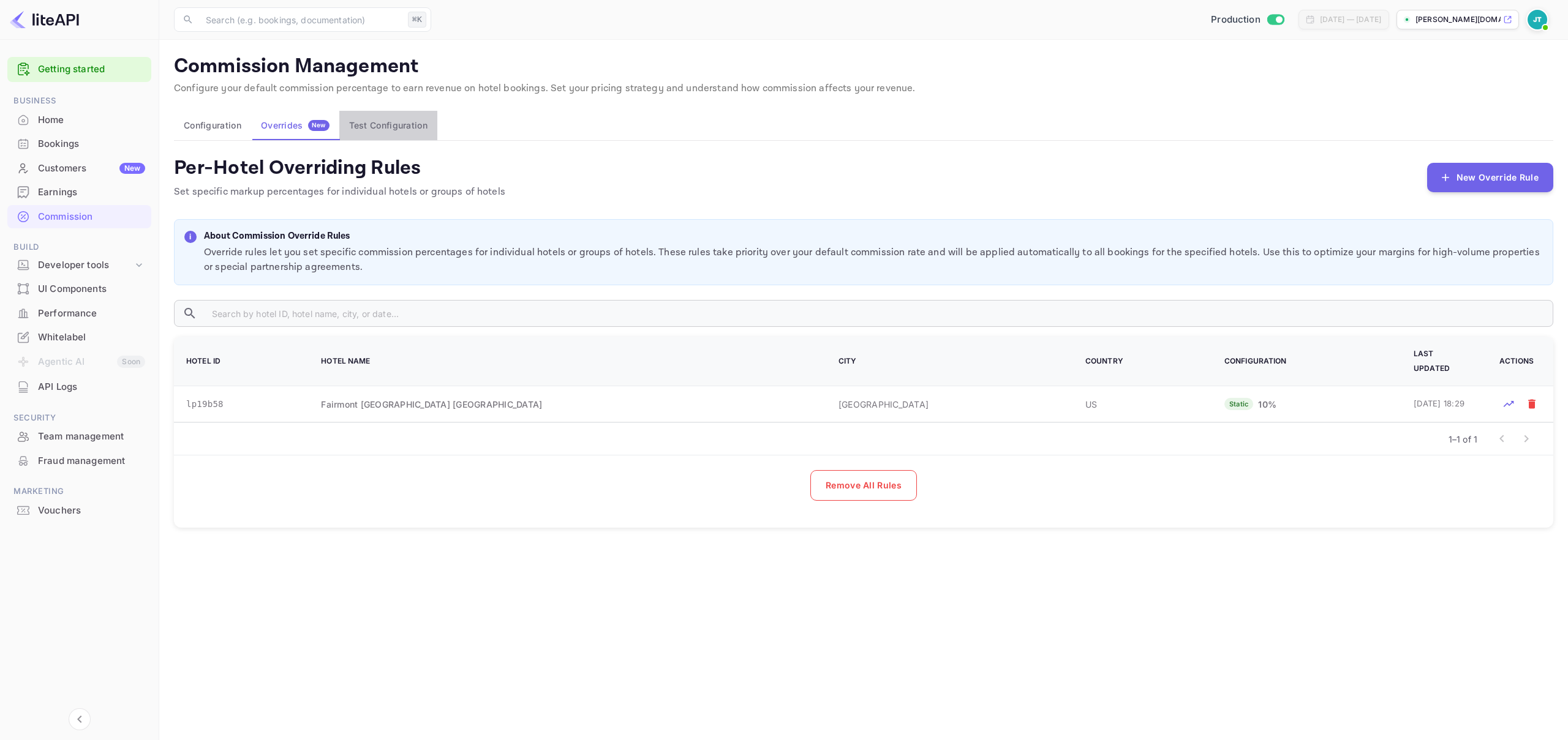
click at [382, 123] on button "Test Configuration" at bounding box center [388, 125] width 98 height 30
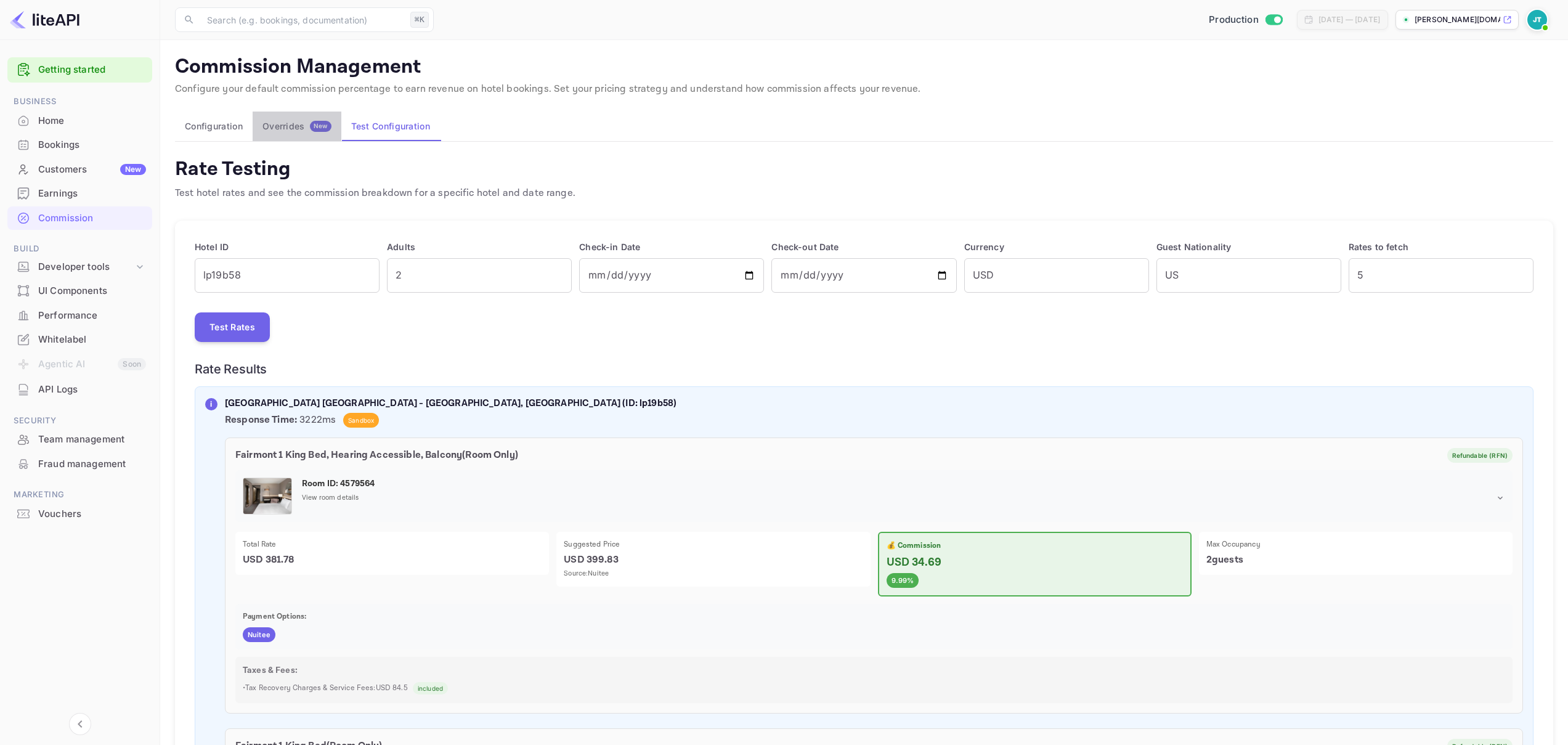
click at [298, 128] on div "Overrides New" at bounding box center [297, 126] width 69 height 11
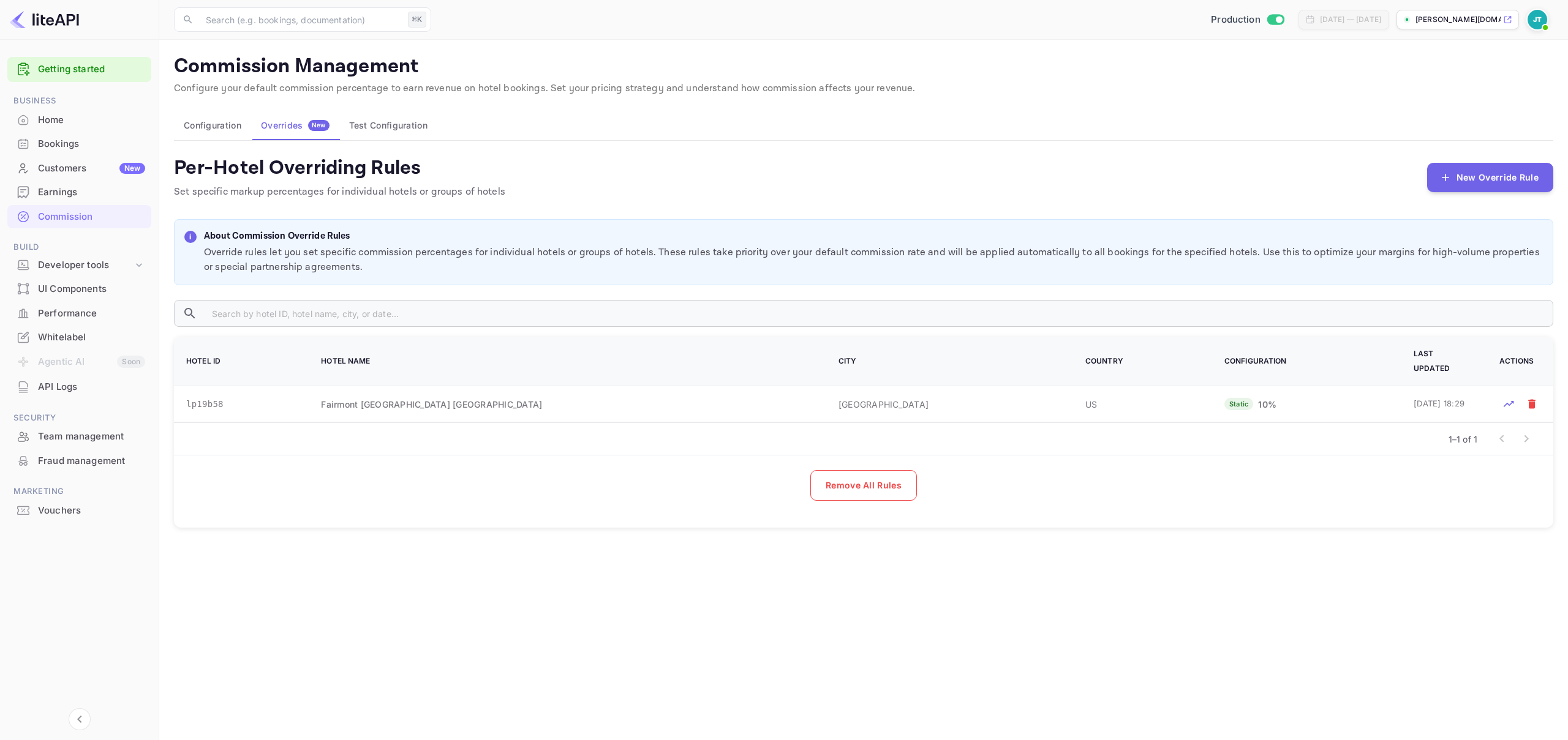
click at [194, 121] on button "Configuration" at bounding box center [213, 125] width 77 height 30
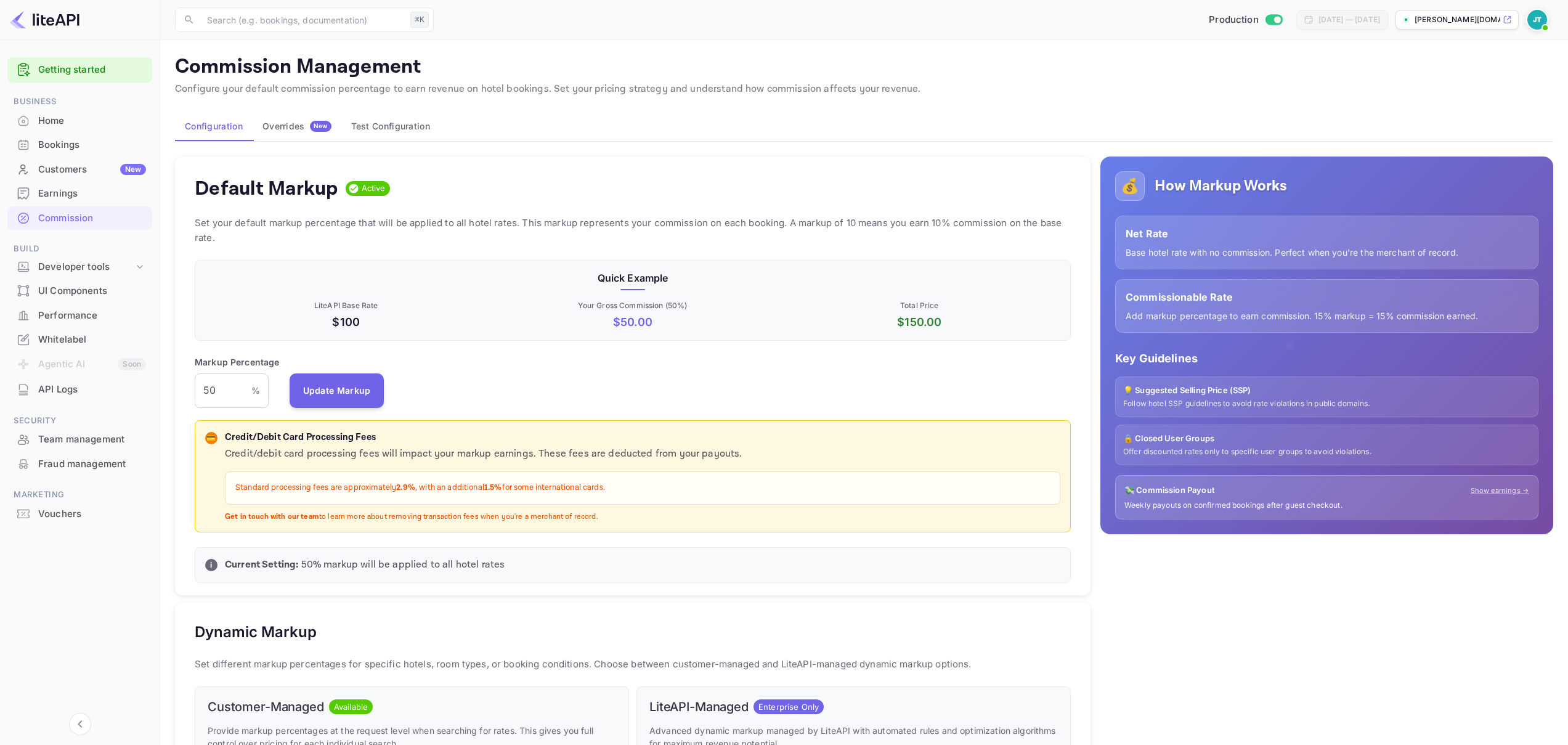
scroll to position [209, 867]
click at [345, 126] on button "Test Configuration" at bounding box center [390, 126] width 99 height 30
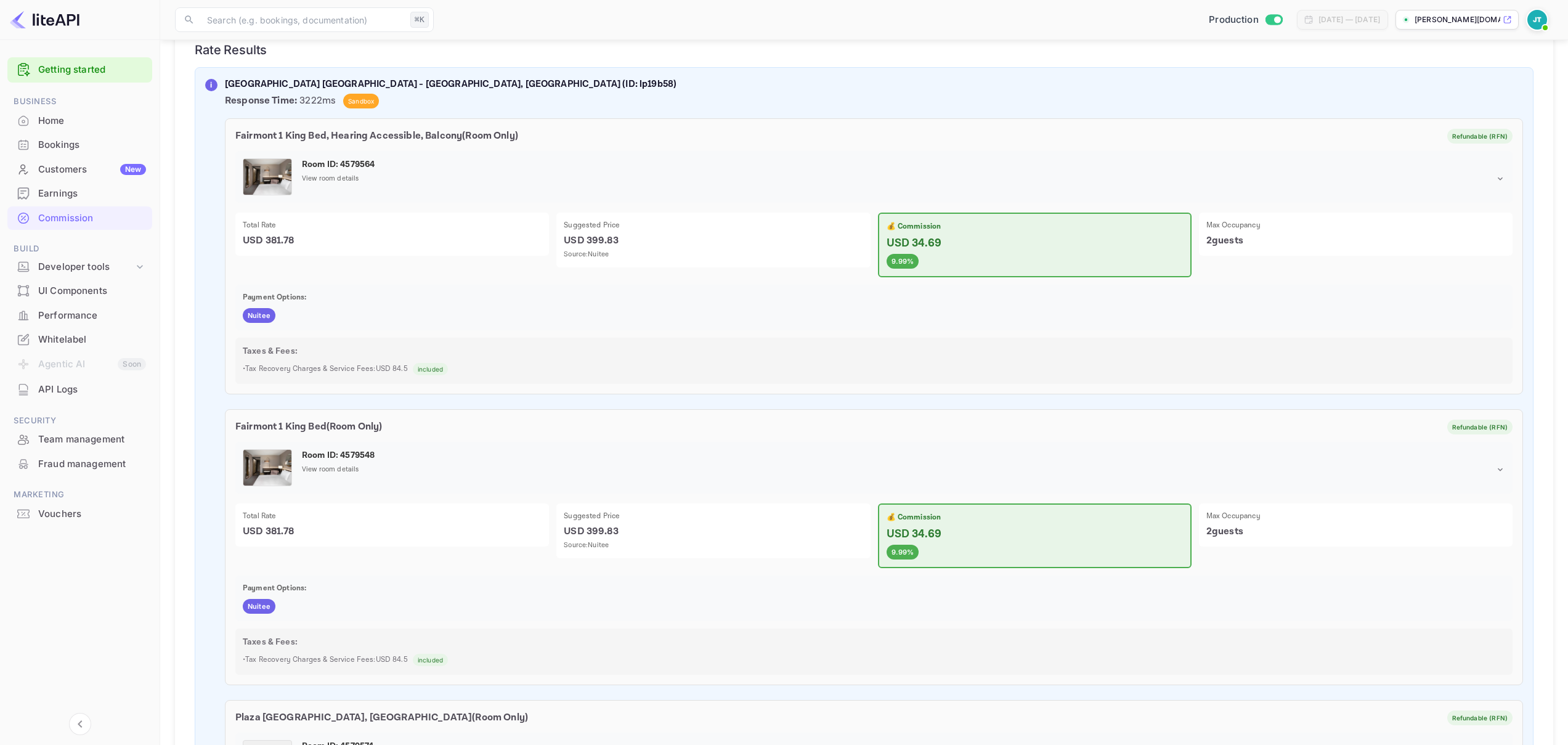
scroll to position [690, 0]
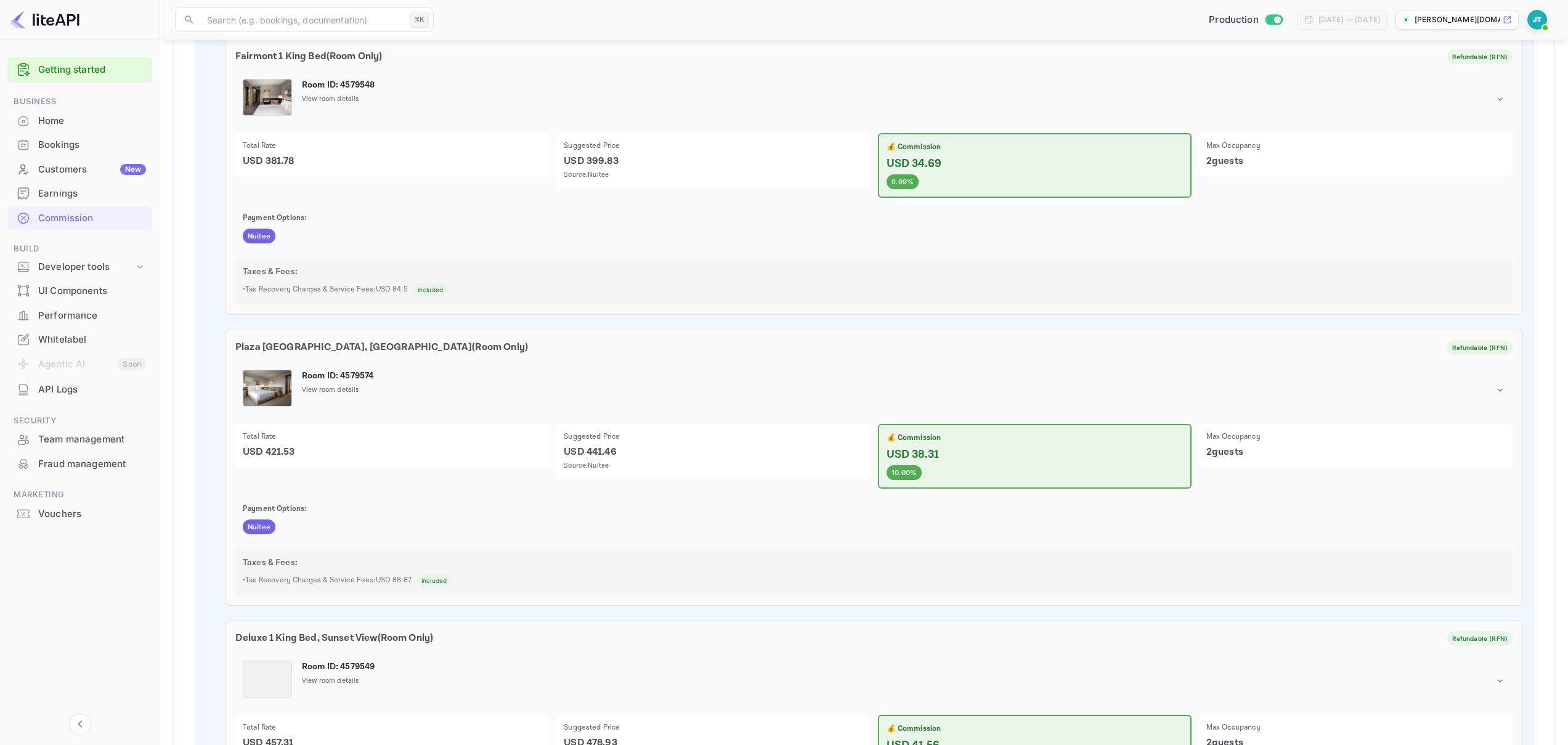
click at [62, 426] on span "Security" at bounding box center [80, 421] width 145 height 14
click at [65, 436] on div "Team management" at bounding box center [92, 439] width 108 height 15
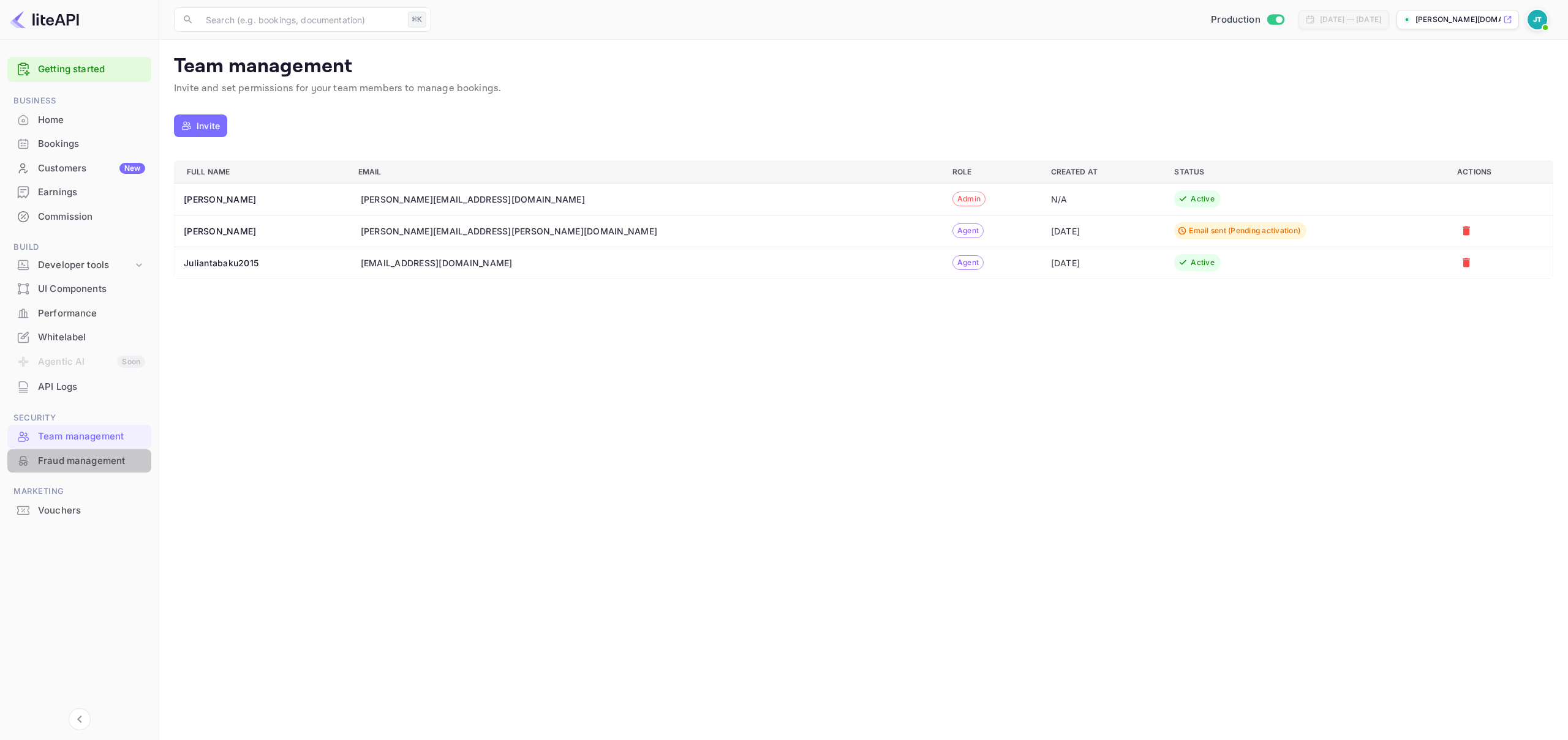
click at [78, 464] on div "Fraud management" at bounding box center [91, 461] width 107 height 14
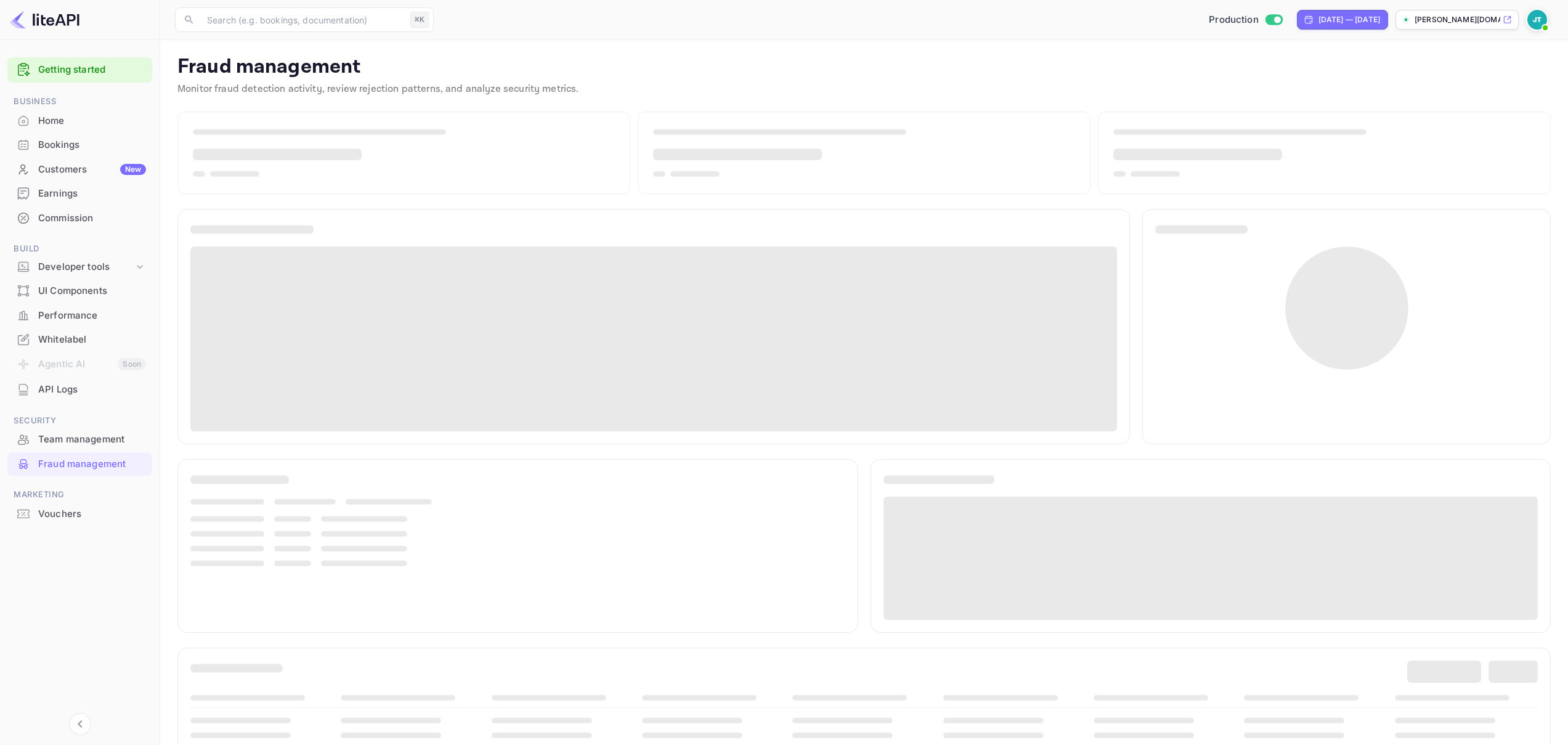
click at [73, 220] on div "Commission" at bounding box center [92, 219] width 108 height 15
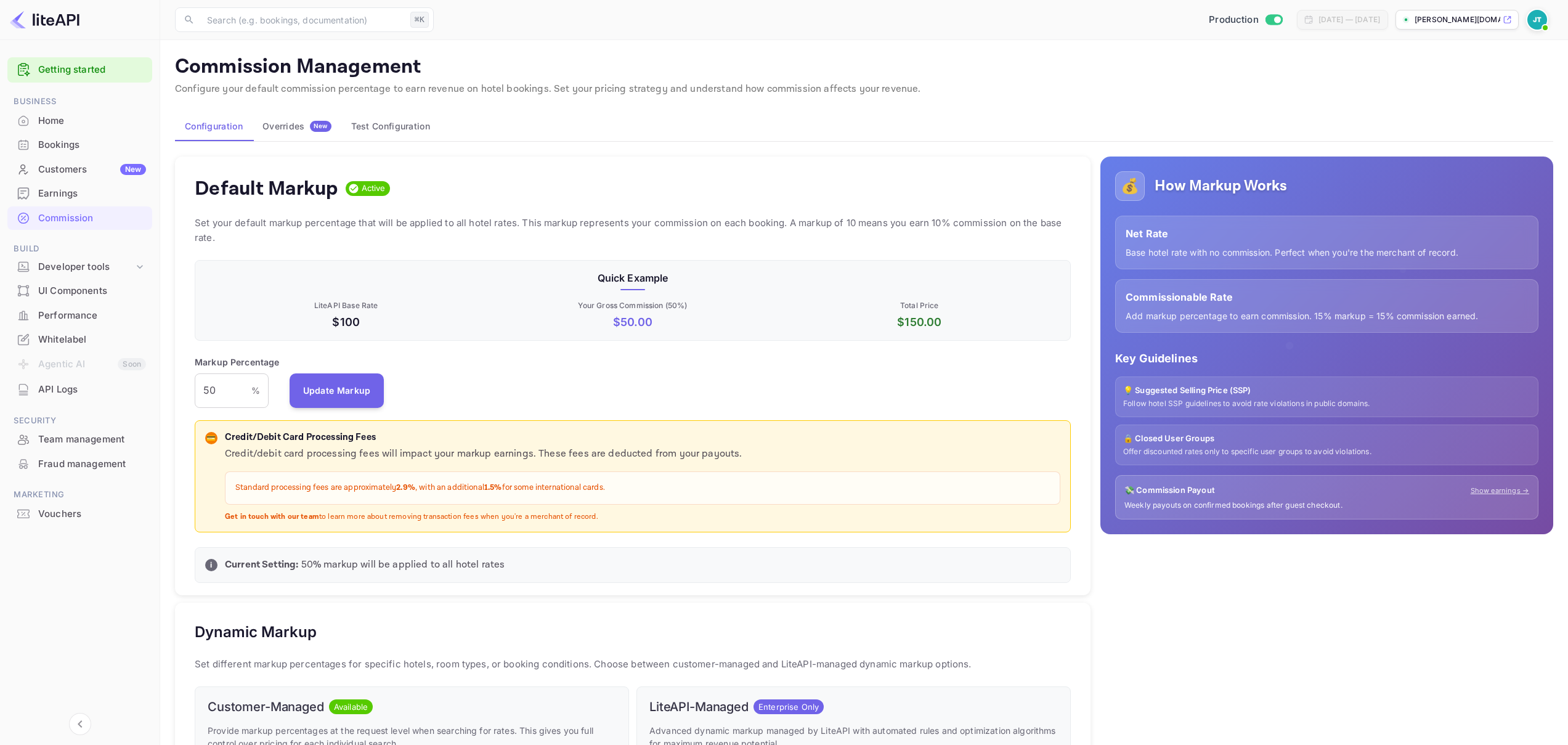
click at [390, 119] on button "Test Configuration" at bounding box center [390, 126] width 99 height 30
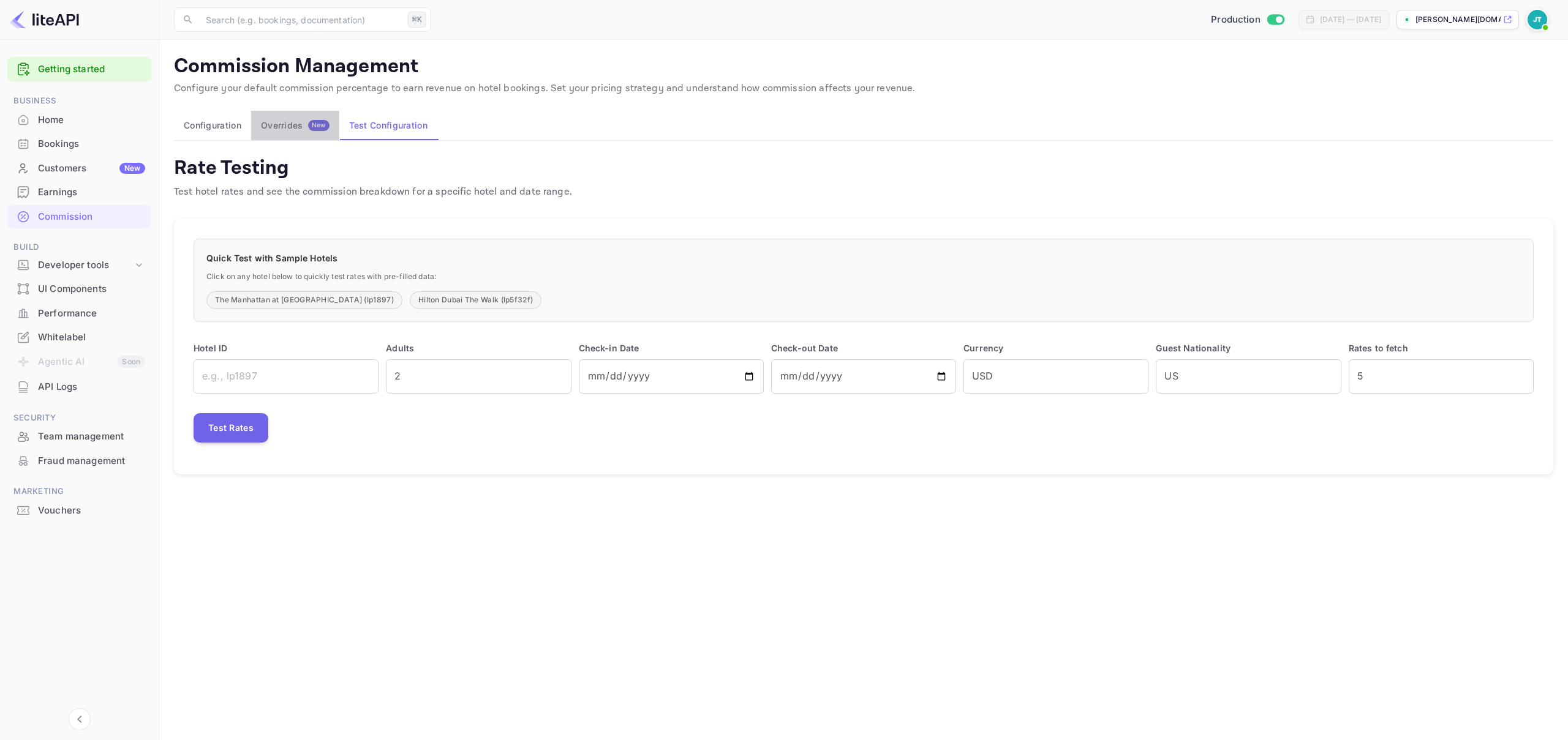
click at [296, 121] on div "Overrides New" at bounding box center [295, 125] width 68 height 11
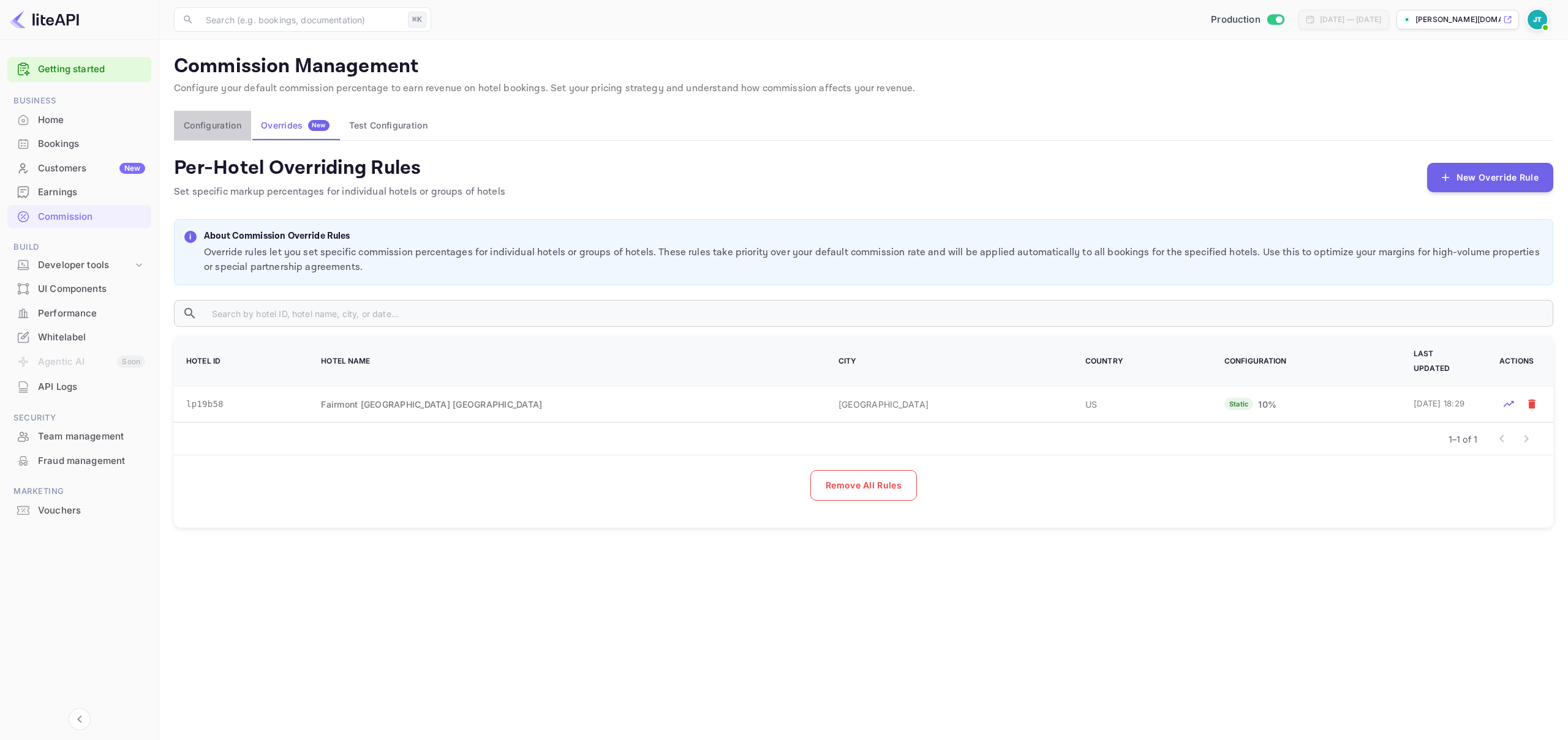
click at [210, 122] on button "Configuration" at bounding box center [213, 125] width 77 height 30
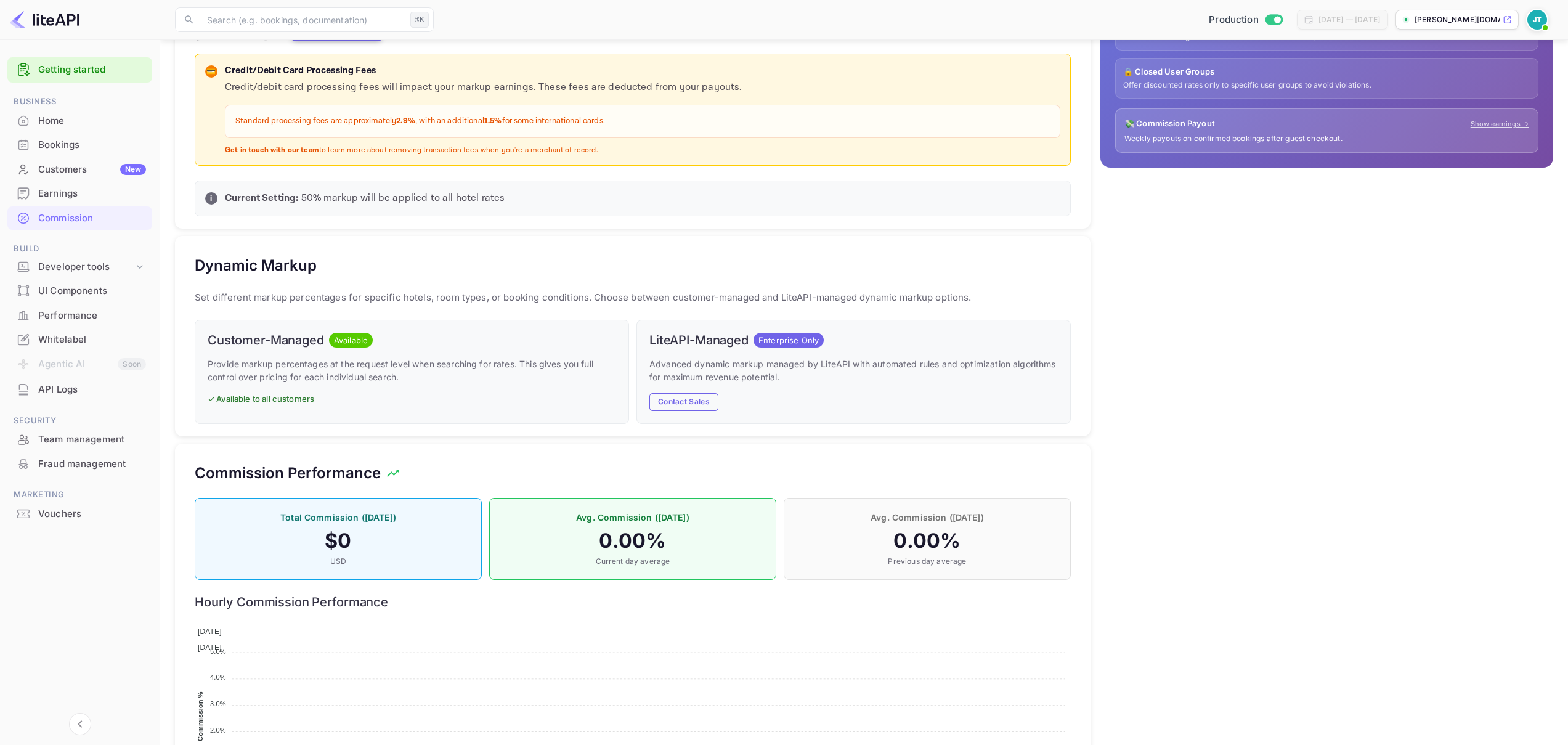
scroll to position [470, 0]
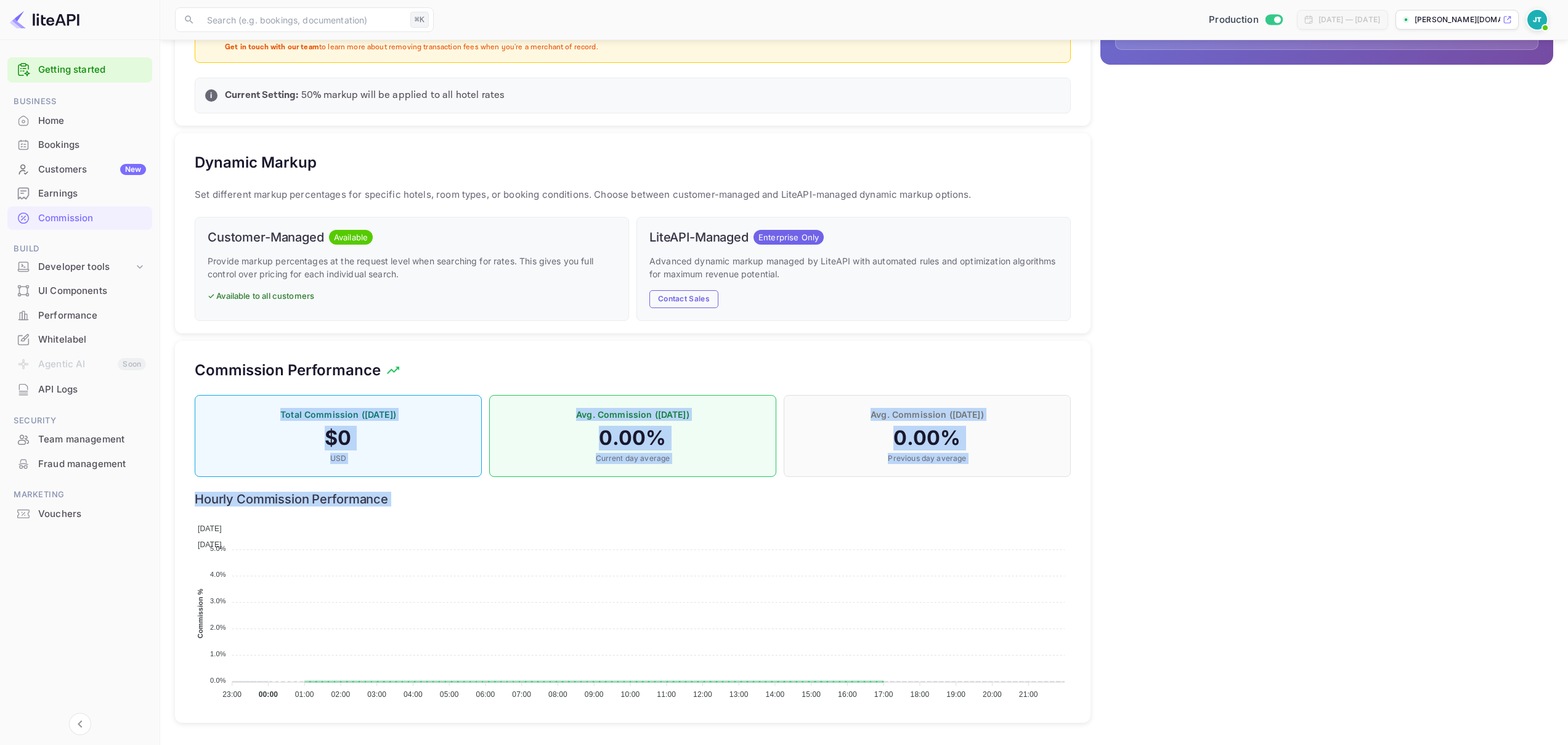
drag, startPoint x: 395, startPoint y: 342, endPoint x: 1006, endPoint y: 533, distance: 640.2
click at [1006, 534] on div "Commission Performance Total Commission (Today) $ 0 USD Avg. Commission (Today)…" at bounding box center [632, 532] width 916 height 382
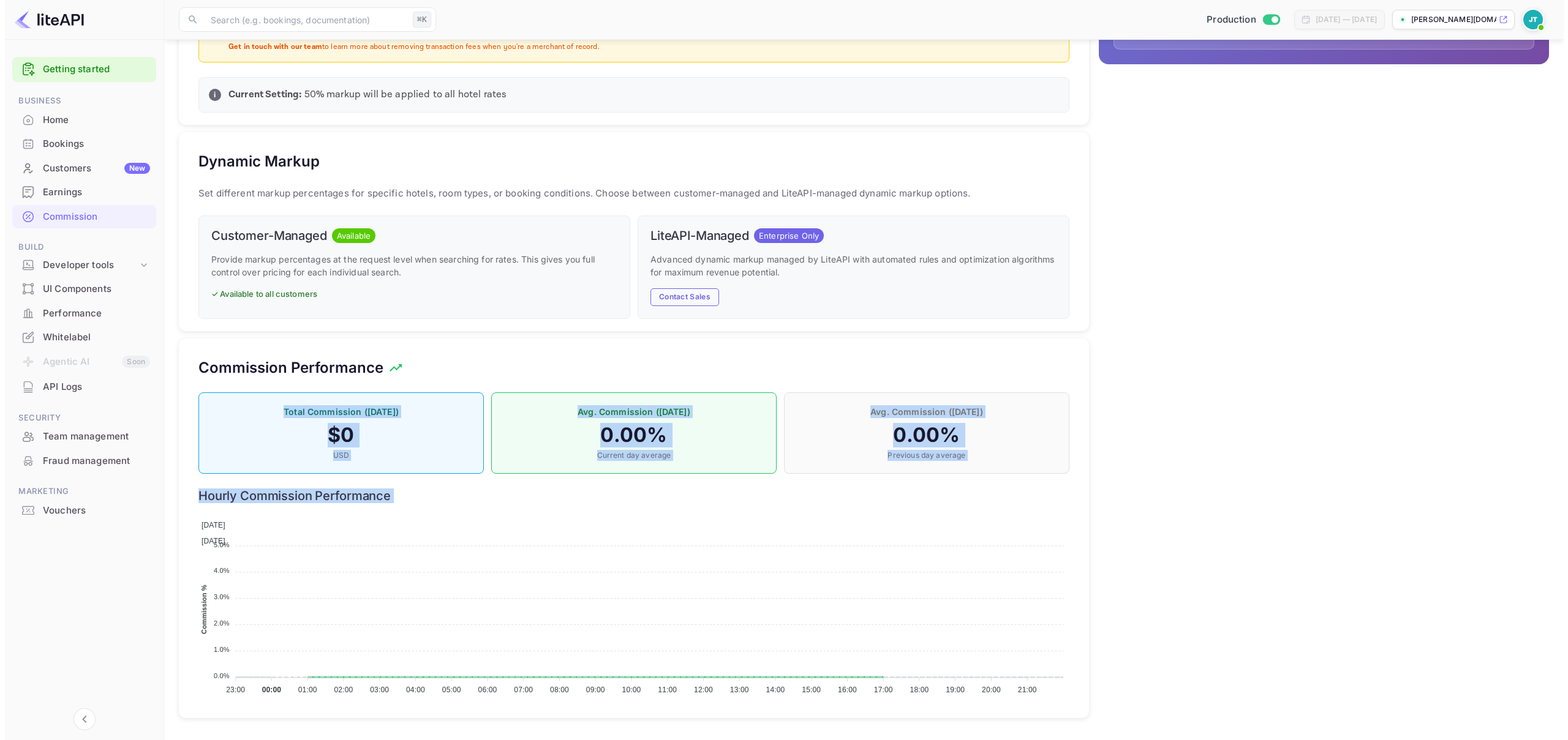
scroll to position [0, 0]
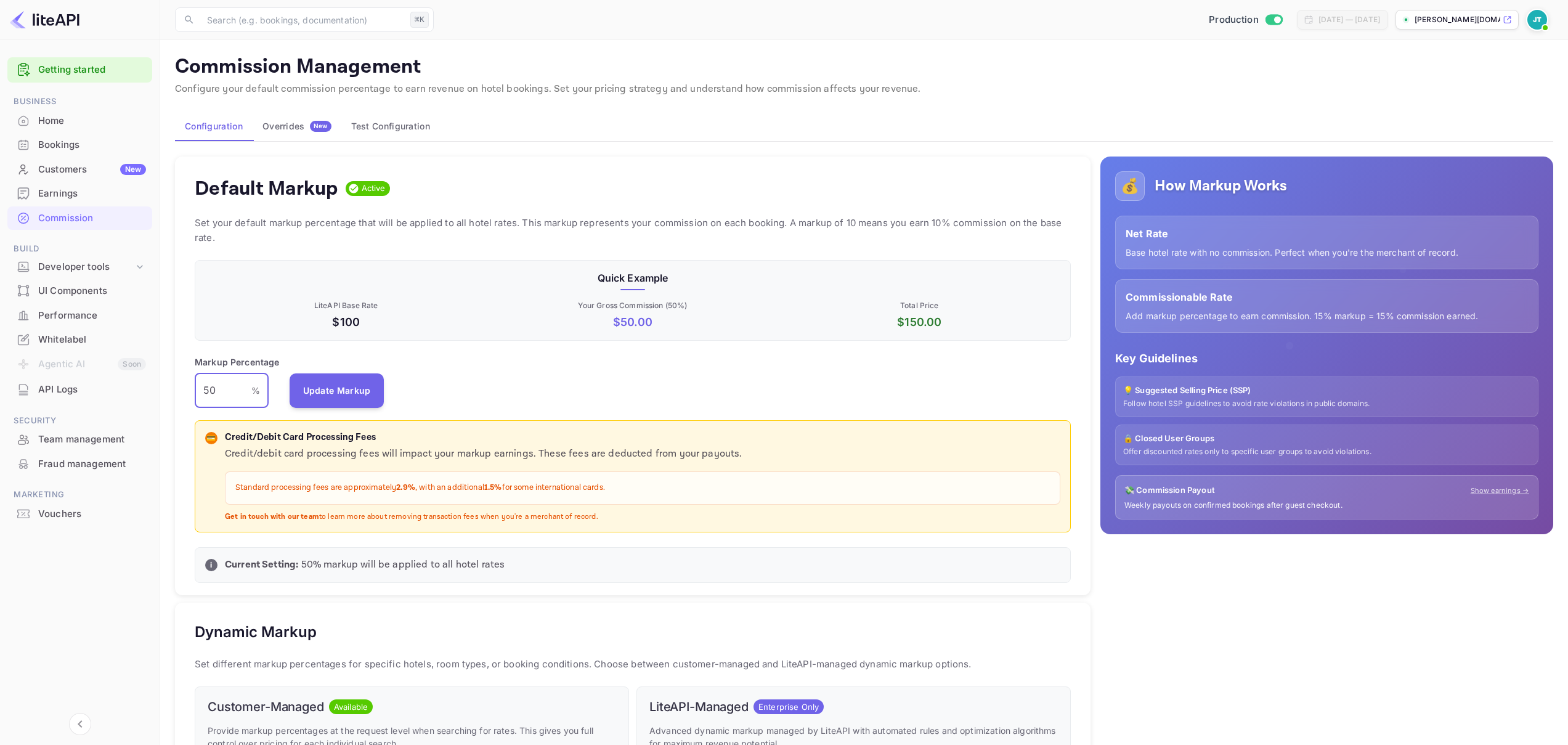
click at [231, 386] on input "50" at bounding box center [223, 390] width 57 height 34
click at [387, 125] on button "Test Configuration" at bounding box center [390, 126] width 99 height 30
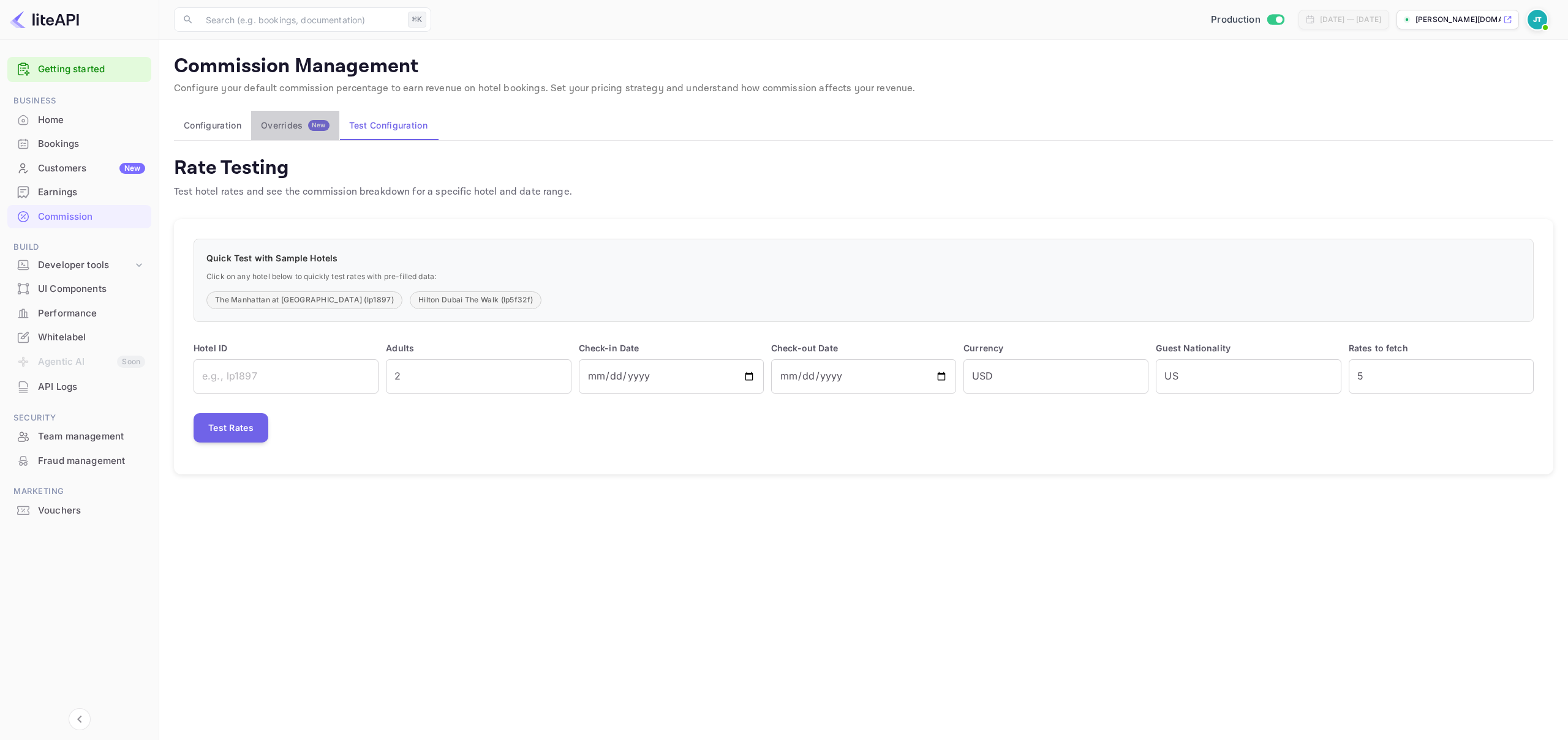
click at [301, 128] on div "Overrides New" at bounding box center [295, 125] width 68 height 11
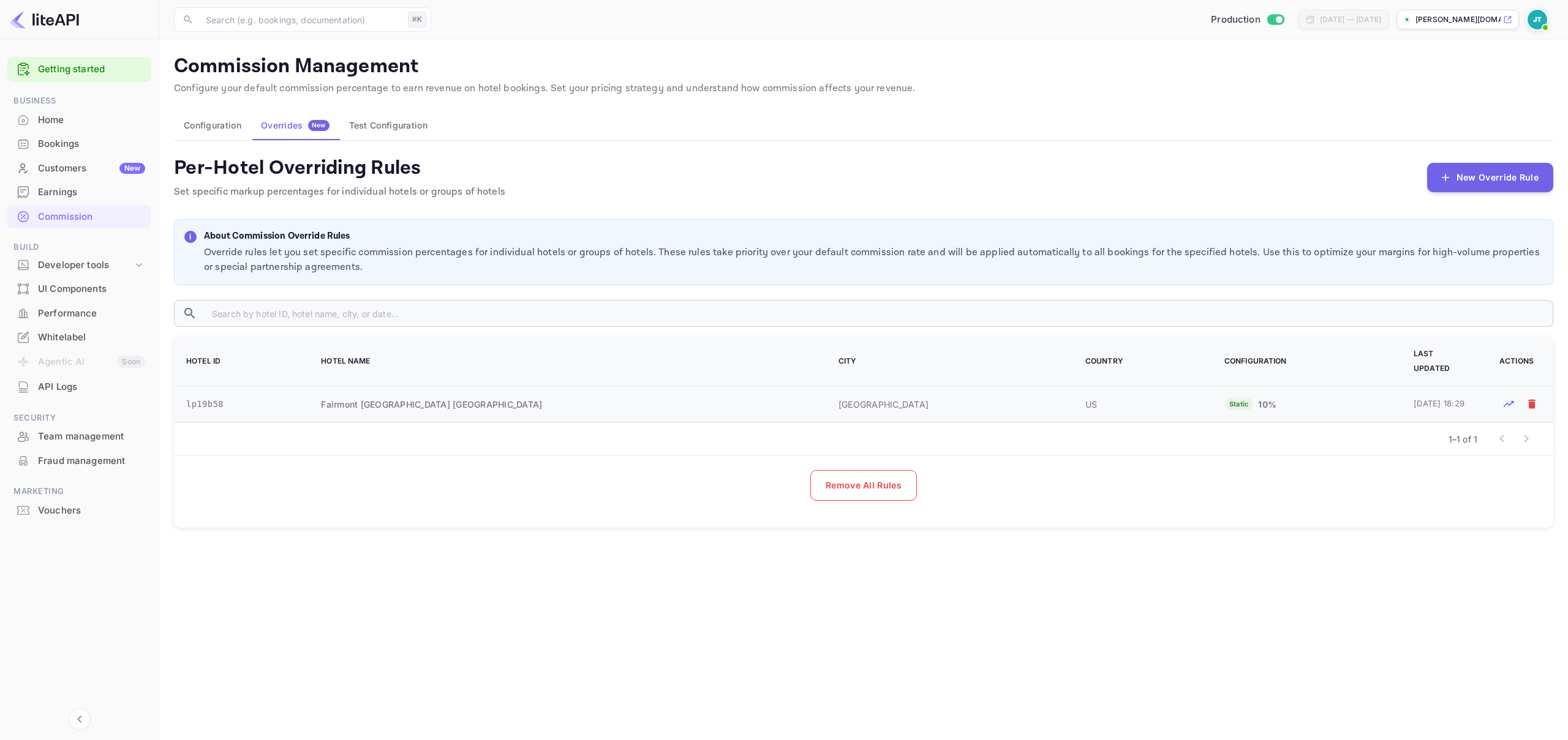
click at [200, 398] on td "lp19b58" at bounding box center [240, 405] width 132 height 36
click at [1524, 395] on button "Mark for deletion" at bounding box center [1532, 404] width 18 height 18
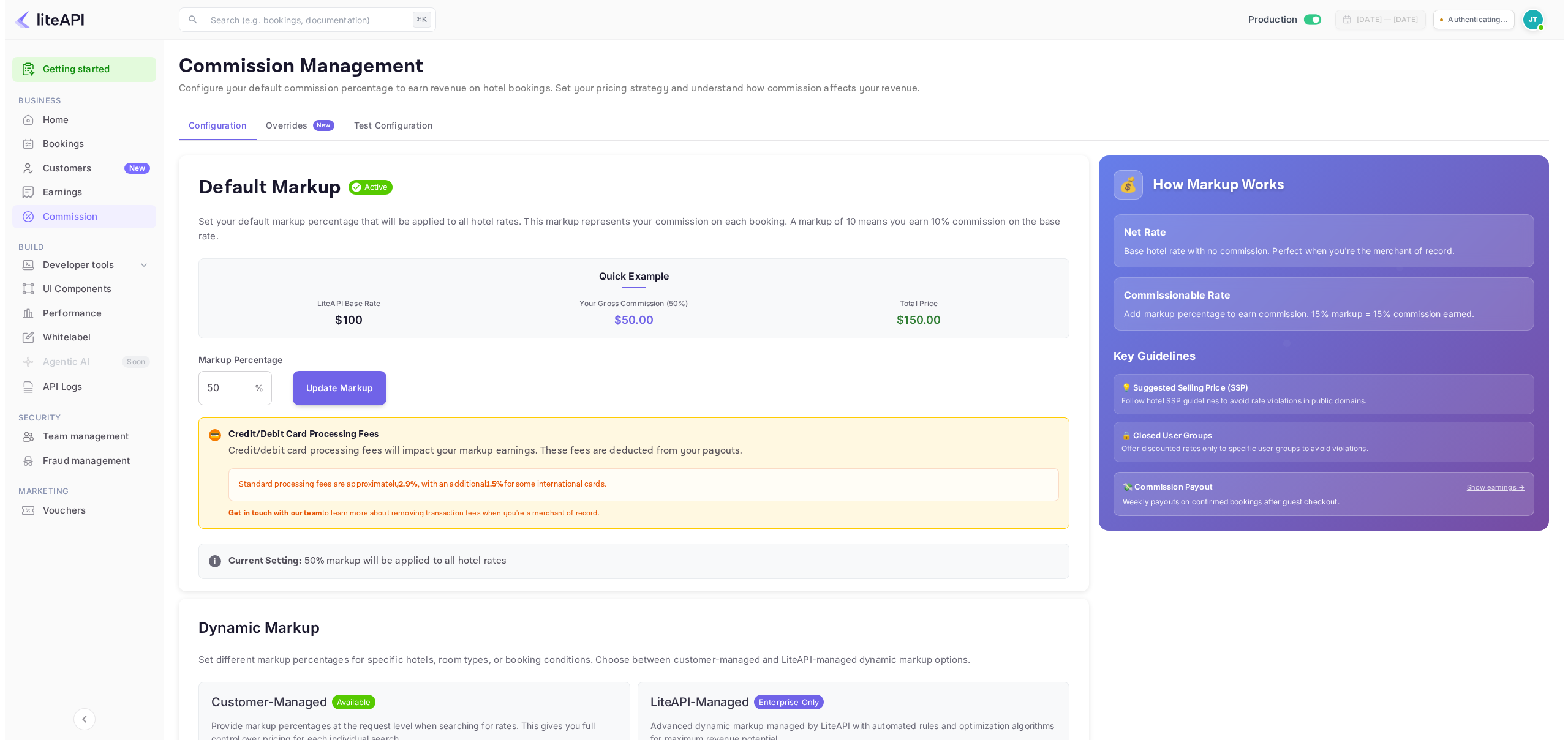
scroll to position [208, 862]
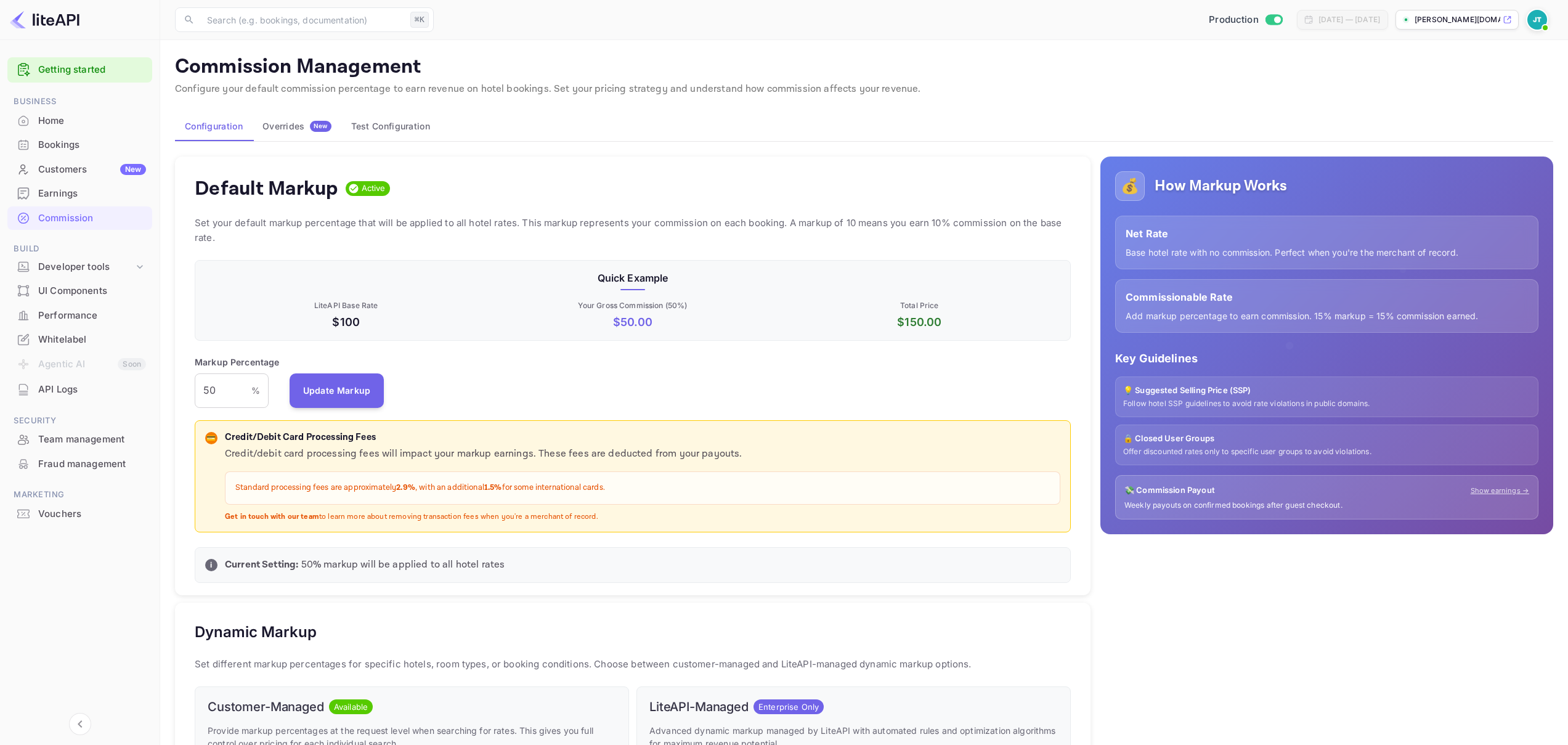
click at [383, 129] on button "Test Configuration" at bounding box center [390, 126] width 99 height 30
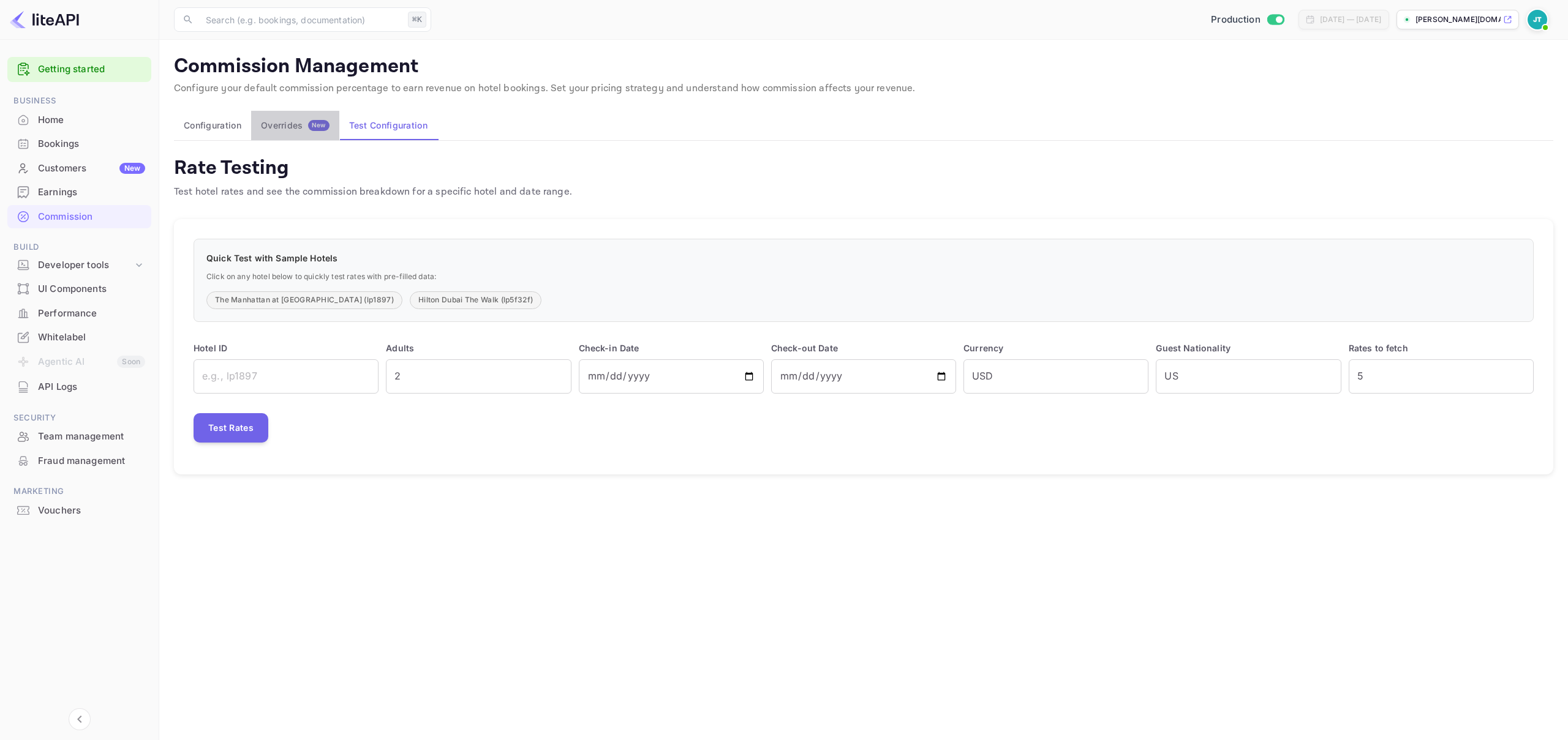
click at [290, 118] on button "Overrides New" at bounding box center [295, 125] width 88 height 30
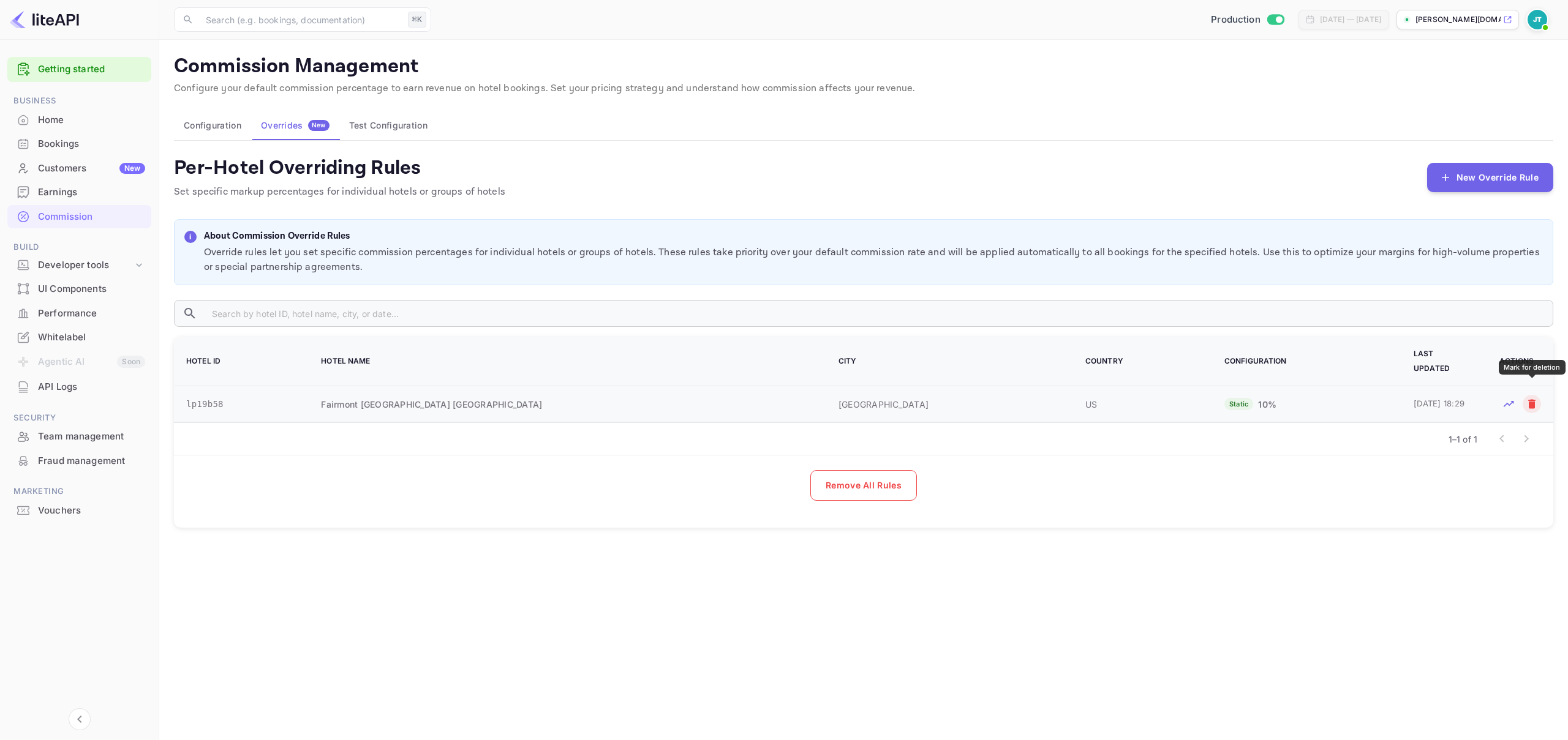
click at [1525, 398] on icon "Mark for deletion" at bounding box center [1532, 404] width 12 height 12
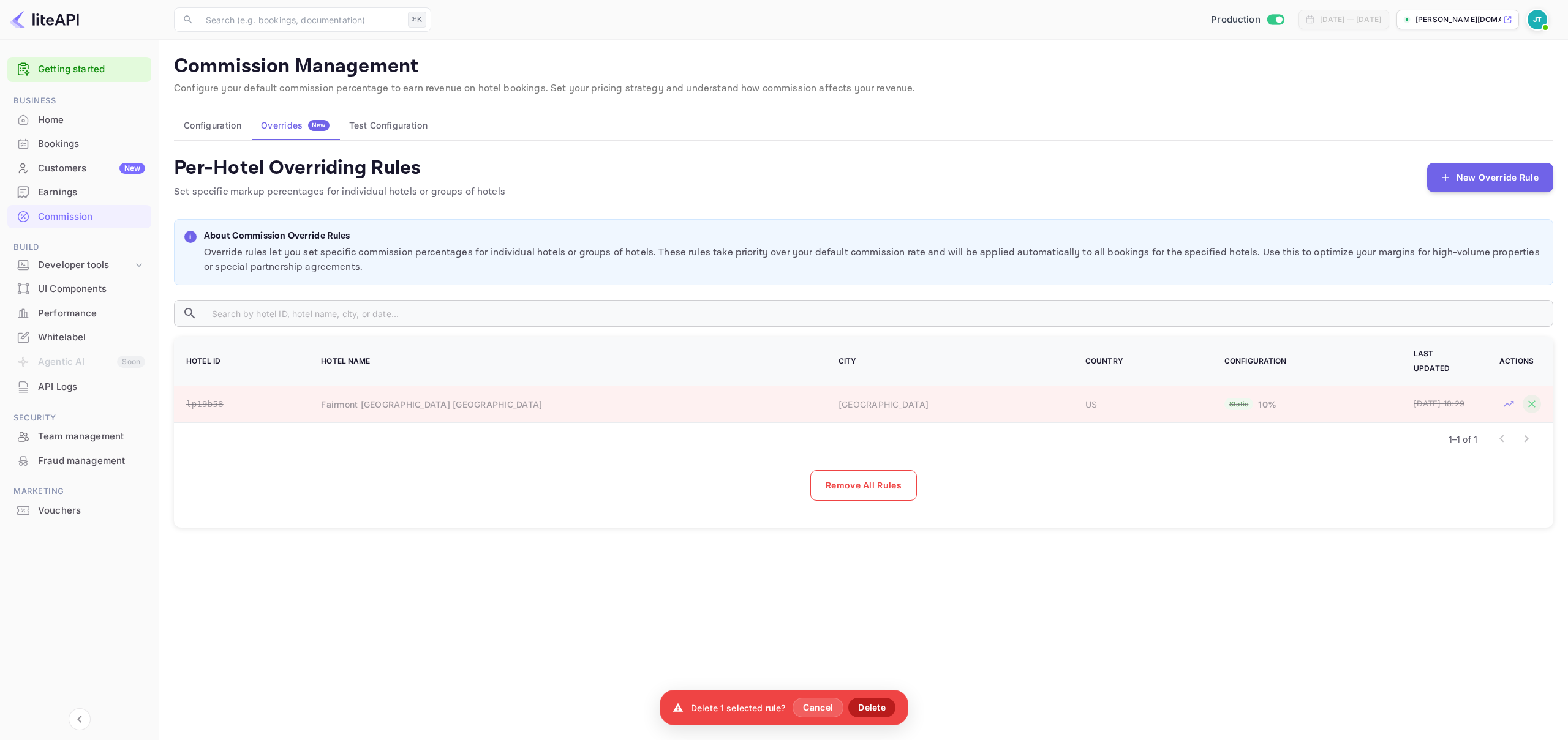
click at [865, 704] on button "Delete" at bounding box center [872, 708] width 47 height 20
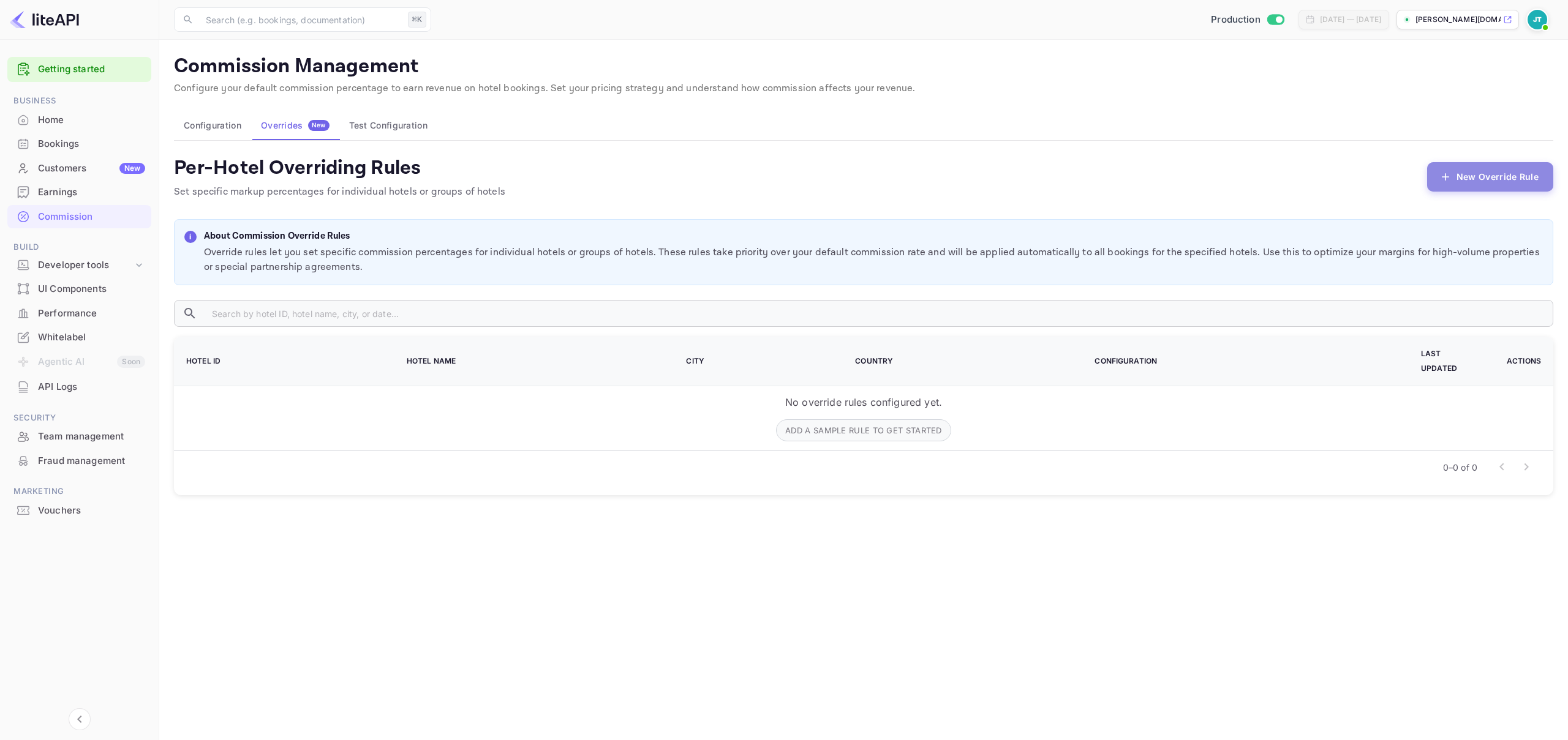
click at [1460, 184] on button "New Override Rule" at bounding box center [1490, 177] width 126 height 30
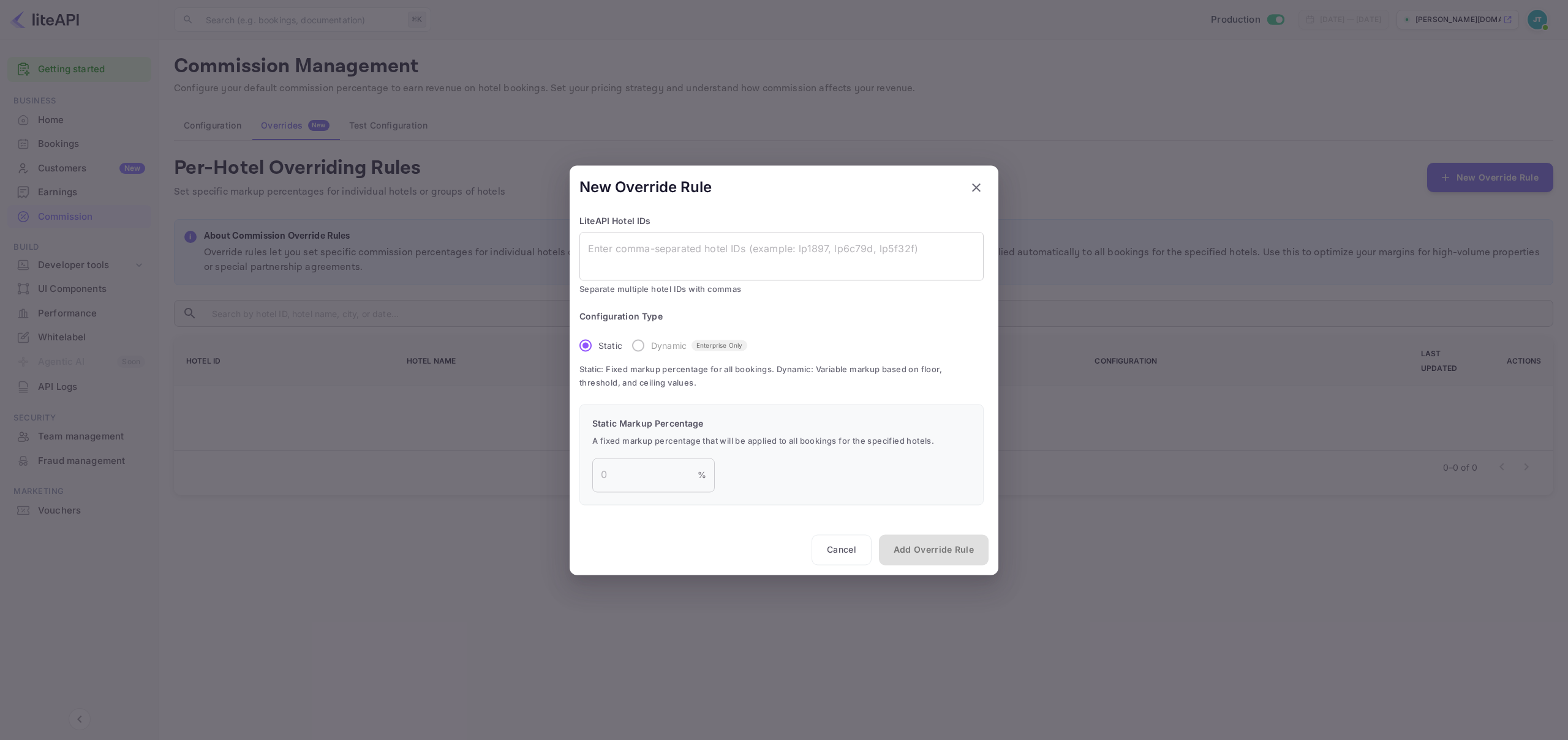
click at [639, 346] on label "Dynamic Enterprise Only" at bounding box center [686, 346] width 122 height 26
click at [685, 263] on textarea at bounding box center [781, 256] width 387 height 28
paste textarea "lpc7cb2"
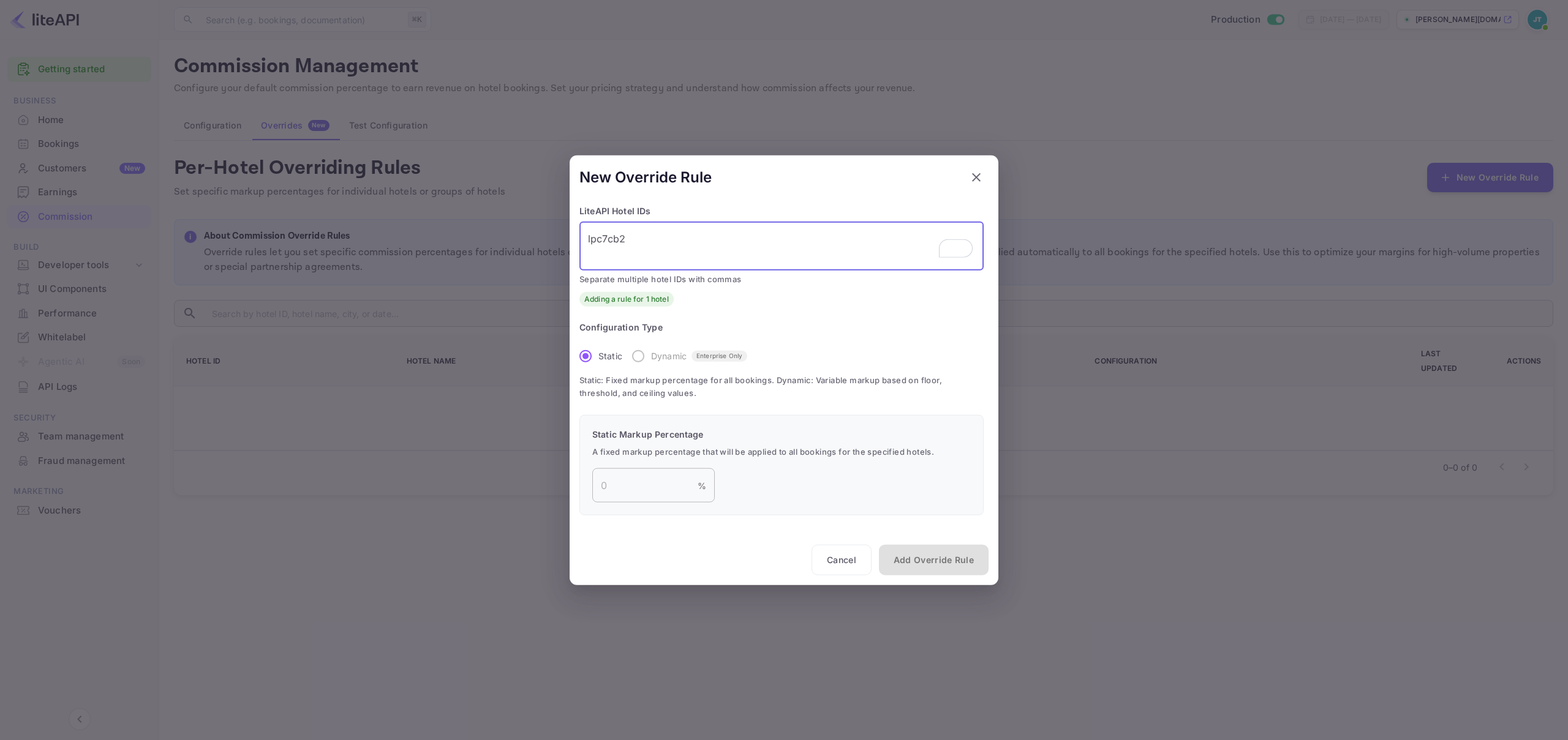
type textarea "lpc7cb2"
click at [673, 490] on input "number" at bounding box center [645, 485] width 106 height 34
type input "12"
click at [945, 556] on button "Add Override Rule" at bounding box center [933, 560] width 109 height 30
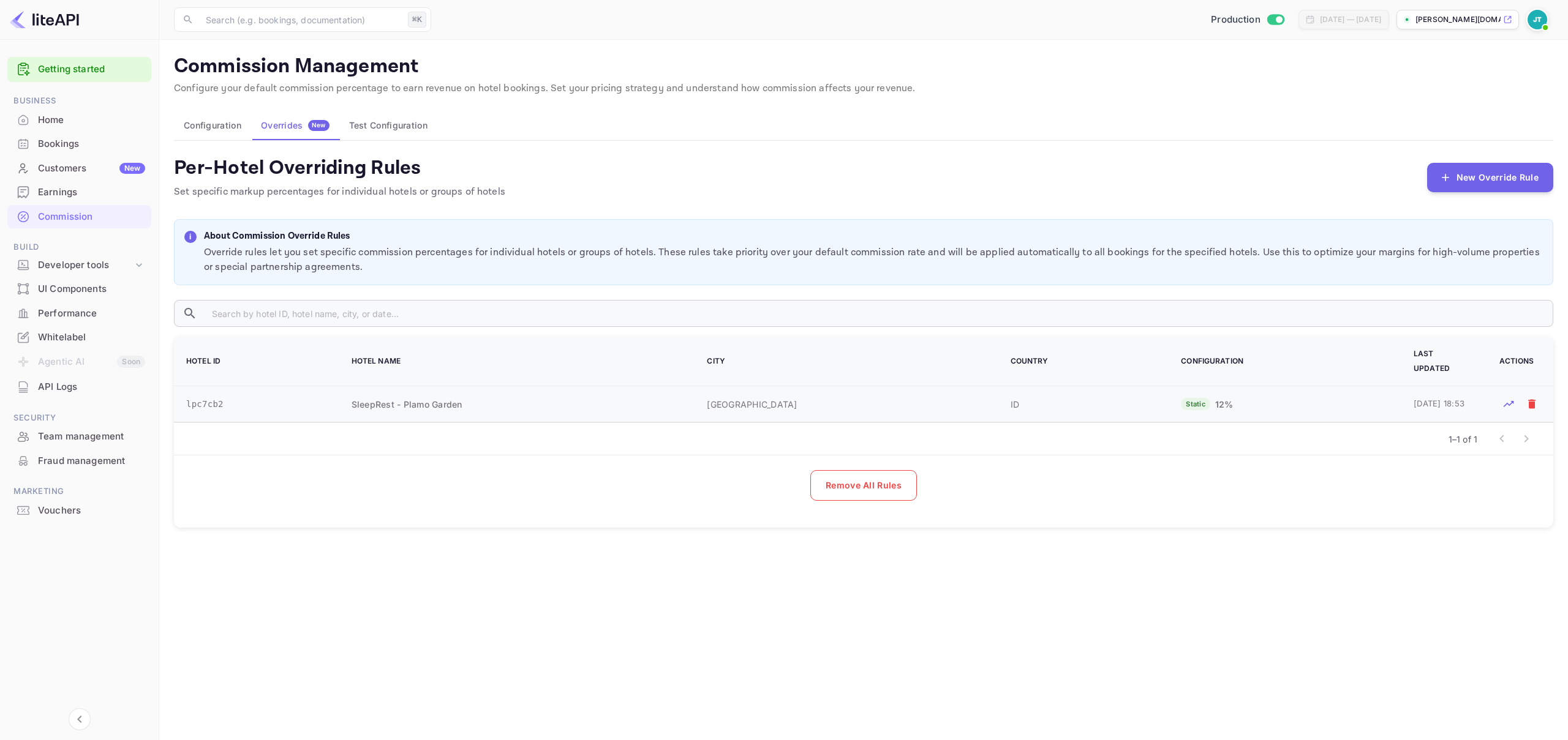
click at [206, 392] on td "lpc7cb2" at bounding box center [255, 405] width 163 height 36
copy td "lpc7cb2"
click at [228, 395] on td "lpc7cb2" at bounding box center [255, 405] width 163 height 36
click at [202, 391] on td "lpc7cb2" at bounding box center [255, 405] width 163 height 36
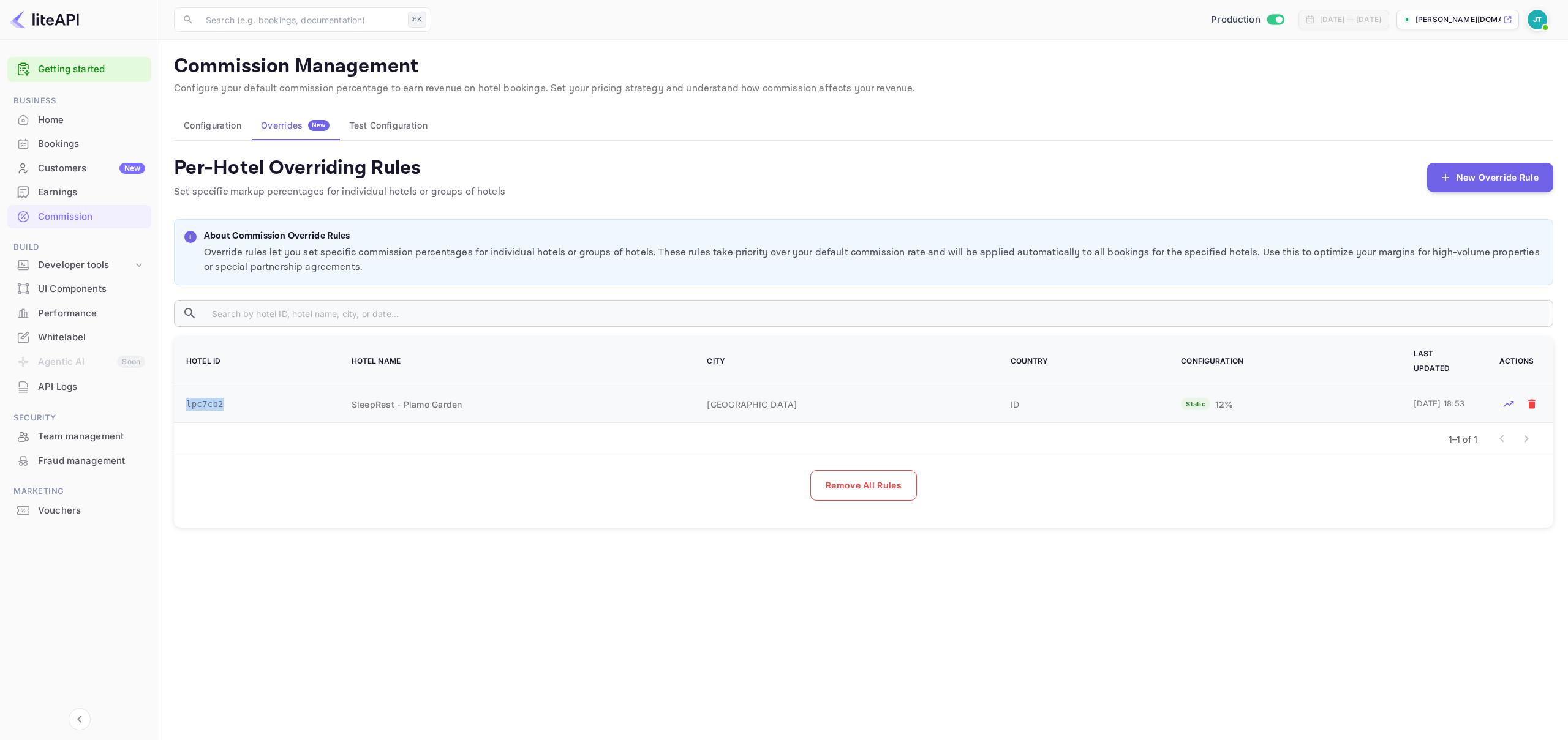
click at [202, 391] on td "lpc7cb2" at bounding box center [255, 405] width 163 height 36
copy td "lpc7cb2"
click at [382, 130] on button "Test Configuration" at bounding box center [388, 125] width 98 height 30
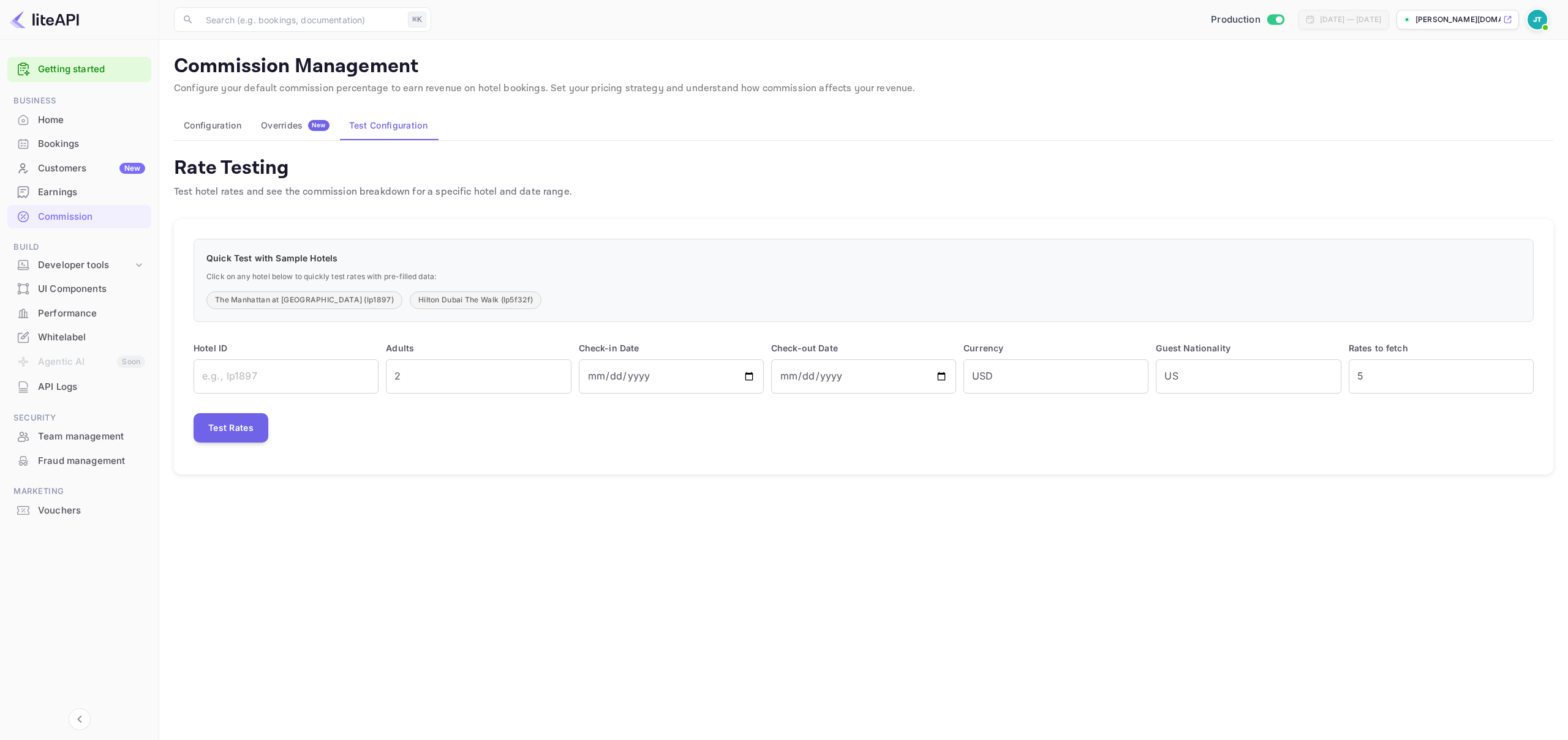
click at [201, 124] on button "Configuration" at bounding box center [213, 125] width 77 height 30
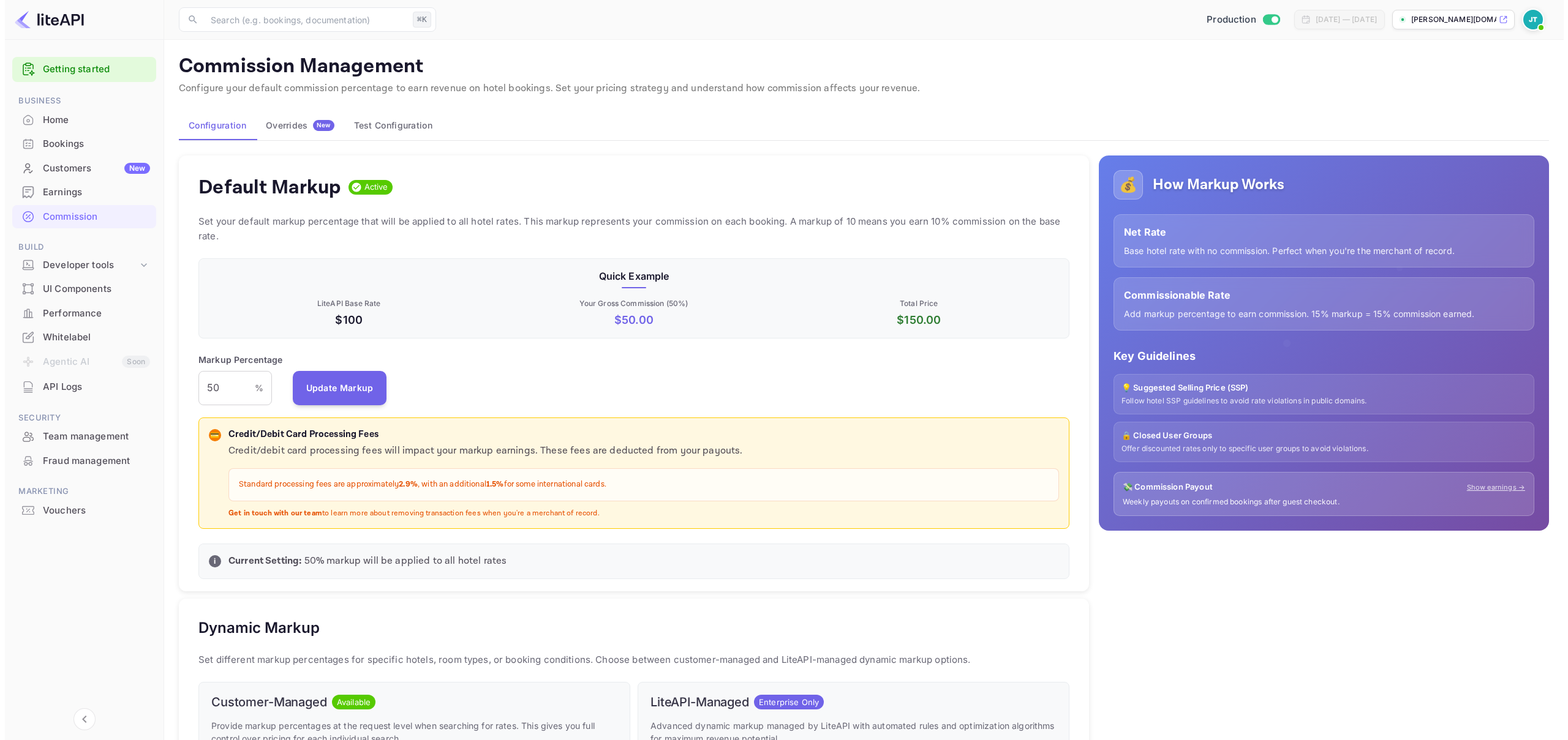
scroll to position [208, 862]
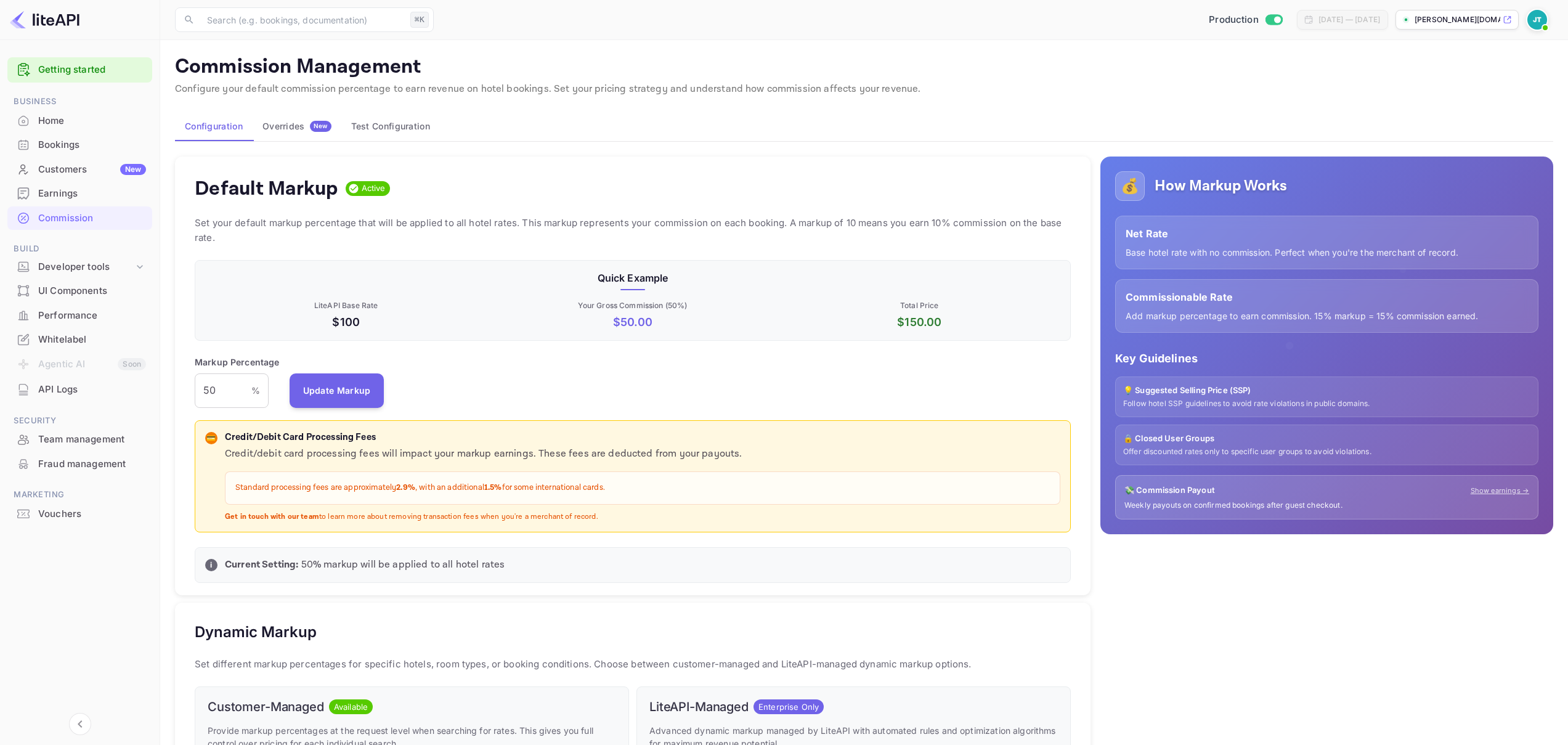
click at [290, 131] on div "Overrides New" at bounding box center [297, 126] width 69 height 11
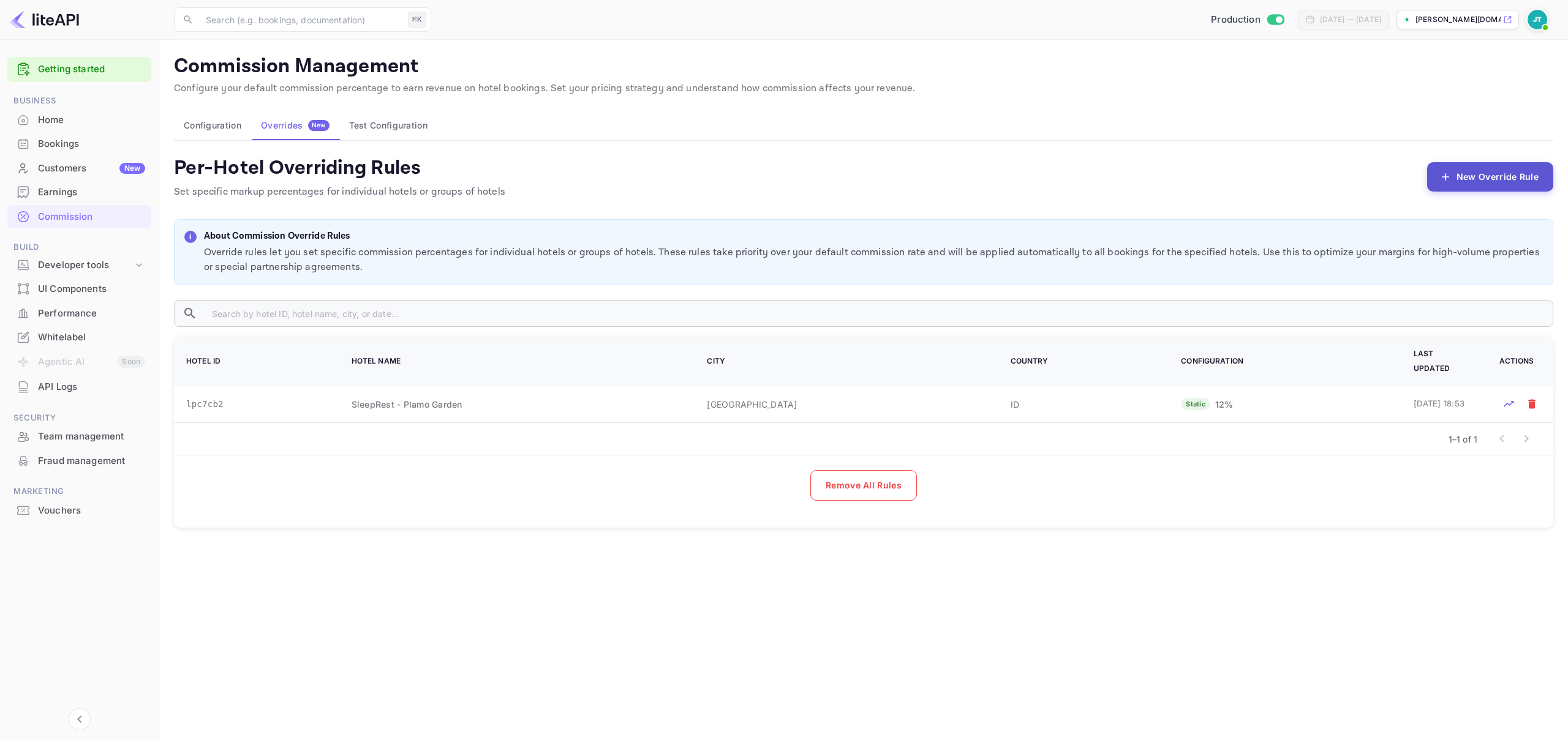
click at [1468, 185] on button "New Override Rule" at bounding box center [1490, 177] width 126 height 30
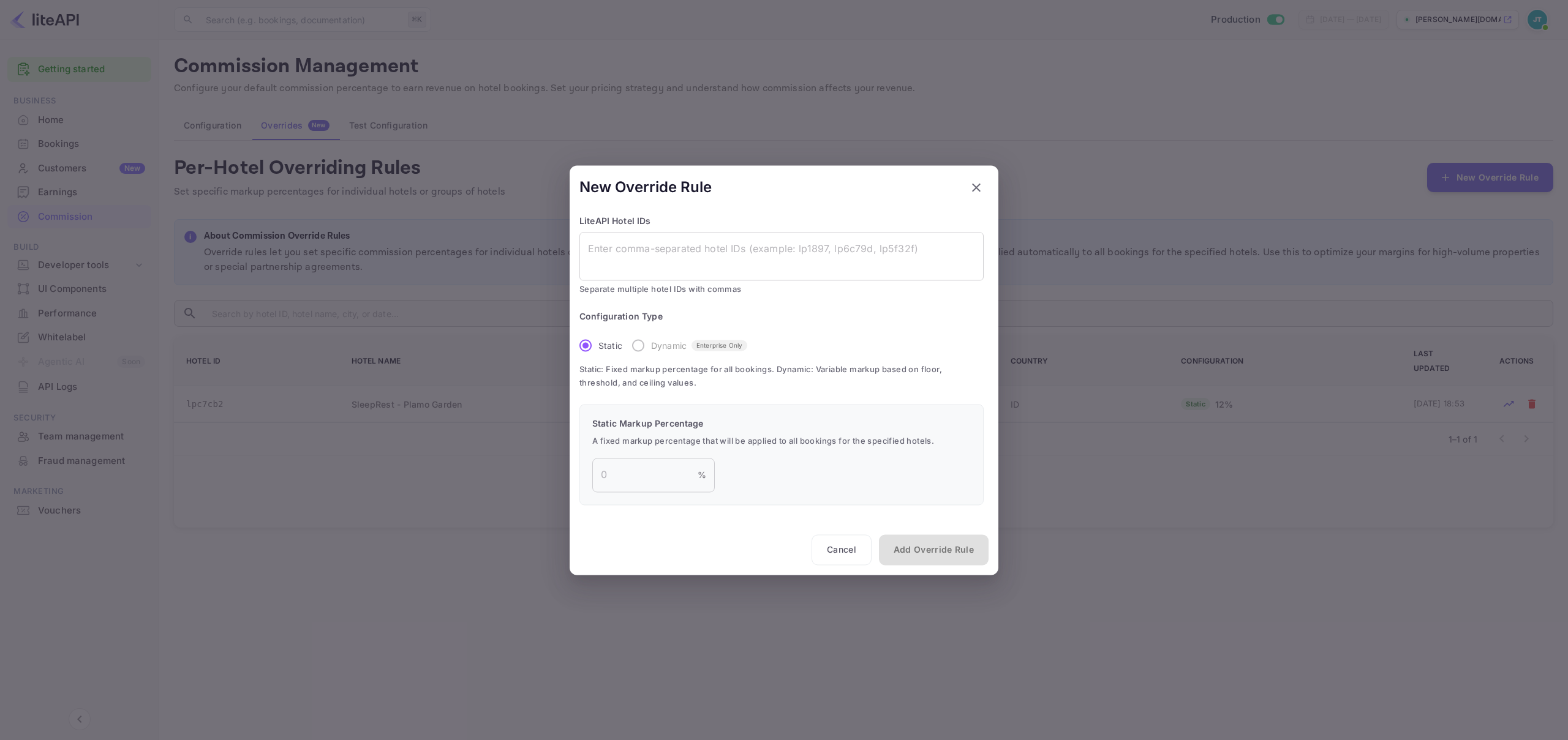
click at [977, 191] on icon "button" at bounding box center [976, 187] width 14 height 14
